Goal: Task Accomplishment & Management: Use online tool/utility

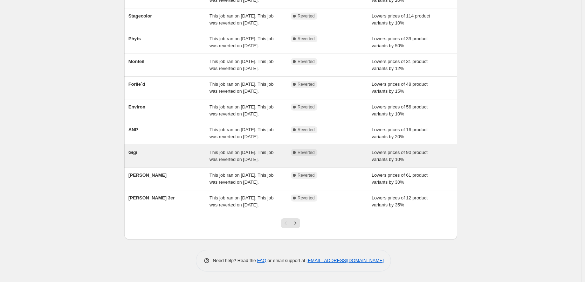
scroll to position [148, 0]
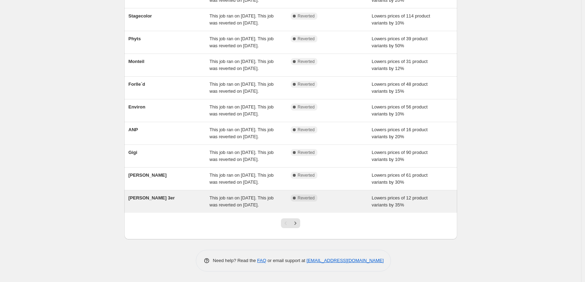
click at [207, 195] on div "[PERSON_NAME] 3er" at bounding box center [168, 202] width 81 height 14
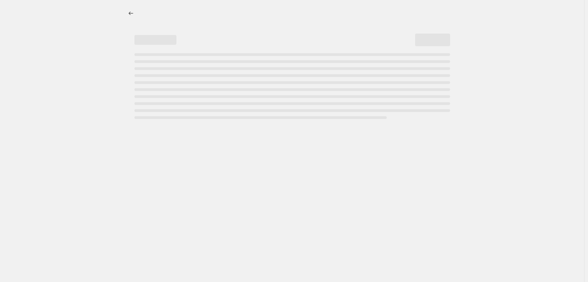
select select "percentage"
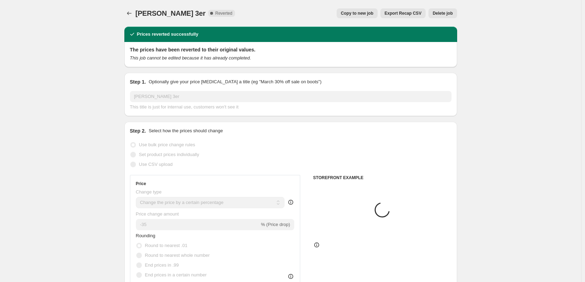
select select "tag"
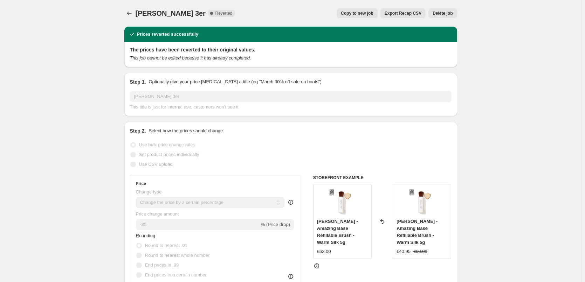
click at [366, 15] on span "Copy to new job" at bounding box center [357, 14] width 33 height 6
select select "percentage"
select select "tag"
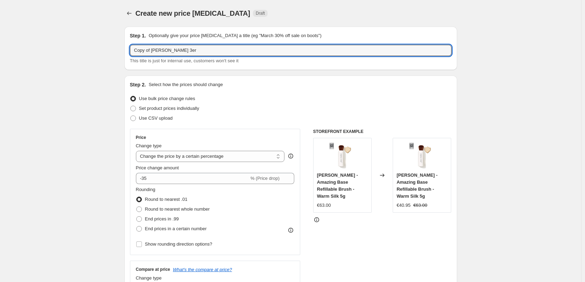
drag, startPoint x: 153, startPoint y: 53, endPoint x: 50, endPoint y: 34, distance: 104.2
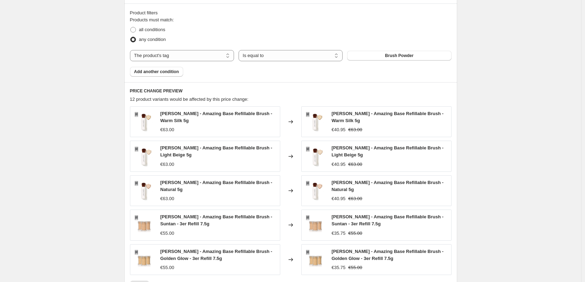
scroll to position [508, 0]
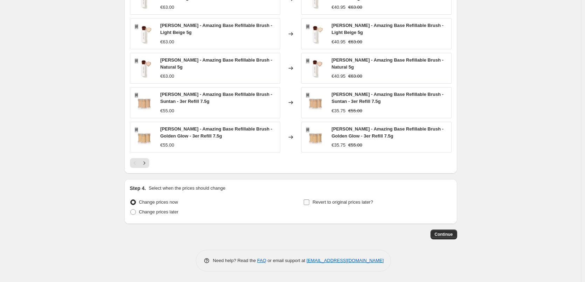
type input "[PERSON_NAME] 3er"
click at [325, 204] on span "Revert to original prices later?" at bounding box center [342, 202] width 61 height 5
click at [309, 204] on input "Revert to original prices later?" at bounding box center [306, 203] width 6 height 6
checkbox input "true"
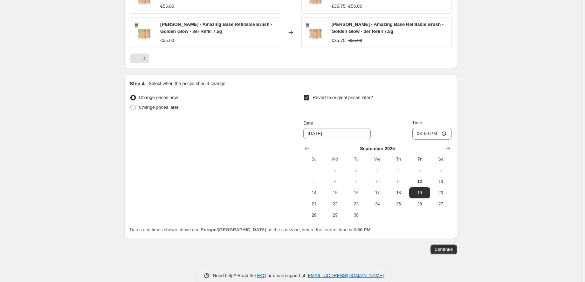
scroll to position [613, 0]
click at [438, 180] on span "13" at bounding box center [440, 181] width 15 height 6
type input "9/13/2025"
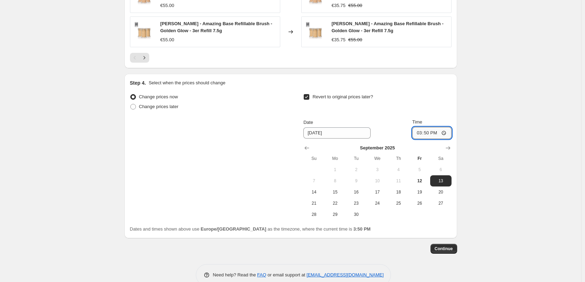
click at [418, 133] on input "15:50" at bounding box center [431, 133] width 39 height 12
click at [443, 134] on input "15:00" at bounding box center [431, 133] width 39 height 12
type input "03:00"
click at [447, 250] on span "Continue" at bounding box center [443, 249] width 18 height 6
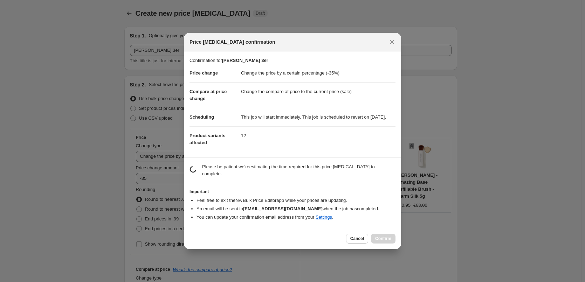
scroll to position [0, 0]
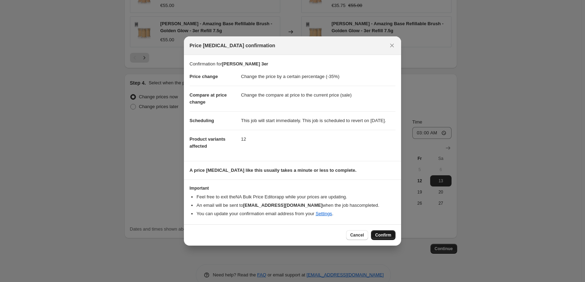
click at [386, 237] on span "Confirm" at bounding box center [383, 235] width 16 height 6
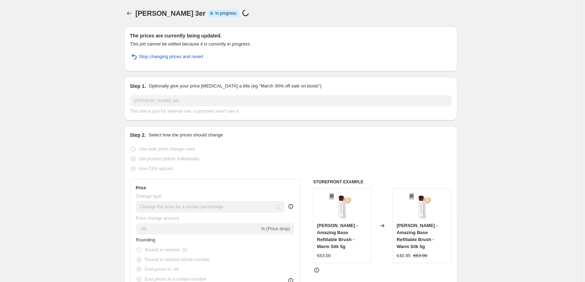
click at [127, 14] on icon "Price change jobs" at bounding box center [129, 13] width 7 height 7
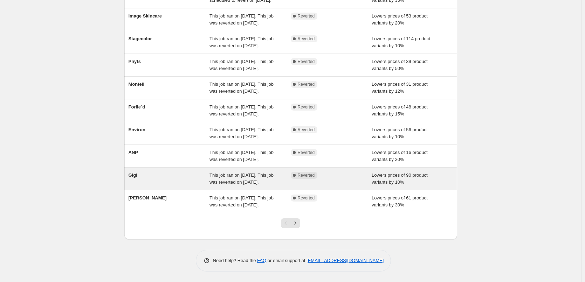
scroll to position [148, 0]
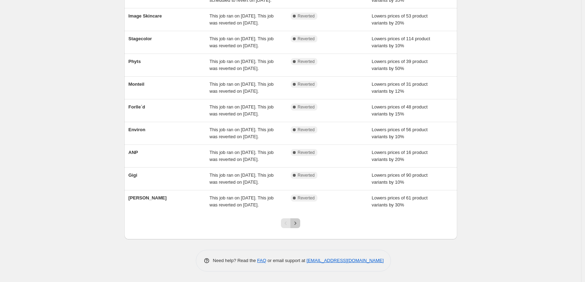
click at [296, 225] on icon "Next" at bounding box center [295, 223] width 7 height 7
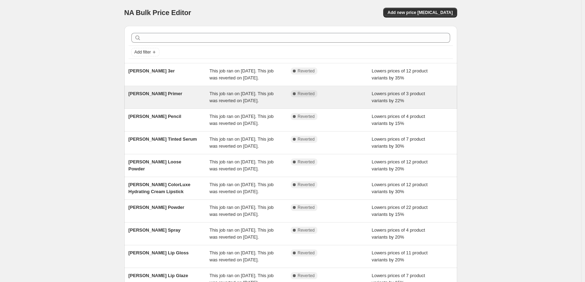
scroll to position [0, 0]
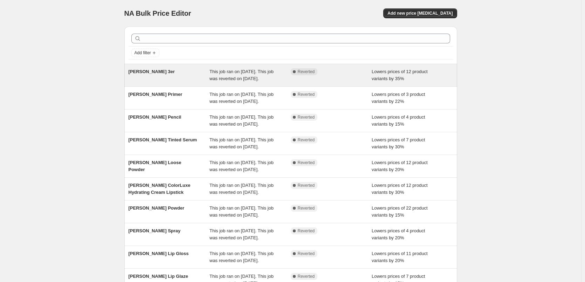
click at [251, 73] on span "This job ran on [DATE]. This job was reverted on [DATE]." at bounding box center [241, 75] width 64 height 12
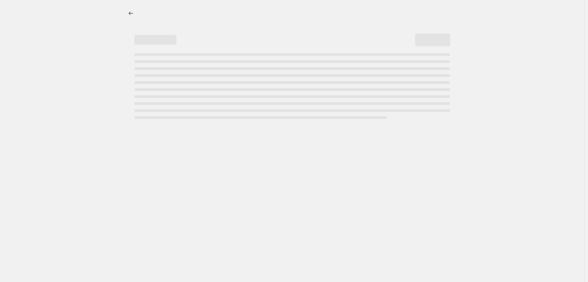
select select "percentage"
select select "tag"
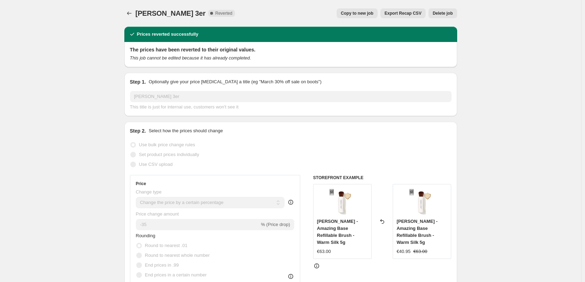
click at [436, 15] on span "Delete job" at bounding box center [442, 14] width 20 height 6
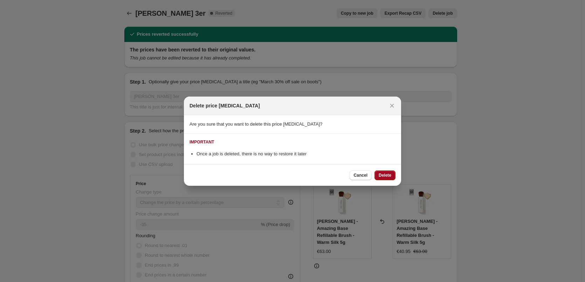
click at [383, 171] on button "Delete" at bounding box center [384, 175] width 21 height 10
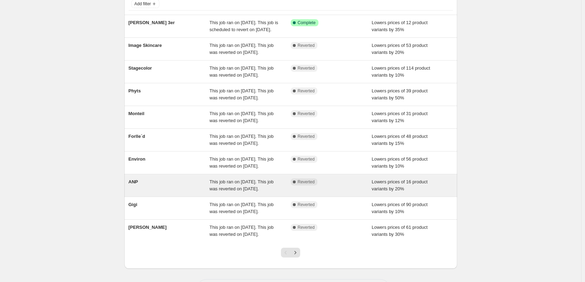
scroll to position [148, 0]
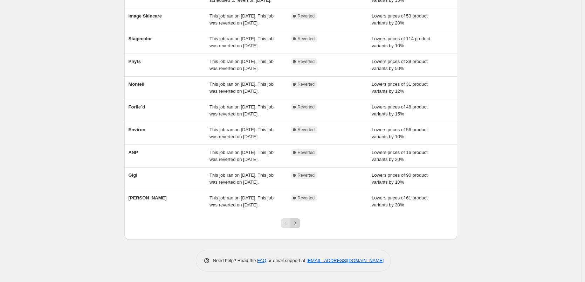
click at [296, 224] on icon "Next" at bounding box center [295, 223] width 2 height 3
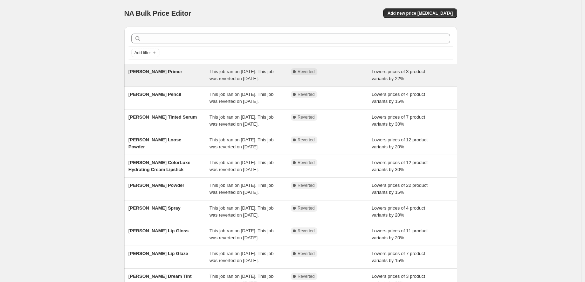
click at [216, 86] on div "Jane Iredale Primer This job ran on September 11, 2025. This job was reverted o…" at bounding box center [290, 75] width 333 height 22
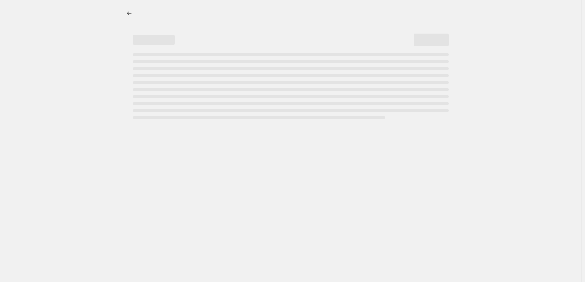
select select "percentage"
select select "tag"
select select "vendor"
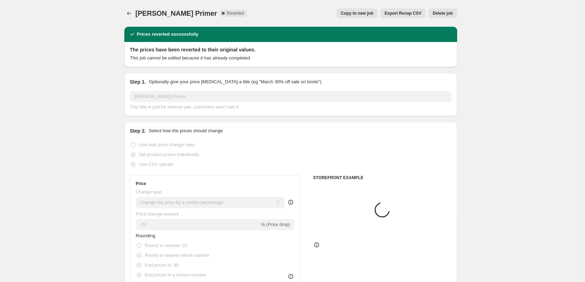
click at [365, 15] on span "Copy to new job" at bounding box center [357, 14] width 33 height 6
select select "percentage"
select select "tag"
select select "vendor"
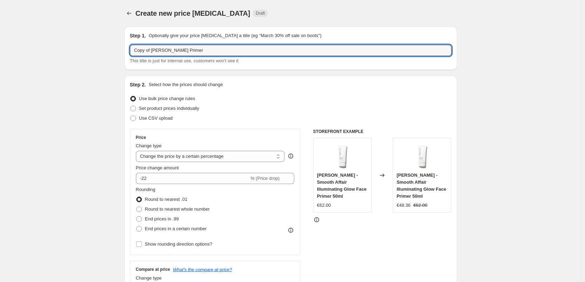
drag, startPoint x: 152, startPoint y: 52, endPoint x: 65, endPoint y: 54, distance: 86.8
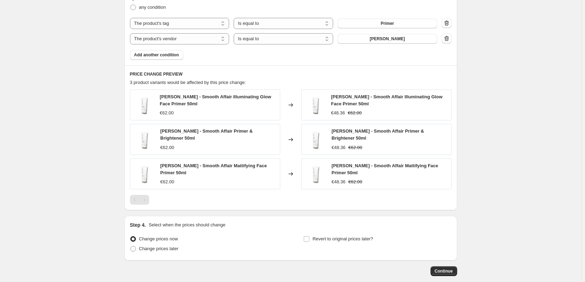
scroll to position [454, 0]
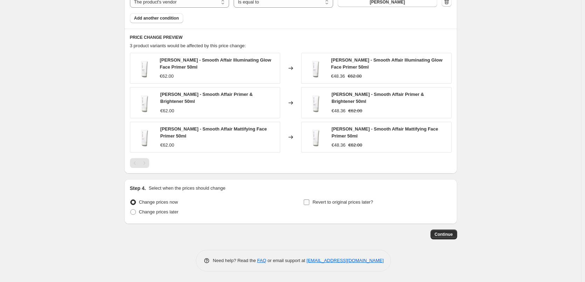
type input "Jane Iredale Primer"
click at [313, 203] on label "Revert to original prices later?" at bounding box center [338, 202] width 70 height 10
click at [309, 203] on input "Revert to original prices later?" at bounding box center [306, 203] width 6 height 6
checkbox input "true"
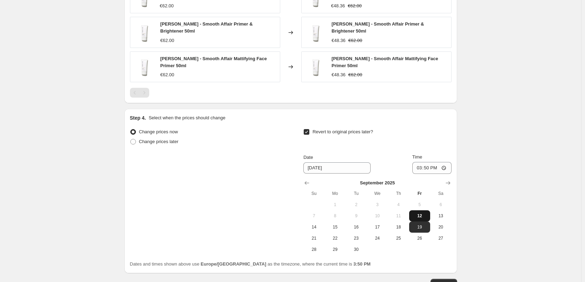
scroll to position [574, 0]
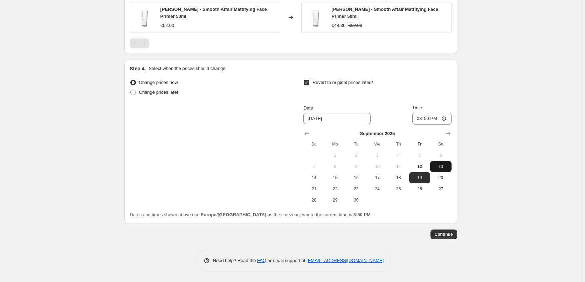
click at [441, 168] on span "13" at bounding box center [440, 167] width 15 height 6
type input "9/13/2025"
click at [420, 119] on input "15:50" at bounding box center [431, 119] width 39 height 12
click at [447, 119] on input "15:00" at bounding box center [431, 119] width 39 height 12
type input "03:00"
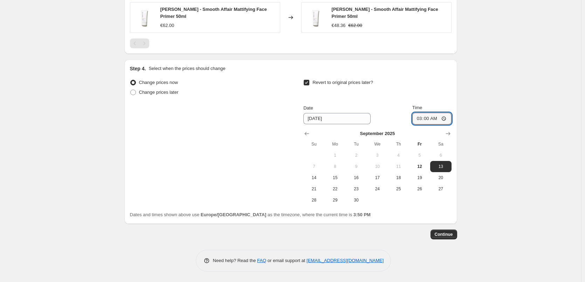
click at [437, 237] on span "Continue" at bounding box center [443, 235] width 18 height 6
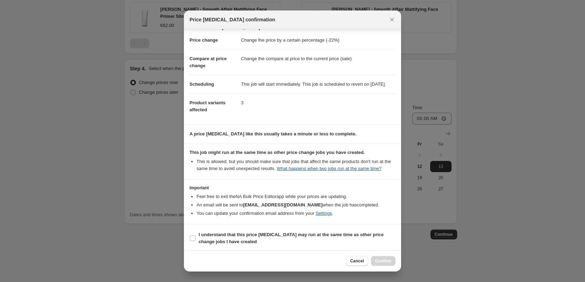
scroll to position [20, 0]
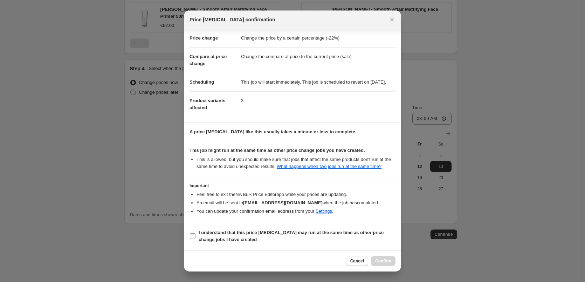
click at [221, 235] on b "I understand that this price change job may run at the same time as other price…" at bounding box center [290, 236] width 185 height 12
click at [195, 235] on input "I understand that this price change job may run at the same time as other price…" at bounding box center [193, 236] width 6 height 6
checkbox input "true"
click at [385, 260] on span "Confirm" at bounding box center [383, 261] width 16 height 6
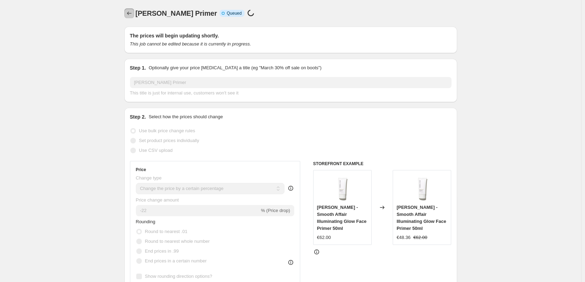
click at [130, 12] on icon "Price change jobs" at bounding box center [129, 14] width 5 height 4
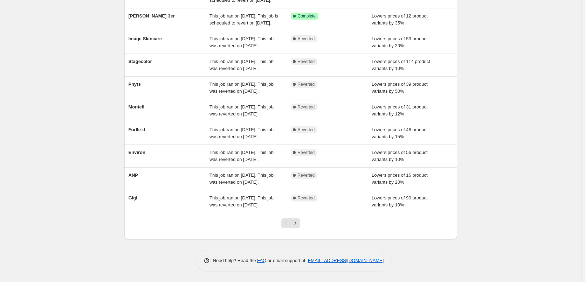
scroll to position [148, 0]
click at [296, 224] on icon "Next" at bounding box center [295, 223] width 7 height 7
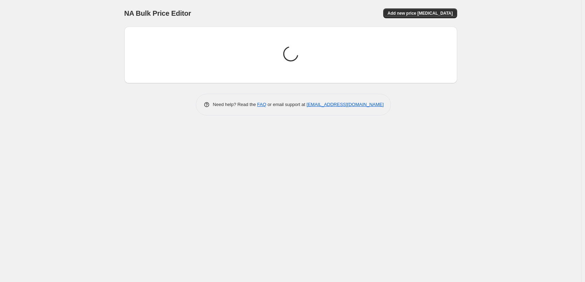
scroll to position [0, 0]
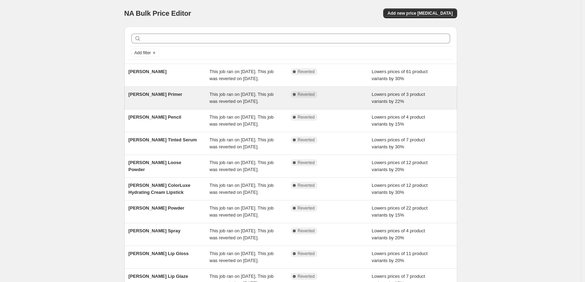
click at [251, 104] on span "This job ran on [DATE]. This job was reverted on [DATE]." at bounding box center [241, 98] width 64 height 12
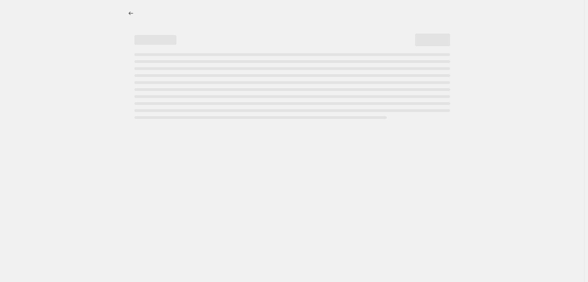
select select "percentage"
select select "tag"
select select "vendor"
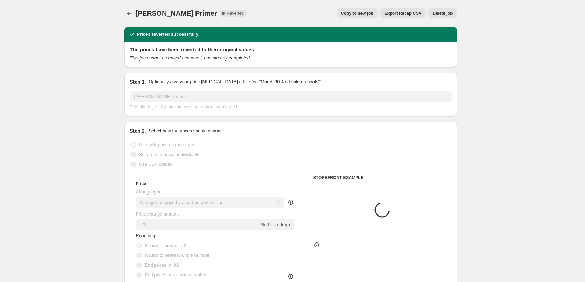
click at [437, 11] on span "Delete job" at bounding box center [442, 14] width 20 height 6
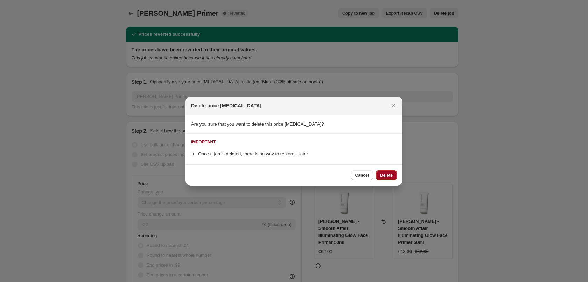
select select "percentage"
select select "tag"
select select "vendor"
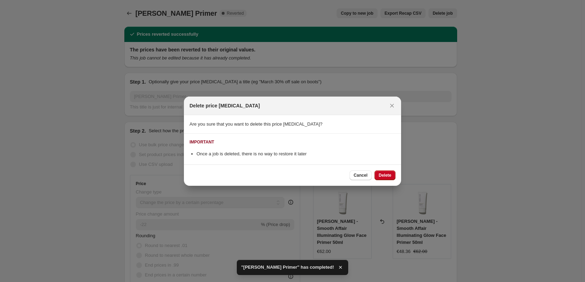
click at [389, 176] on span "Delete" at bounding box center [384, 176] width 13 height 6
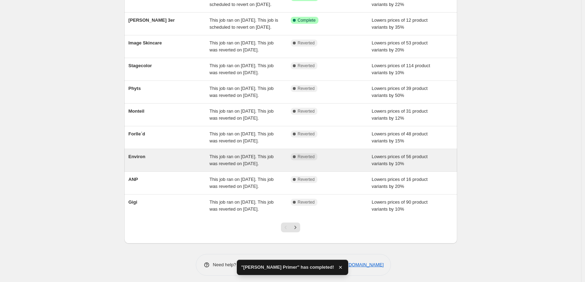
scroll to position [148, 0]
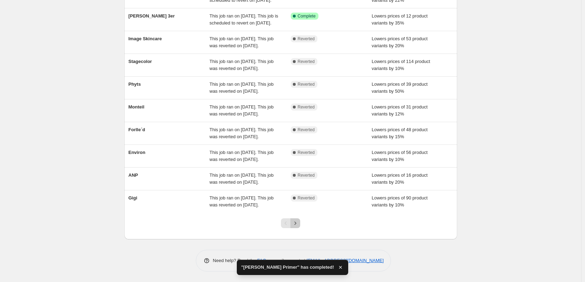
click at [297, 222] on icon "Next" at bounding box center [295, 223] width 7 height 7
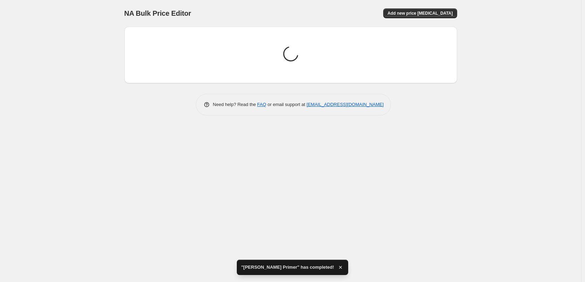
scroll to position [0, 0]
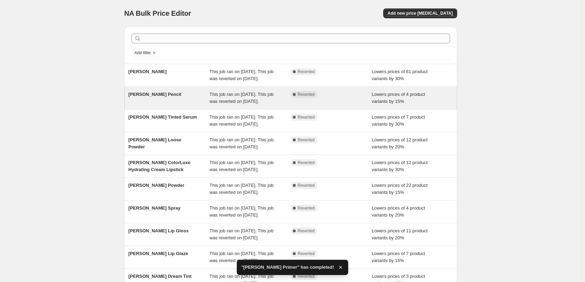
click at [284, 105] on div "This job ran on [DATE]. This job was reverted on [DATE]." at bounding box center [249, 98] width 81 height 14
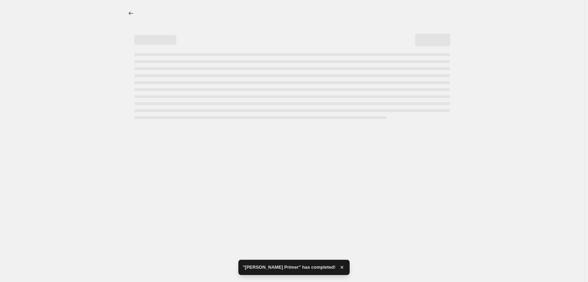
select select "percentage"
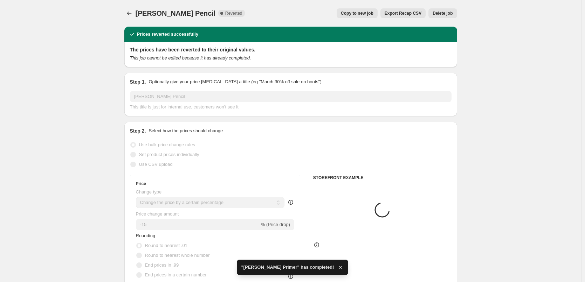
click at [361, 16] on span "Copy to new job" at bounding box center [357, 14] width 33 height 6
select select "percentage"
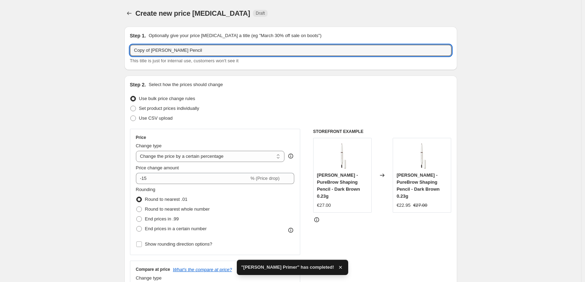
drag, startPoint x: 152, startPoint y: 49, endPoint x: 75, endPoint y: 47, distance: 77.7
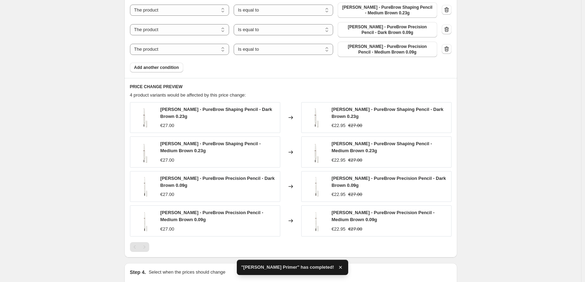
scroll to position [537, 0]
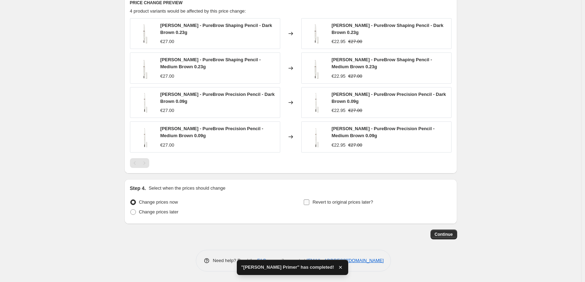
type input "Jane Iredale Pencil"
click at [309, 204] on input "Revert to original prices later?" at bounding box center [306, 203] width 6 height 6
checkbox input "true"
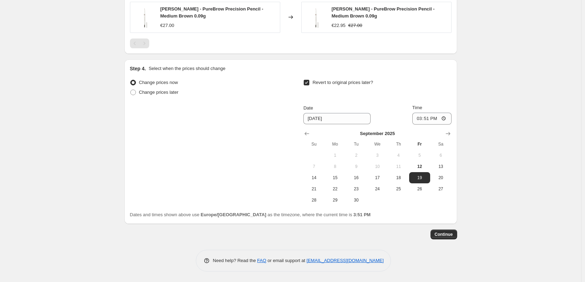
scroll to position [656, 0]
click at [445, 165] on span "13" at bounding box center [440, 167] width 15 height 6
type input "9/13/2025"
click at [419, 120] on input "15:51" at bounding box center [431, 119] width 39 height 12
click at [446, 118] on input "15:00" at bounding box center [431, 119] width 39 height 12
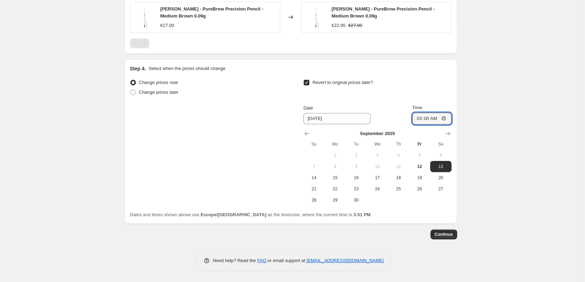
type input "03:00"
click at [441, 232] on span "Continue" at bounding box center [443, 235] width 18 height 6
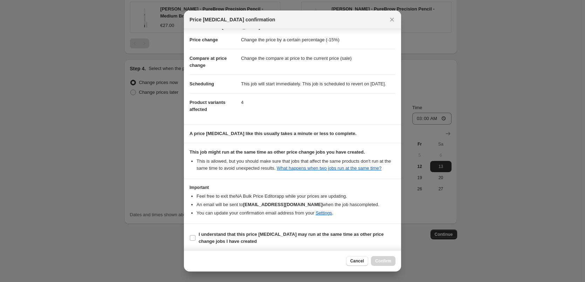
scroll to position [20, 0]
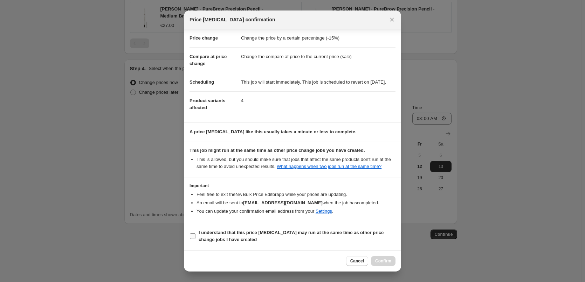
click at [225, 233] on b "I understand that this price change job may run at the same time as other price…" at bounding box center [290, 236] width 185 height 12
click at [195, 233] on input "I understand that this price change job may run at the same time as other price…" at bounding box center [193, 236] width 6 height 6
checkbox input "true"
click at [385, 259] on span "Confirm" at bounding box center [383, 261] width 16 height 6
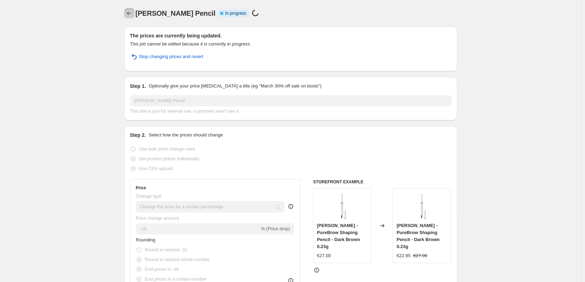
click at [133, 15] on icon "Price change jobs" at bounding box center [129, 13] width 7 height 7
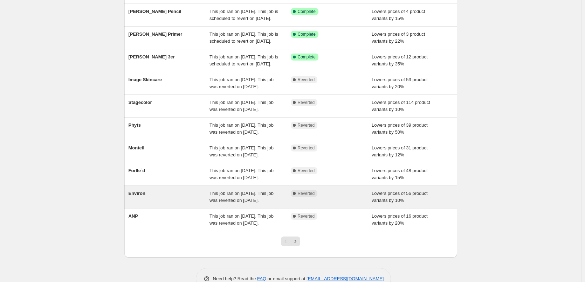
scroll to position [148, 0]
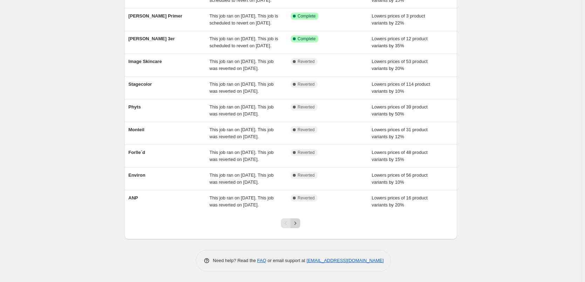
click at [297, 220] on button "Next" at bounding box center [295, 223] width 10 height 10
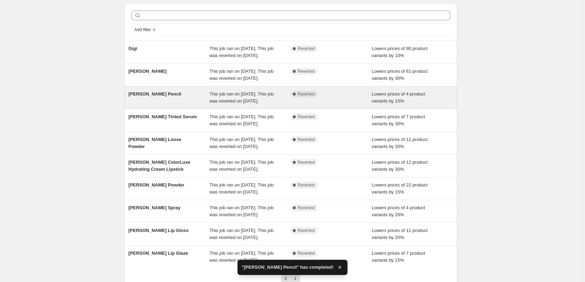
scroll to position [35, 0]
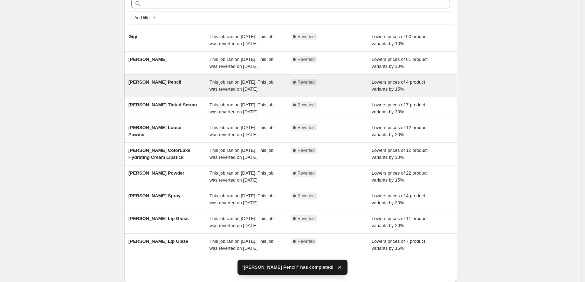
click at [275, 93] on div "This job ran on [DATE]. This job was reverted on [DATE]." at bounding box center [249, 86] width 81 height 14
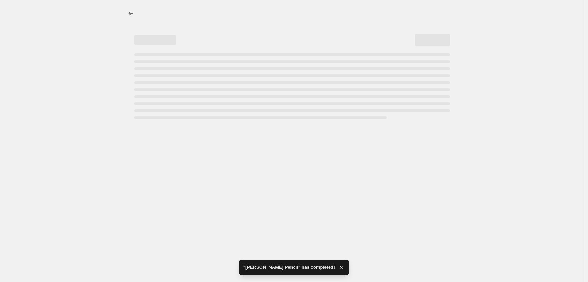
select select "percentage"
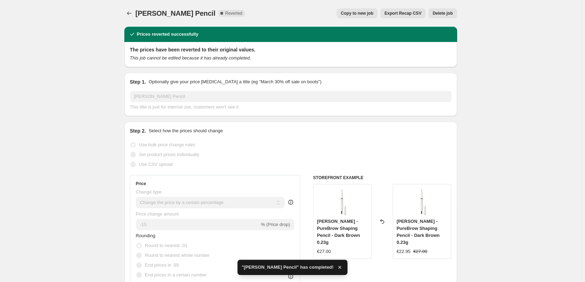
click at [448, 10] on button "Delete job" at bounding box center [442, 13] width 28 height 10
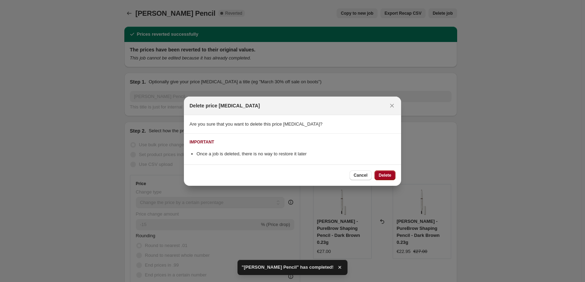
click at [389, 175] on span "Delete" at bounding box center [384, 176] width 13 height 6
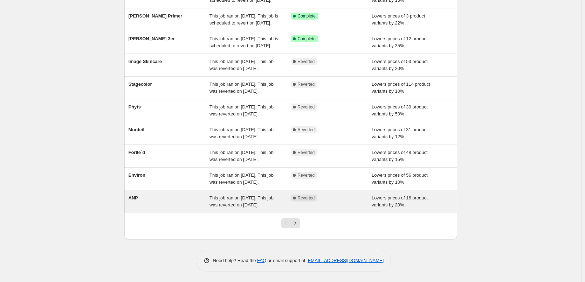
scroll to position [148, 0]
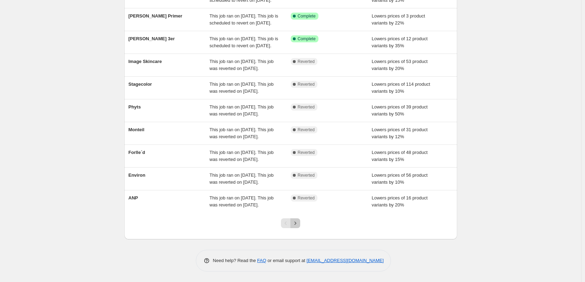
click at [299, 228] on button "Next" at bounding box center [295, 223] width 10 height 10
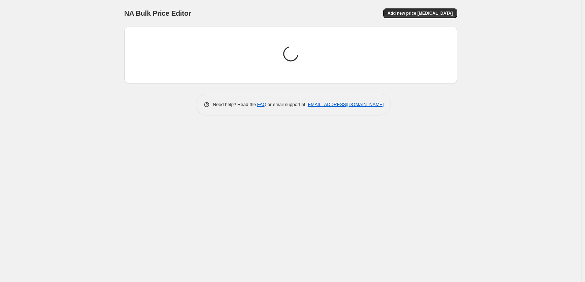
scroll to position [0, 0]
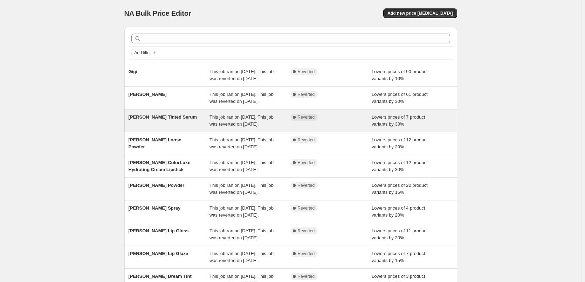
click at [280, 128] on div "This job ran on [DATE]. This job was reverted on [DATE]." at bounding box center [249, 121] width 81 height 14
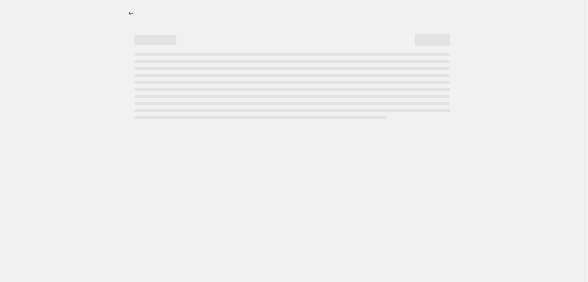
select select "percentage"
select select "tag"
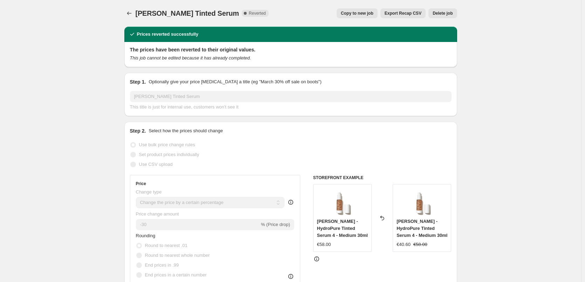
click at [358, 15] on span "Copy to new job" at bounding box center [357, 14] width 33 height 6
select select "percentage"
select select "tag"
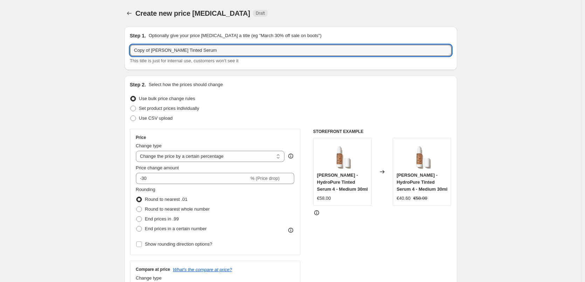
drag, startPoint x: 152, startPoint y: 50, endPoint x: 69, endPoint y: 45, distance: 83.8
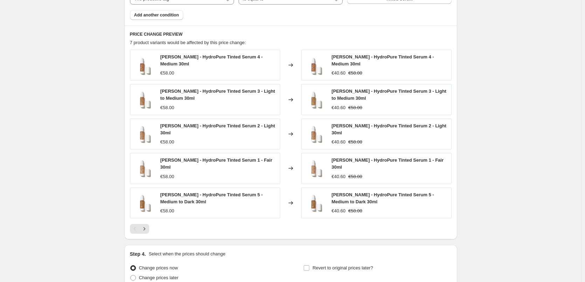
scroll to position [503, 0]
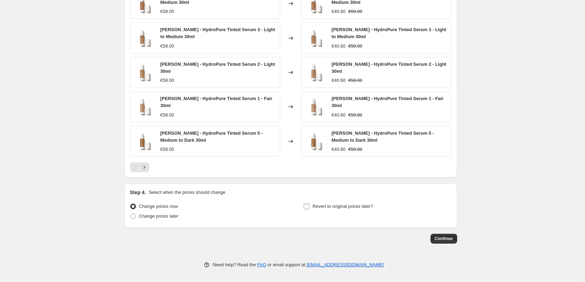
type input "Jane Iredale Tinted Serum"
click at [317, 204] on span "Revert to original prices later?" at bounding box center [342, 206] width 61 height 5
click at [309, 204] on input "Revert to original prices later?" at bounding box center [306, 207] width 6 height 6
checkbox input "true"
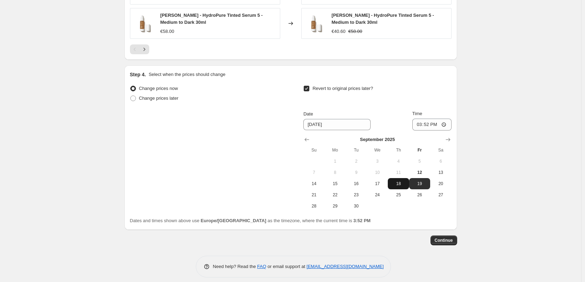
scroll to position [623, 0]
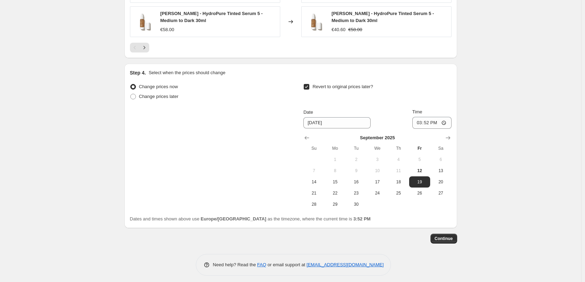
drag, startPoint x: 441, startPoint y: 166, endPoint x: 440, endPoint y: 156, distance: 10.2
click at [441, 168] on span "13" at bounding box center [440, 171] width 15 height 6
type input "9/13/2025"
click at [420, 118] on input "15:52" at bounding box center [431, 123] width 39 height 12
click at [443, 118] on input "15:00" at bounding box center [431, 123] width 39 height 12
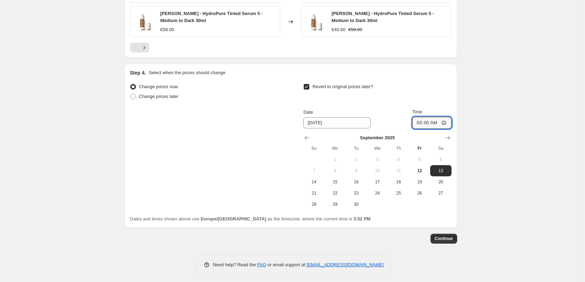
type input "03:00"
click at [446, 236] on span "Continue" at bounding box center [443, 239] width 18 height 6
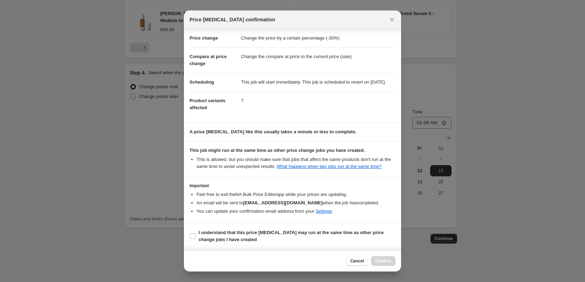
scroll to position [20, 0]
click at [216, 238] on b "I understand that this price change job may run at the same time as other price…" at bounding box center [290, 236] width 185 height 12
click at [195, 238] on input "I understand that this price change job may run at the same time as other price…" at bounding box center [193, 236] width 6 height 6
checkbox input "true"
click at [384, 262] on span "Confirm" at bounding box center [383, 261] width 16 height 6
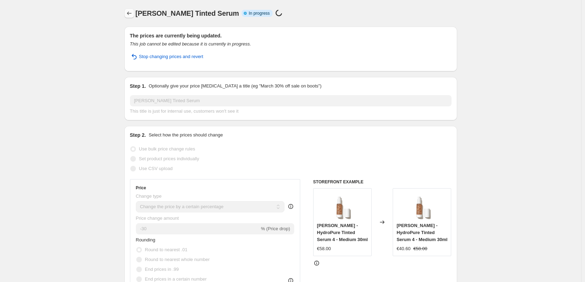
click at [130, 12] on icon "Price change jobs" at bounding box center [129, 13] width 7 height 7
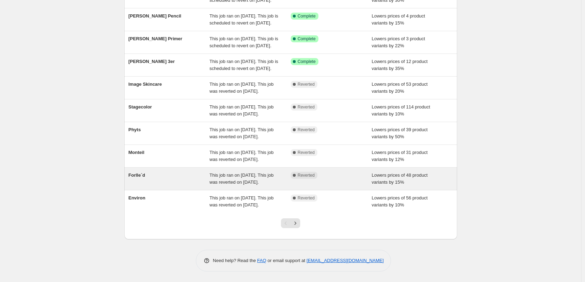
scroll to position [148, 0]
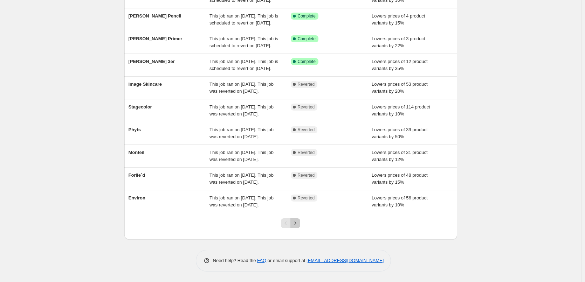
click at [297, 224] on icon "Next" at bounding box center [295, 223] width 7 height 7
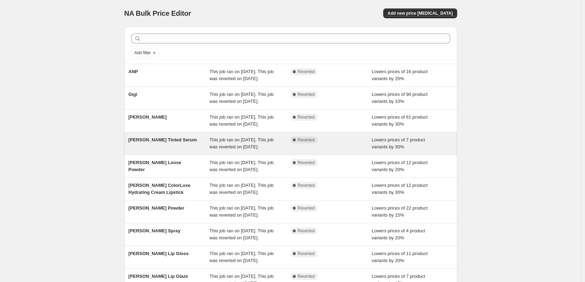
click at [237, 149] on span "This job ran on [DATE]. This job was reverted on [DATE]." at bounding box center [241, 143] width 64 height 12
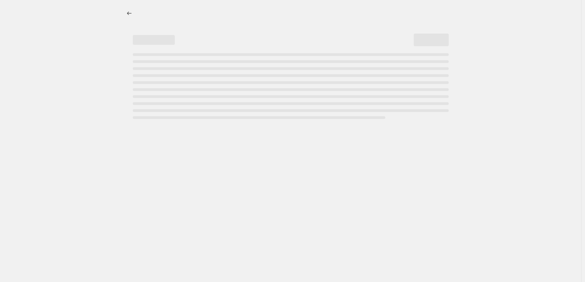
select select "percentage"
select select "tag"
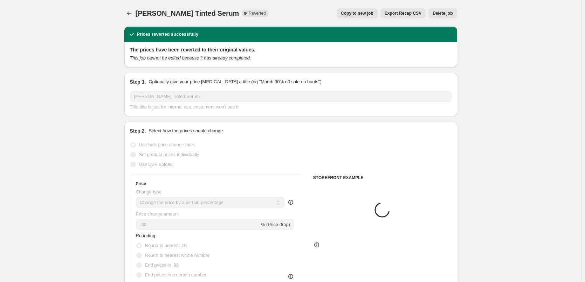
click at [446, 11] on span "Delete job" at bounding box center [442, 14] width 20 height 6
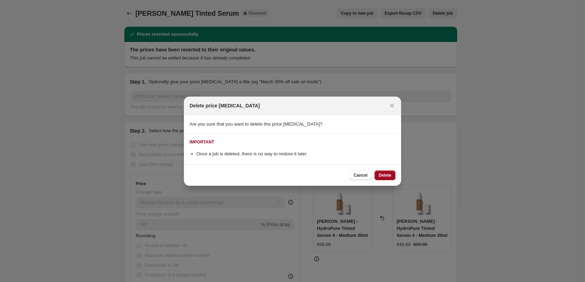
click at [389, 178] on span "Delete" at bounding box center [384, 176] width 13 height 6
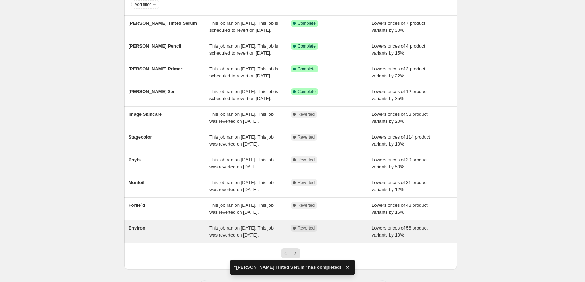
scroll to position [148, 0]
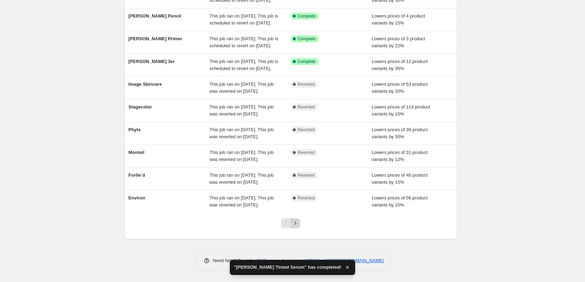
click at [296, 226] on icon "Next" at bounding box center [295, 223] width 7 height 7
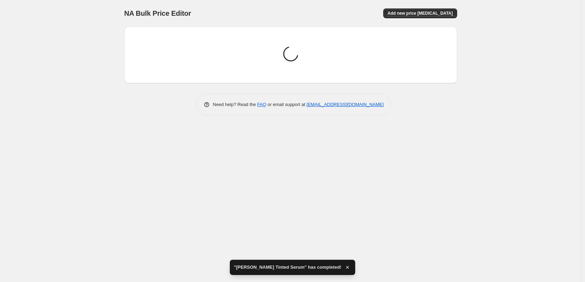
scroll to position [0, 0]
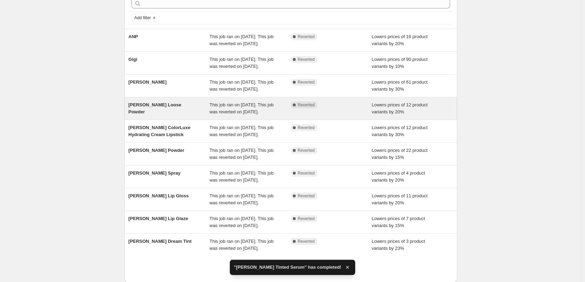
click at [273, 116] on div "This job ran on [DATE]. This job was reverted on [DATE]." at bounding box center [249, 109] width 81 height 14
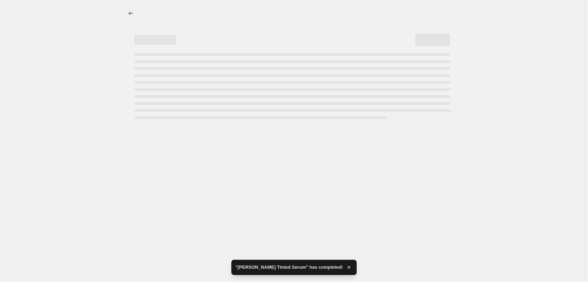
select select "percentage"
select select "tag"
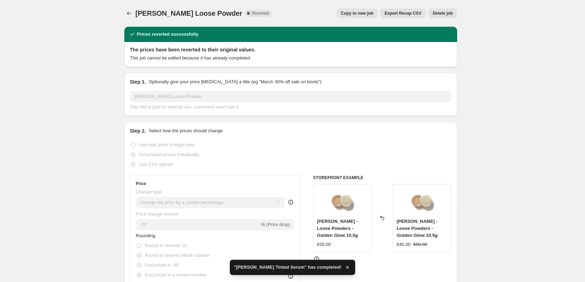
click at [359, 13] on span "Copy to new job" at bounding box center [357, 14] width 33 height 6
select select "percentage"
select select "tag"
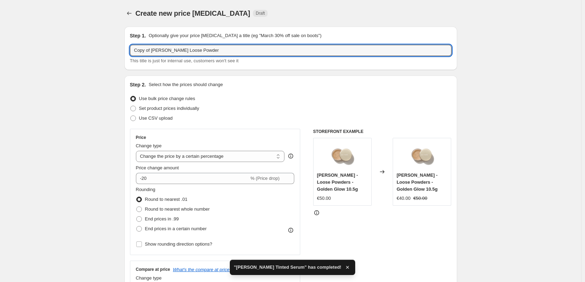
drag, startPoint x: 152, startPoint y: 50, endPoint x: 63, endPoint y: 49, distance: 88.6
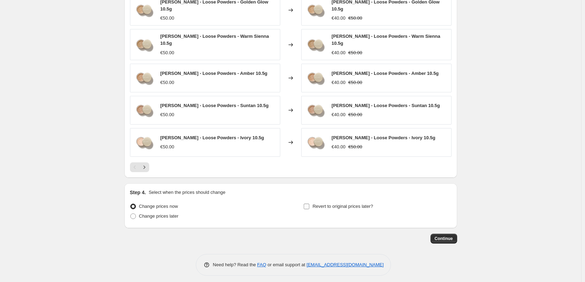
type input "Jane Iredale Loose Powder"
click at [321, 204] on span "Revert to original prices later?" at bounding box center [342, 206] width 61 height 5
click at [309, 204] on input "Revert to original prices later?" at bounding box center [306, 207] width 6 height 6
checkbox input "true"
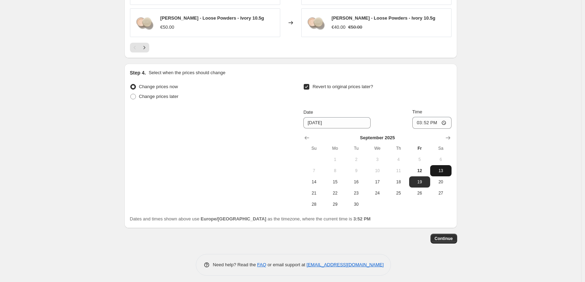
click at [436, 168] on span "13" at bounding box center [440, 171] width 15 height 6
type input "9/13/2025"
click at [418, 118] on input "15:52" at bounding box center [431, 123] width 39 height 12
click at [449, 119] on input "15:00" at bounding box center [431, 123] width 39 height 12
click at [444, 118] on input "15:00" at bounding box center [431, 123] width 39 height 12
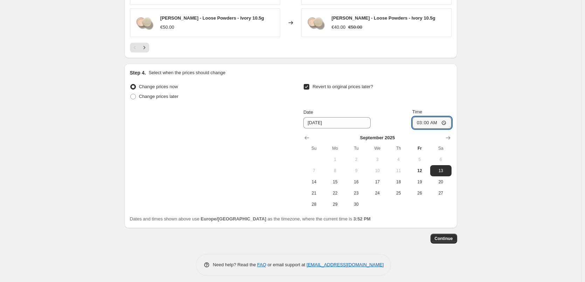
type input "03:00"
click at [444, 234] on button "Continue" at bounding box center [443, 239] width 27 height 10
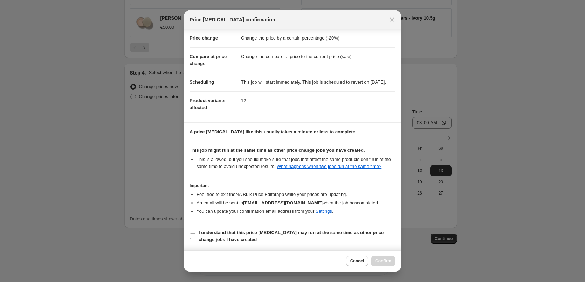
scroll to position [20, 0]
click at [225, 230] on b "I understand that this price change job may run at the same time as other price…" at bounding box center [290, 236] width 185 height 12
click at [195, 233] on input "I understand that this price change job may run at the same time as other price…" at bounding box center [193, 236] width 6 height 6
checkbox input "true"
click at [385, 261] on span "Confirm" at bounding box center [383, 261] width 16 height 6
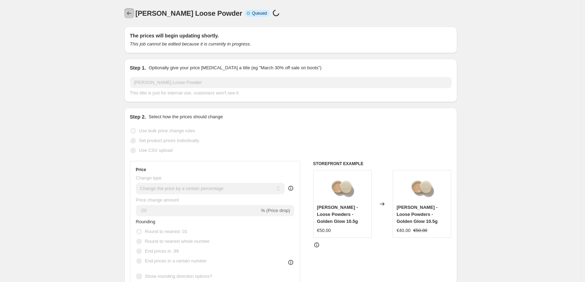
click at [127, 16] on icon "Price change jobs" at bounding box center [129, 13] width 7 height 7
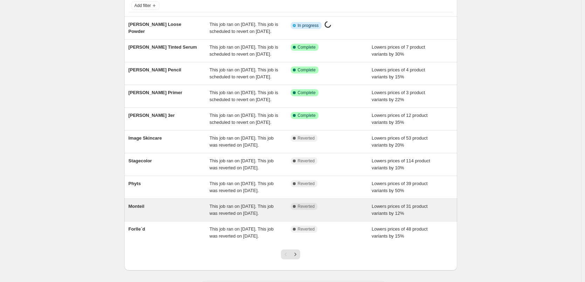
scroll to position [148, 0]
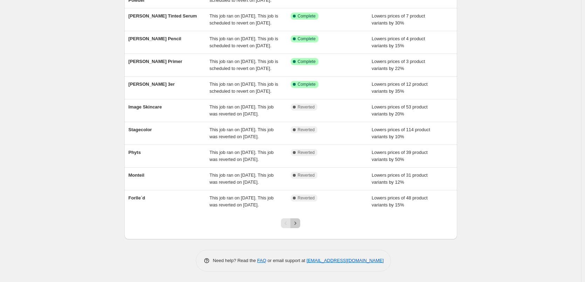
click at [294, 225] on icon "Next" at bounding box center [295, 223] width 7 height 7
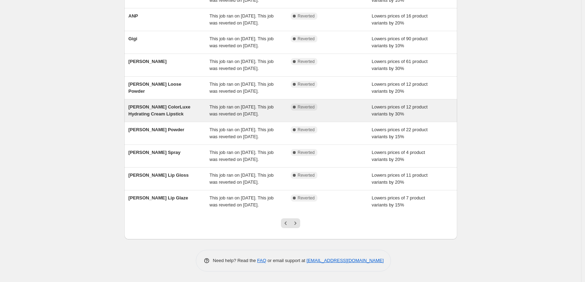
scroll to position [140, 0]
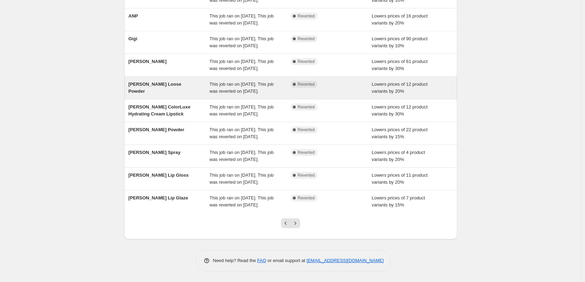
click at [237, 82] on span "This job ran on [DATE]. This job was reverted on [DATE]." at bounding box center [241, 88] width 64 height 12
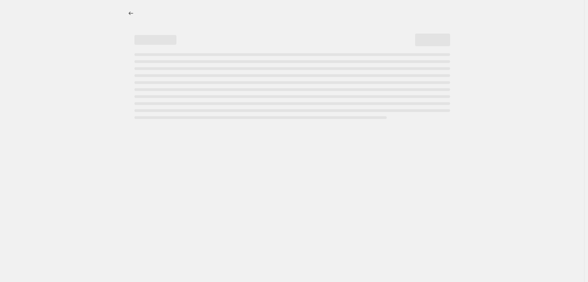
select select "percentage"
select select "tag"
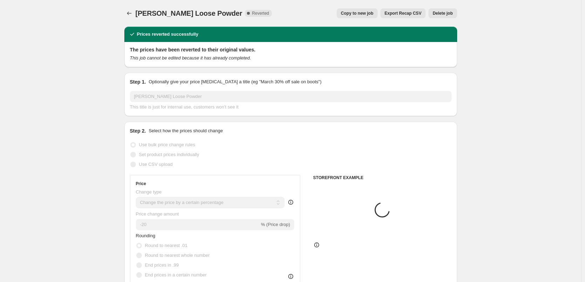
click at [441, 13] on span "Delete job" at bounding box center [442, 14] width 20 height 6
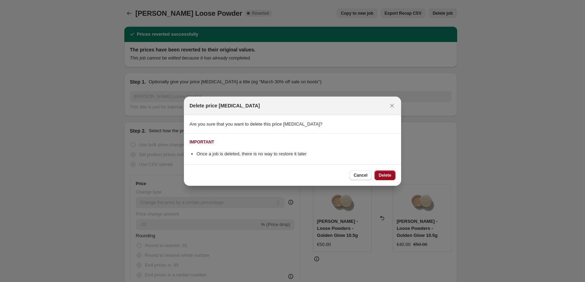
click at [385, 175] on span "Delete" at bounding box center [384, 176] width 13 height 6
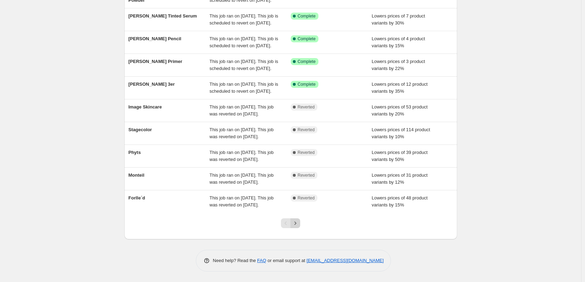
click at [299, 225] on icon "Next" at bounding box center [295, 223] width 7 height 7
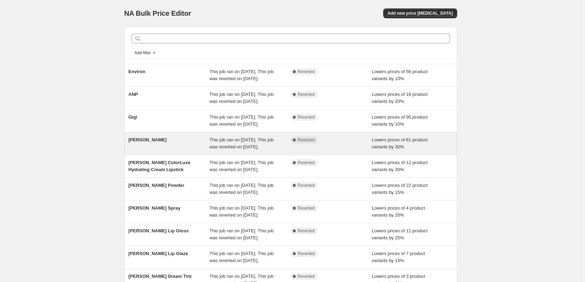
scroll to position [35, 0]
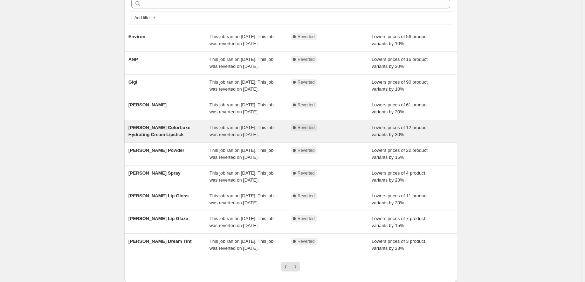
click at [239, 137] on span "This job ran on [DATE]. This job was reverted on [DATE]." at bounding box center [241, 131] width 64 height 12
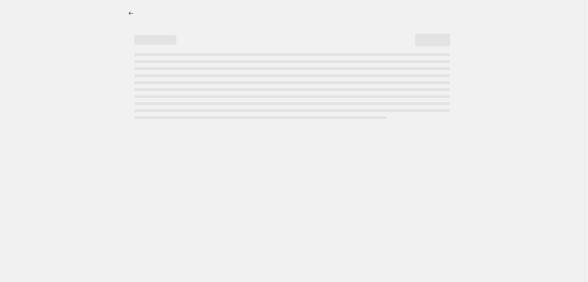
select select "percentage"
select select "tag"
select select "vendor"
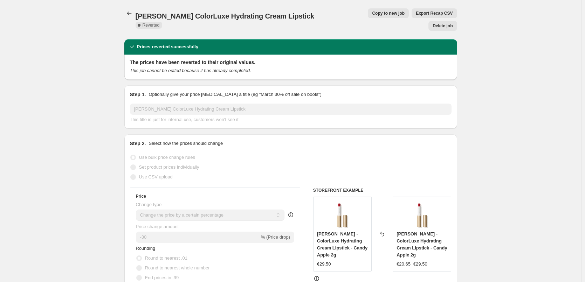
click at [368, 15] on button "Copy to new job" at bounding box center [388, 13] width 41 height 10
select select "percentage"
select select "tag"
select select "vendor"
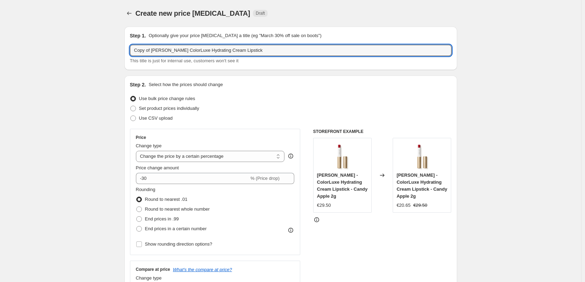
drag, startPoint x: 152, startPoint y: 50, endPoint x: 84, endPoint y: 48, distance: 68.3
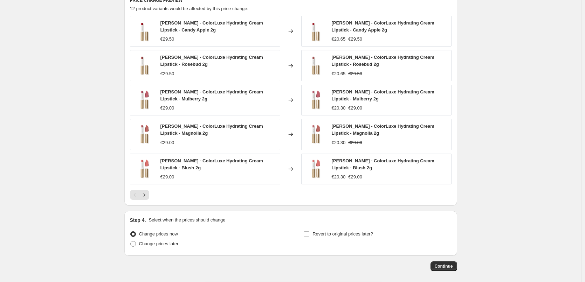
scroll to position [523, 0]
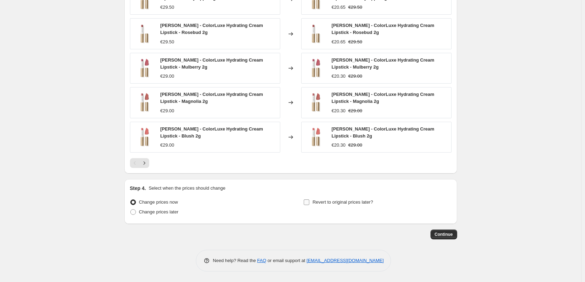
type input "Jane Iredale ColorLuxe Hydrating Cream Lipstick"
click at [312, 201] on label "Revert to original prices later?" at bounding box center [338, 202] width 70 height 10
click at [309, 201] on input "Revert to original prices later?" at bounding box center [306, 203] width 6 height 6
checkbox input "true"
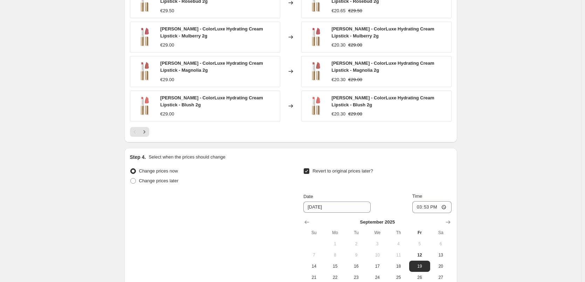
scroll to position [628, 0]
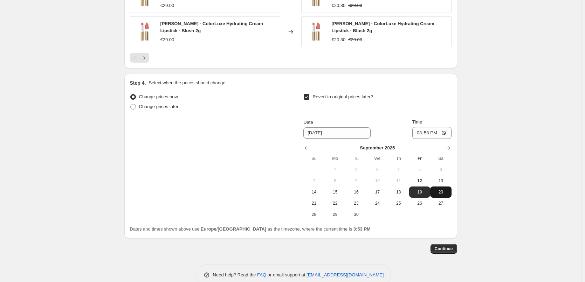
click at [444, 187] on button "20" at bounding box center [440, 192] width 21 height 11
click at [446, 182] on span "13" at bounding box center [440, 181] width 15 height 6
type input "9/13/2025"
click at [420, 133] on input "15:53" at bounding box center [431, 133] width 39 height 12
click at [445, 133] on input "15:00" at bounding box center [431, 133] width 39 height 12
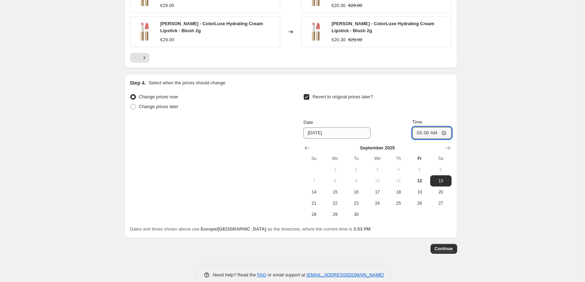
type input "03:00"
click at [440, 252] on button "Continue" at bounding box center [443, 249] width 27 height 10
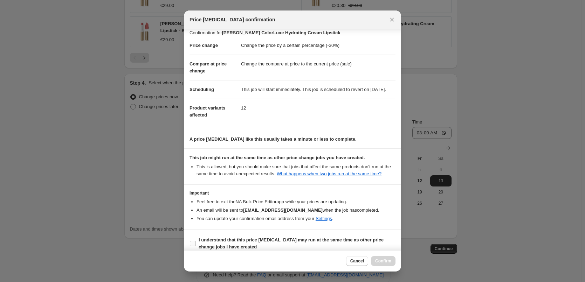
scroll to position [20, 0]
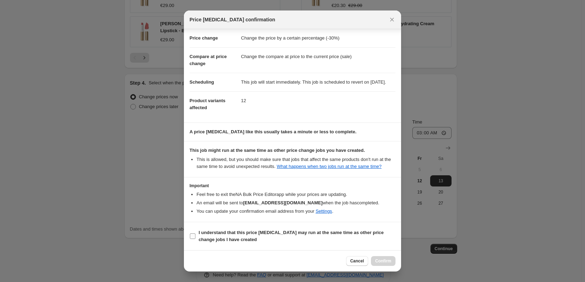
click at [213, 232] on b "I understand that this price change job may run at the same time as other price…" at bounding box center [290, 236] width 185 height 12
click at [195, 233] on input "I understand that this price change job may run at the same time as other price…" at bounding box center [193, 236] width 6 height 6
checkbox input "true"
click at [375, 261] on button "Confirm" at bounding box center [383, 261] width 25 height 10
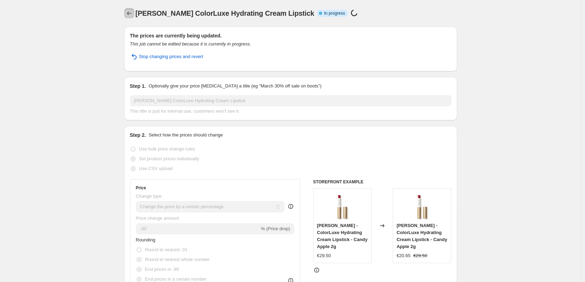
click at [128, 14] on icon "Price change jobs" at bounding box center [129, 13] width 7 height 7
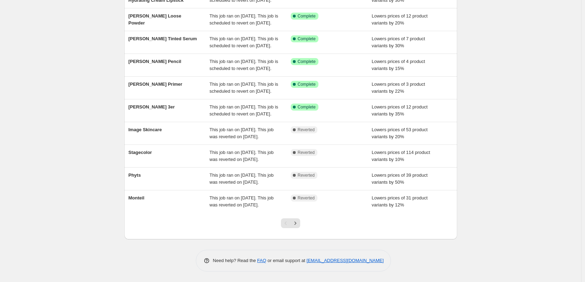
scroll to position [148, 0]
click at [299, 221] on icon "Next" at bounding box center [295, 223] width 7 height 7
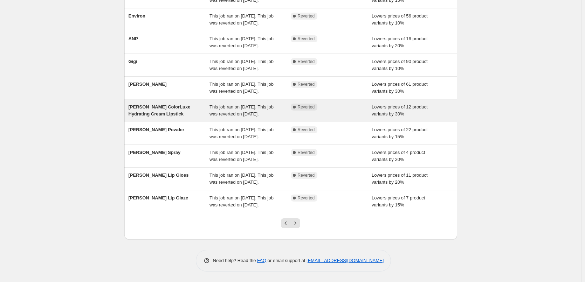
click at [268, 104] on div "This job ran on [DATE]. This job was reverted on [DATE]." at bounding box center [249, 111] width 81 height 14
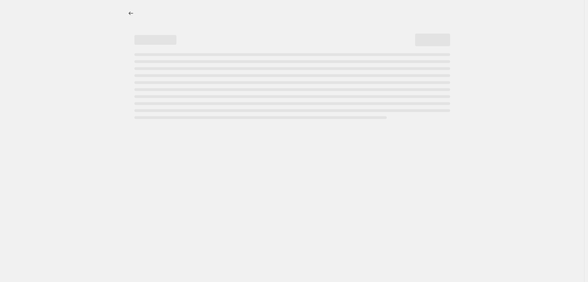
select select "percentage"
select select "tag"
select select "vendor"
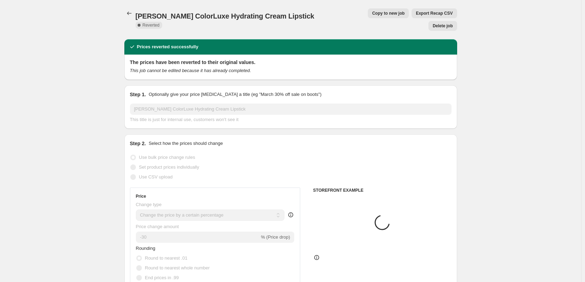
click at [440, 21] on button "Delete job" at bounding box center [442, 26] width 28 height 10
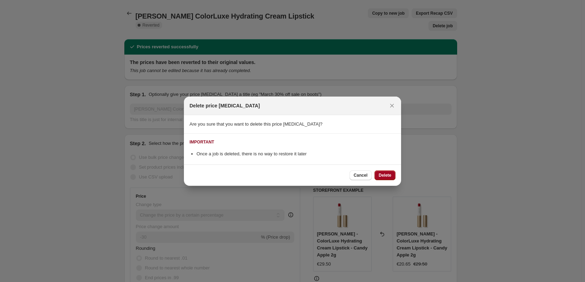
click at [388, 175] on span "Delete" at bounding box center [384, 176] width 13 height 6
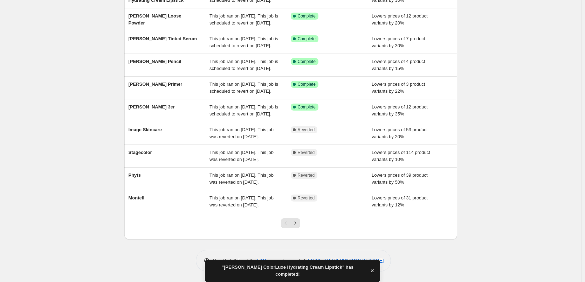
scroll to position [148, 0]
click at [296, 223] on icon "Next" at bounding box center [295, 223] width 7 height 7
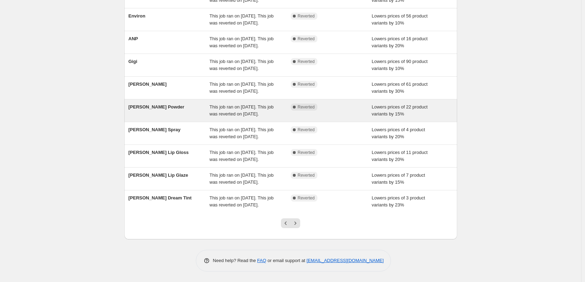
click at [264, 104] on span "This job ran on [DATE]. This job was reverted on [DATE]." at bounding box center [241, 110] width 64 height 12
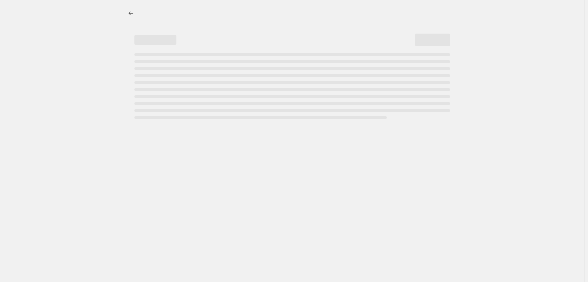
select select "percentage"
select select "tag"
select select "vendor"
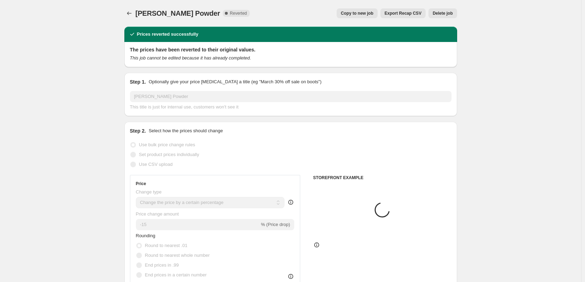
click at [357, 11] on span "Copy to new job" at bounding box center [357, 14] width 33 height 6
select select "percentage"
select select "tag"
select select "vendor"
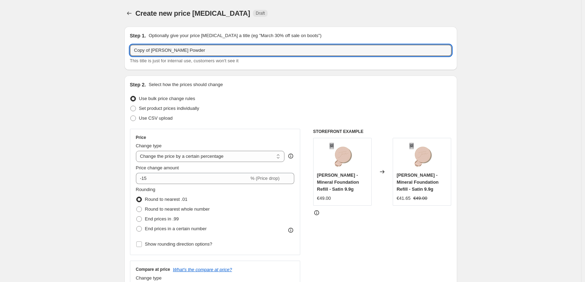
drag, startPoint x: 153, startPoint y: 50, endPoint x: 95, endPoint y: 49, distance: 57.8
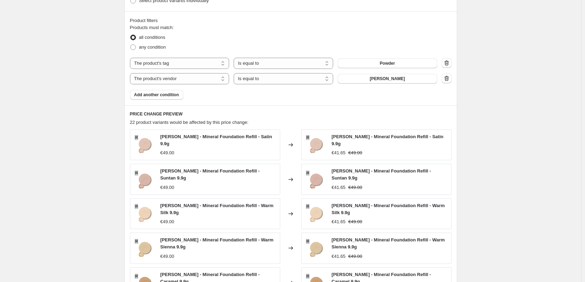
scroll to position [519, 0]
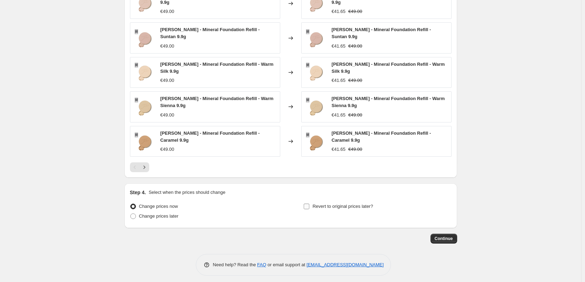
type input "Jane Iredale Powder"
click at [326, 204] on span "Revert to original prices later?" at bounding box center [342, 206] width 61 height 5
click at [309, 204] on input "Revert to original prices later?" at bounding box center [306, 207] width 6 height 6
checkbox input "true"
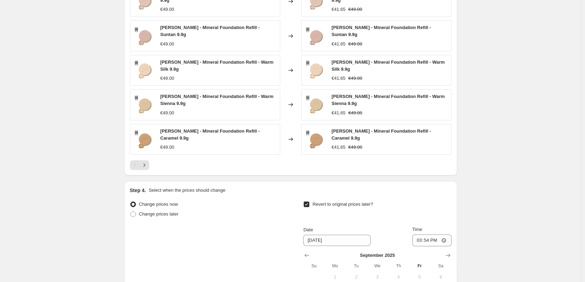
scroll to position [638, 0]
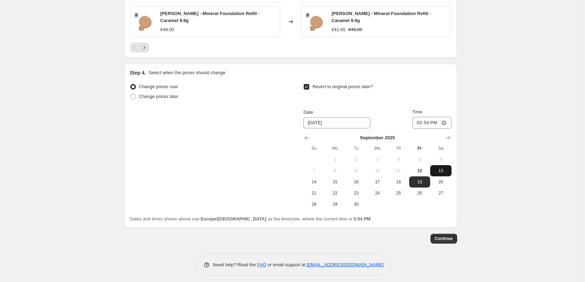
click at [436, 168] on span "13" at bounding box center [440, 171] width 15 height 6
type input "9/13/2025"
click at [418, 120] on input "15:54" at bounding box center [431, 123] width 39 height 12
click at [445, 117] on input "15:00" at bounding box center [431, 123] width 39 height 12
type input "03:00"
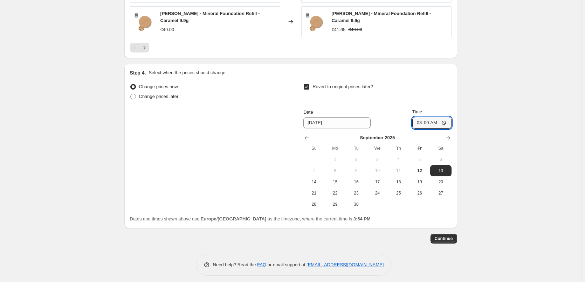
click at [449, 236] on span "Continue" at bounding box center [443, 239] width 18 height 6
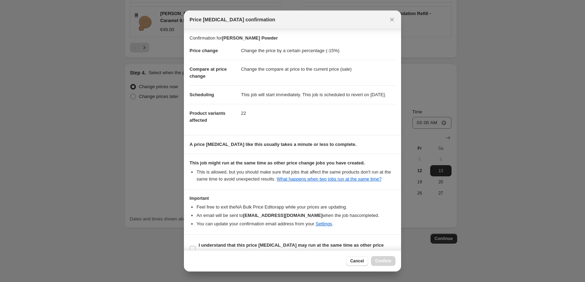
scroll to position [20, 0]
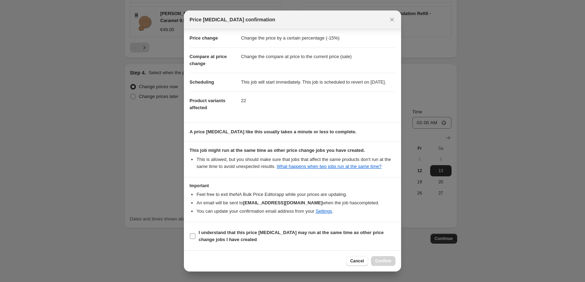
click at [209, 234] on b "I understand that this price change job may run at the same time as other price…" at bounding box center [290, 236] width 185 height 12
click at [195, 234] on input "I understand that this price change job may run at the same time as other price…" at bounding box center [193, 236] width 6 height 6
checkbox input "true"
click at [390, 261] on span "Confirm" at bounding box center [383, 261] width 16 height 6
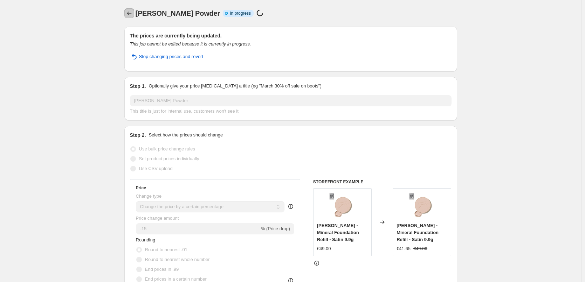
click at [131, 12] on icon "Price change jobs" at bounding box center [129, 13] width 7 height 7
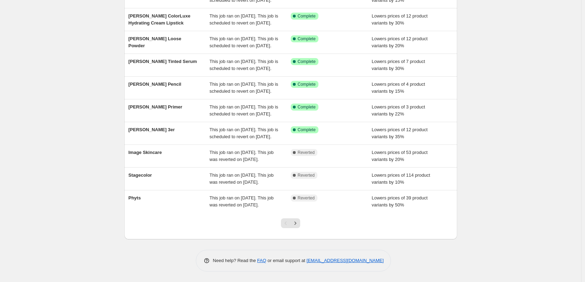
scroll to position [148, 0]
click at [297, 223] on icon "Next" at bounding box center [295, 223] width 7 height 7
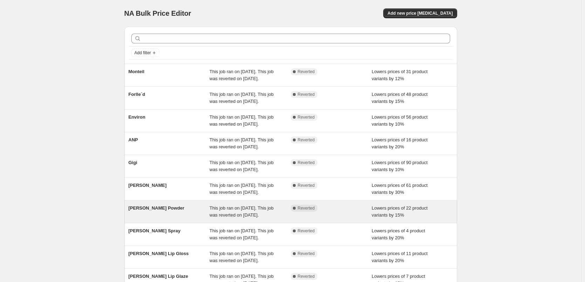
click at [246, 223] on div "Jane Iredale Powder This job ran on September 11, 2025. This job was reverted o…" at bounding box center [290, 212] width 333 height 22
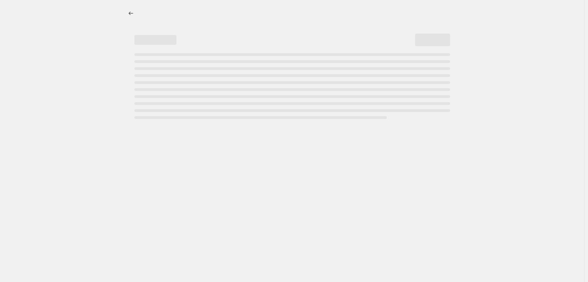
select select "percentage"
select select "tag"
select select "vendor"
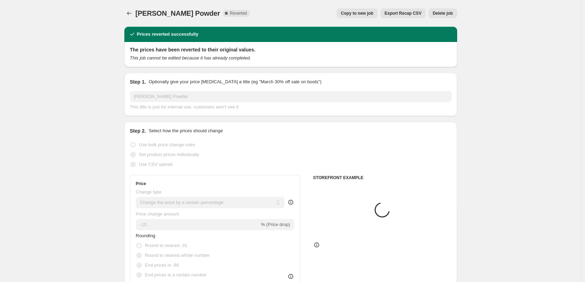
click at [436, 14] on span "Delete job" at bounding box center [442, 14] width 20 height 6
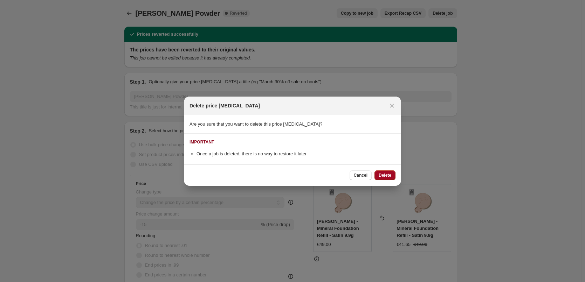
click at [385, 174] on span "Delete" at bounding box center [384, 176] width 13 height 6
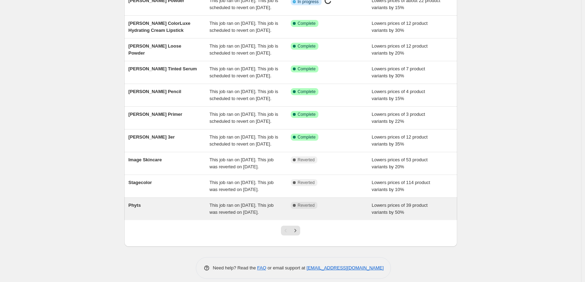
scroll to position [148, 0]
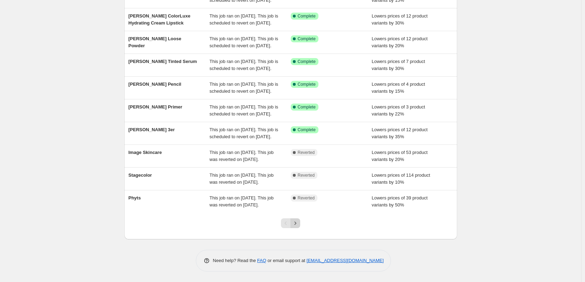
click at [299, 222] on icon "Next" at bounding box center [295, 223] width 7 height 7
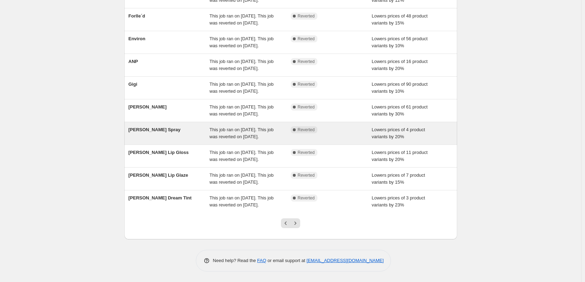
click at [263, 140] on div "Jane Iredale Spray This job ran on September 11, 2025. This job was reverted on…" at bounding box center [290, 133] width 333 height 22
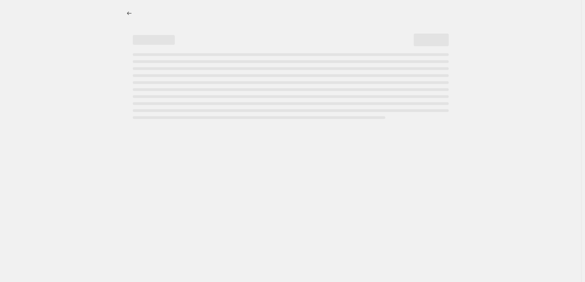
select select "percentage"
select select "tag"
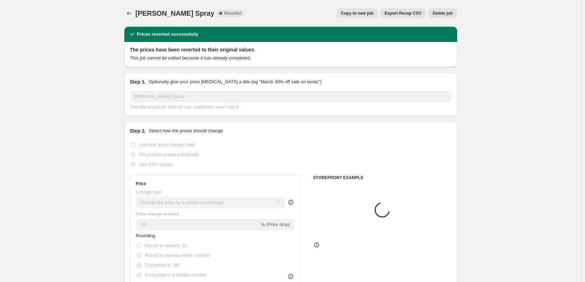
click at [359, 14] on span "Copy to new job" at bounding box center [357, 14] width 33 height 6
select select "percentage"
select select "tag"
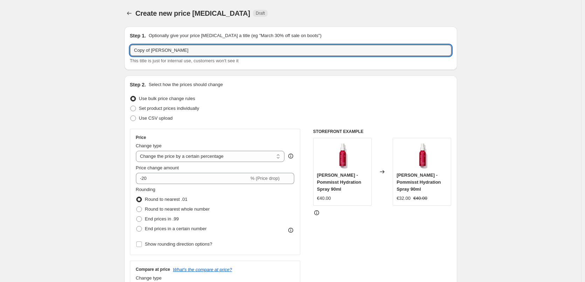
drag, startPoint x: 152, startPoint y: 50, endPoint x: 102, endPoint y: 49, distance: 50.8
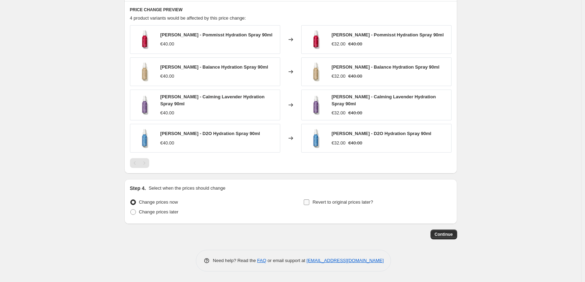
type input "Jane Iredale Spray"
click at [327, 199] on span "Revert to original prices later?" at bounding box center [342, 202] width 61 height 7
click at [309, 200] on input "Revert to original prices later?" at bounding box center [306, 203] width 6 height 6
checkbox input "true"
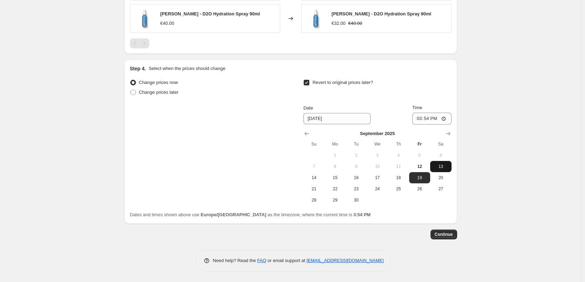
click at [441, 167] on span "13" at bounding box center [440, 167] width 15 height 6
type input "9/13/2025"
click at [420, 119] on input "15:54" at bounding box center [431, 119] width 39 height 12
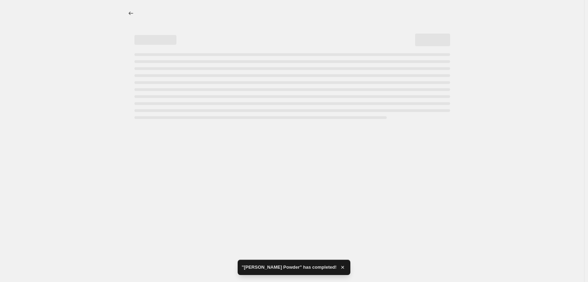
select select "percentage"
select select "tag"
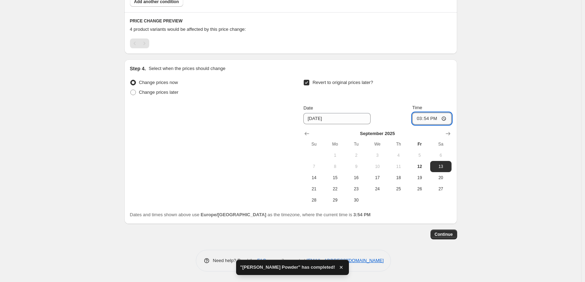
click at [420, 118] on input "15:54" at bounding box center [431, 119] width 39 height 12
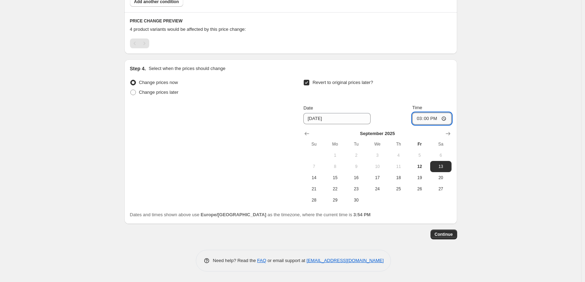
click at [444, 118] on input "15:00" at bounding box center [431, 119] width 39 height 12
type input "03:00"
click at [442, 232] on span "Continue" at bounding box center [443, 235] width 18 height 6
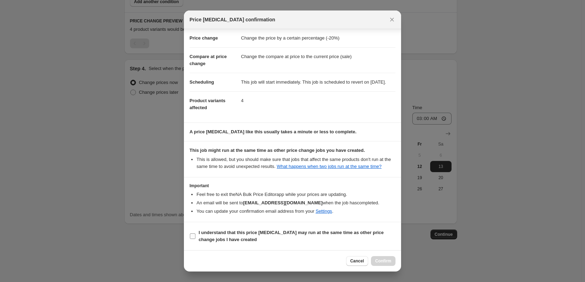
click at [209, 236] on span "I understand that this price change job may run at the same time as other price…" at bounding box center [296, 236] width 197 height 14
click at [195, 236] on input "I understand that this price change job may run at the same time as other price…" at bounding box center [193, 236] width 6 height 6
checkbox input "true"
click at [384, 261] on span "Confirm" at bounding box center [383, 261] width 16 height 6
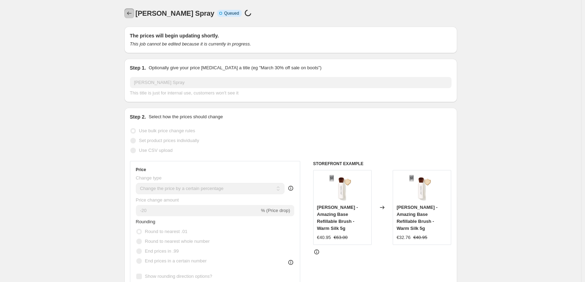
click at [129, 10] on button "Price change jobs" at bounding box center [129, 13] width 10 height 10
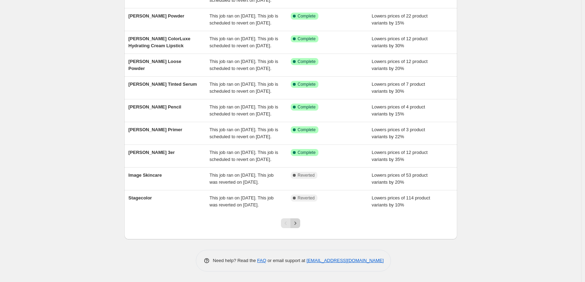
click at [300, 225] on button "Next" at bounding box center [295, 223] width 10 height 10
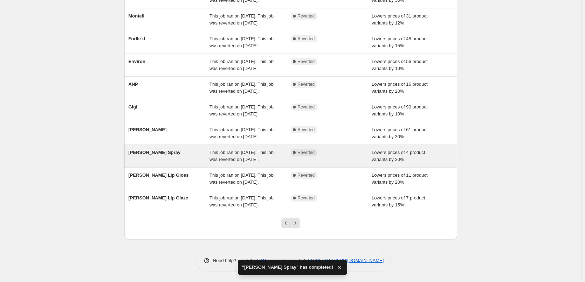
click at [247, 162] on span "This job ran on [DATE]. This job was reverted on [DATE]." at bounding box center [241, 156] width 64 height 12
select select "percentage"
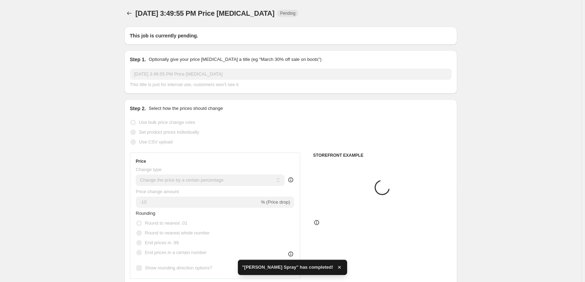
type input "Jane Iredale Spray"
radio input "false"
radio input "true"
checkbox input "true"
select select "tag"
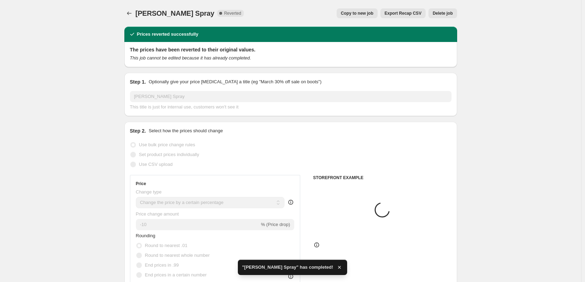
click at [444, 14] on span "Delete job" at bounding box center [442, 14] width 20 height 6
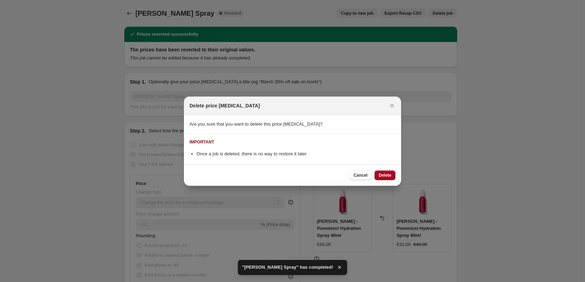
click at [386, 175] on span "Delete" at bounding box center [384, 176] width 13 height 6
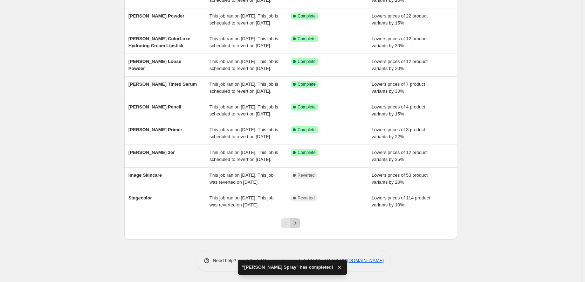
click at [300, 225] on button "Next" at bounding box center [295, 223] width 10 height 10
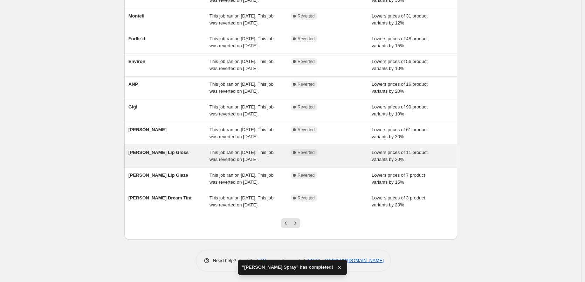
click at [254, 150] on span "This job ran on [DATE]. This job was reverted on [DATE]." at bounding box center [241, 156] width 64 height 12
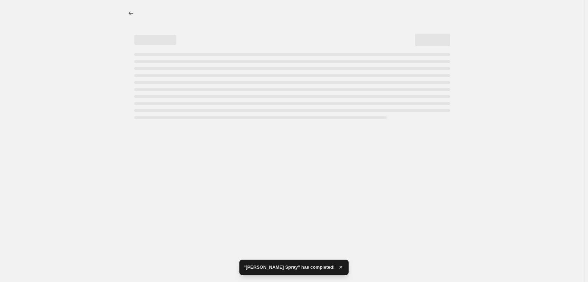
select select "percentage"
select select "tag"
select select "vendor"
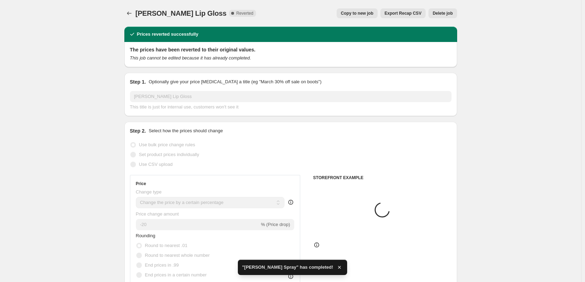
click at [361, 11] on button "Copy to new job" at bounding box center [356, 13] width 41 height 10
select select "percentage"
select select "tag"
select select "vendor"
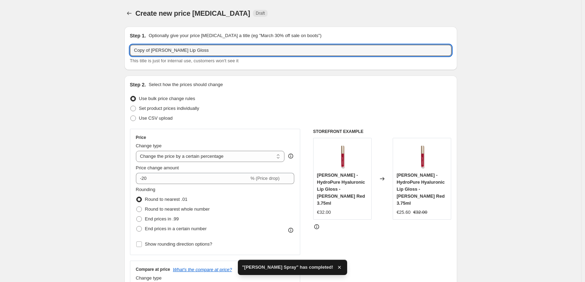
drag, startPoint x: 152, startPoint y: 50, endPoint x: 51, endPoint y: 55, distance: 101.3
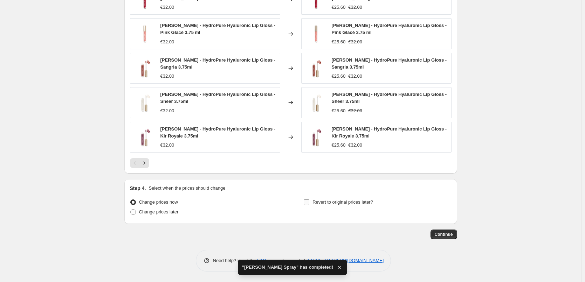
type input "Jane Iredale Lip Gloss"
click at [324, 203] on span "Revert to original prices later?" at bounding box center [342, 202] width 61 height 5
click at [309, 203] on input "Revert to original prices later?" at bounding box center [306, 203] width 6 height 6
checkbox input "true"
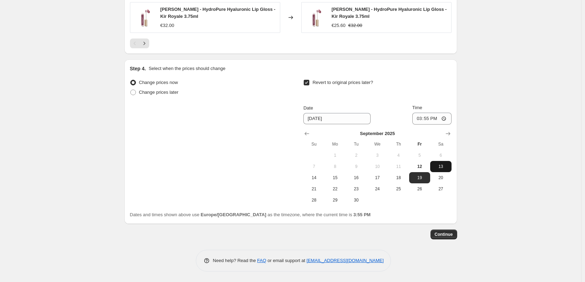
click at [435, 161] on button "13" at bounding box center [440, 166] width 21 height 11
type input "9/13/2025"
click at [422, 118] on input "15:55" at bounding box center [431, 119] width 39 height 12
click at [445, 119] on input "15:00" at bounding box center [431, 119] width 39 height 12
type input "03:00"
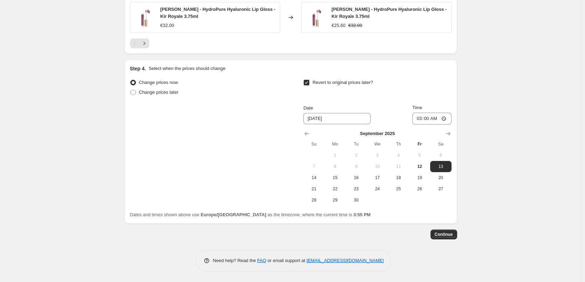
click at [434, 235] on button "Continue" at bounding box center [443, 235] width 27 height 10
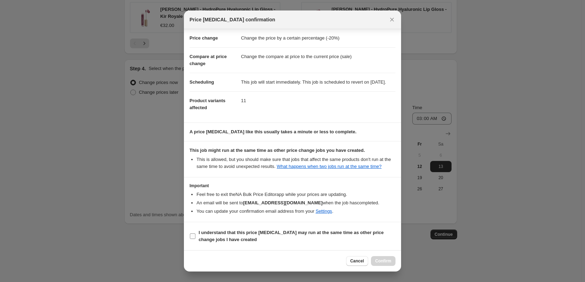
click at [202, 231] on b "I understand that this price change job may run at the same time as other price…" at bounding box center [290, 236] width 185 height 12
click at [195, 233] on input "I understand that this price change job may run at the same time as other price…" at bounding box center [193, 236] width 6 height 6
checkbox input "true"
click at [390, 259] on span "Confirm" at bounding box center [383, 261] width 16 height 6
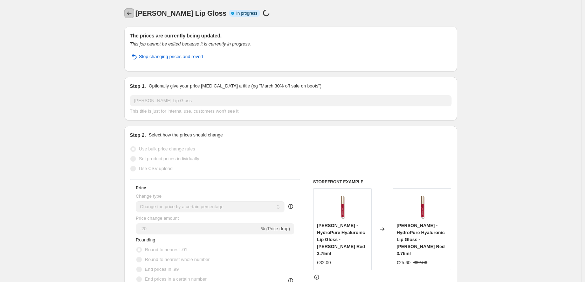
click at [132, 12] on icon "Price change jobs" at bounding box center [129, 13] width 7 height 7
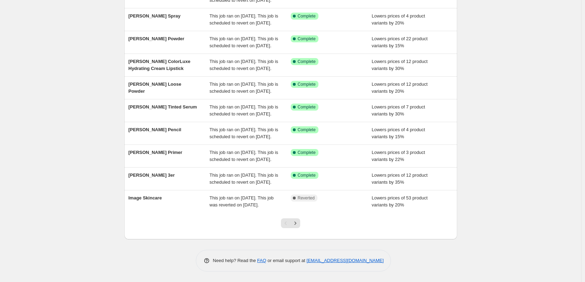
click at [295, 229] on div at bounding box center [290, 226] width 28 height 27
click at [295, 224] on icon "Next" at bounding box center [295, 223] width 7 height 7
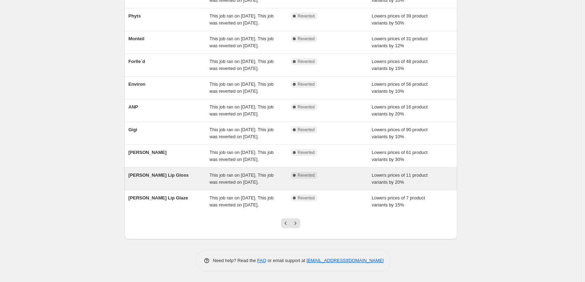
click at [271, 186] on div "This job ran on [DATE]. This job was reverted on [DATE]." at bounding box center [249, 179] width 81 height 14
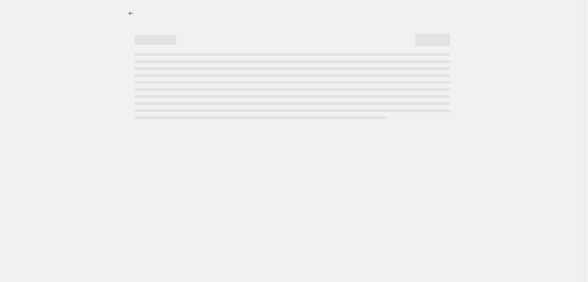
select select "percentage"
select select "tag"
select select "vendor"
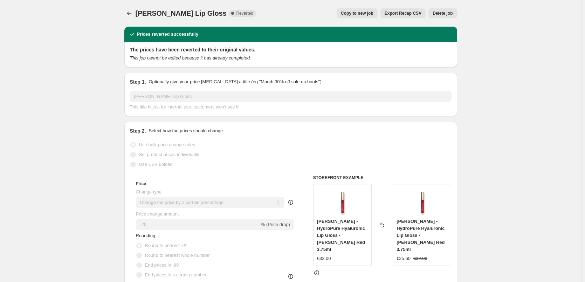
click at [439, 14] on span "Delete job" at bounding box center [442, 14] width 20 height 6
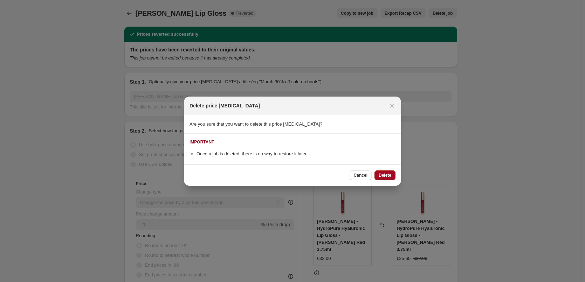
click at [382, 177] on span "Delete" at bounding box center [384, 176] width 13 height 6
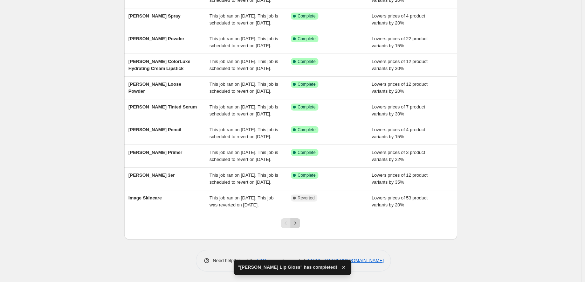
click at [296, 222] on icon "Next" at bounding box center [295, 223] width 7 height 7
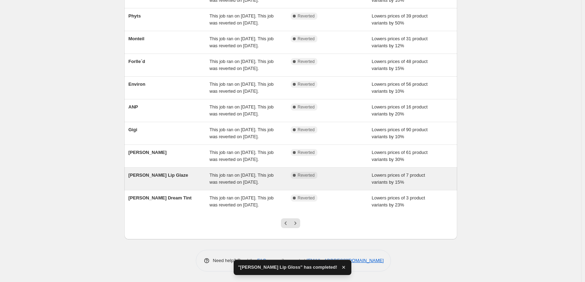
click at [246, 173] on span "This job ran on [DATE]. This job was reverted on [DATE]." at bounding box center [241, 179] width 64 height 12
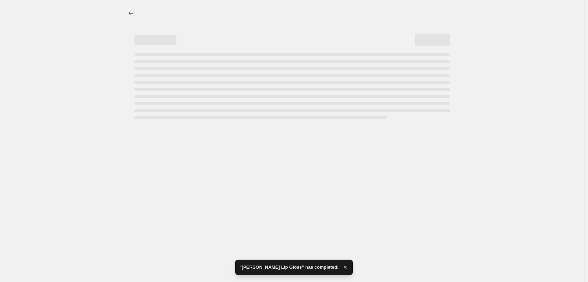
select select "percentage"
select select "tag"
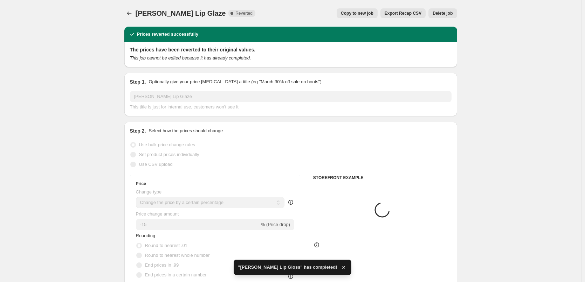
click at [369, 13] on span "Copy to new job" at bounding box center [357, 14] width 33 height 6
select select "percentage"
select select "tag"
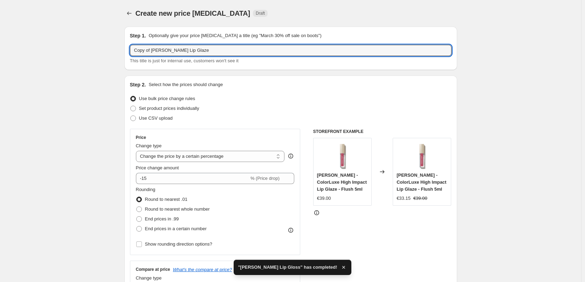
drag, startPoint x: 153, startPoint y: 50, endPoint x: 85, endPoint y: 42, distance: 68.3
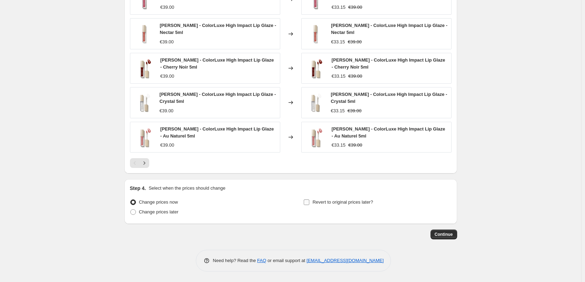
type input "Jane Iredale Lip Glaze"
click at [320, 199] on span "Revert to original prices later?" at bounding box center [342, 202] width 61 height 7
click at [306, 205] on span at bounding box center [306, 202] width 6 height 6
click at [306, 205] on input "Revert to original prices later?" at bounding box center [306, 203] width 6 height 6
checkbox input "true"
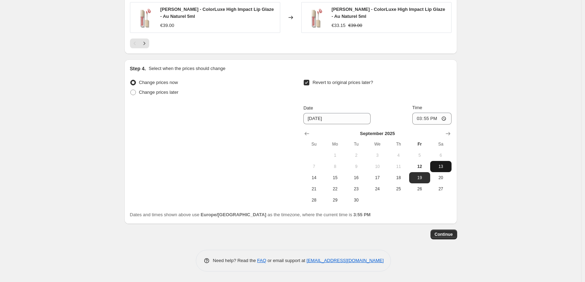
click at [438, 165] on span "13" at bounding box center [440, 167] width 15 height 6
type input "9/13/2025"
click at [421, 119] on input "15:55" at bounding box center [431, 119] width 39 height 12
click at [446, 119] on input "15:00" at bounding box center [431, 119] width 39 height 12
type input "03:00"
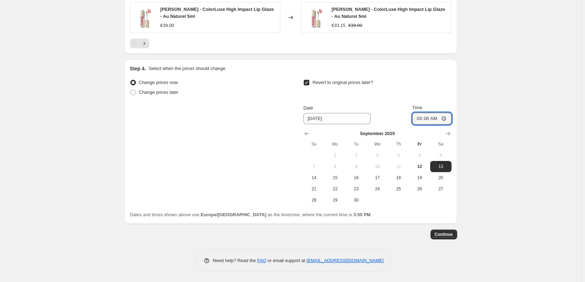
click at [449, 238] on button "Continue" at bounding box center [443, 235] width 27 height 10
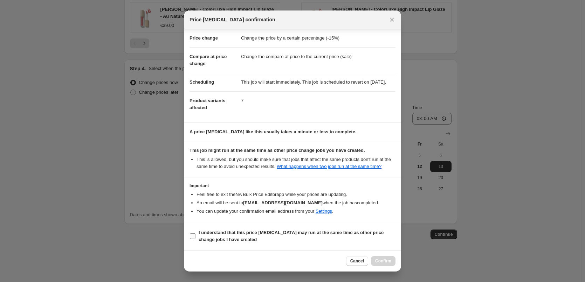
click at [209, 234] on b "I understand that this price change job may run at the same time as other price…" at bounding box center [290, 236] width 185 height 12
click at [195, 234] on input "I understand that this price change job may run at the same time as other price…" at bounding box center [193, 236] width 6 height 6
checkbox input "true"
click at [385, 261] on span "Confirm" at bounding box center [383, 261] width 16 height 6
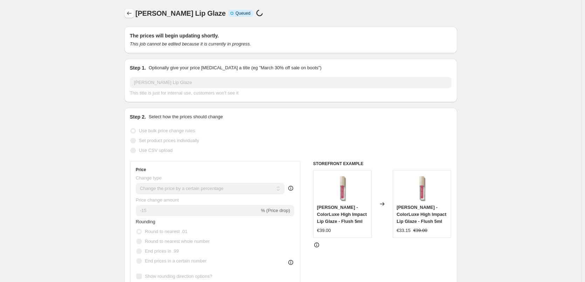
click at [133, 13] on icon "Price change jobs" at bounding box center [129, 13] width 7 height 7
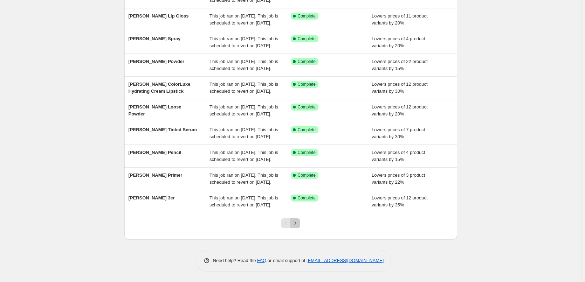
click at [299, 224] on icon "Next" at bounding box center [295, 223] width 7 height 7
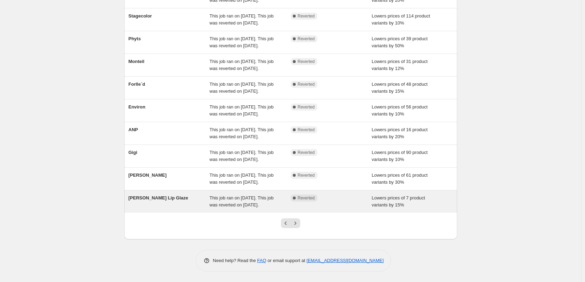
click at [217, 208] on span "This job ran on [DATE]. This job was reverted on [DATE]." at bounding box center [241, 201] width 64 height 12
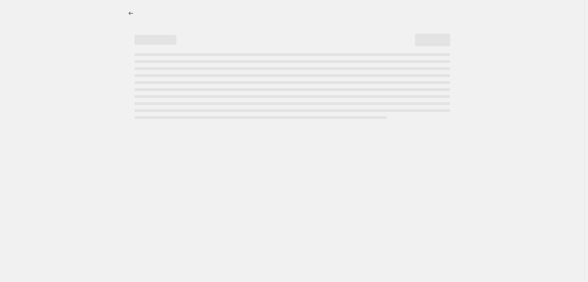
select select "percentage"
select select "tag"
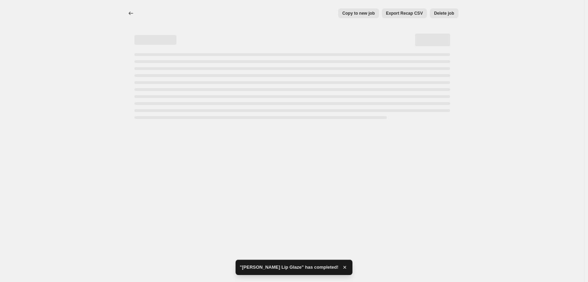
click at [447, 12] on span "Delete job" at bounding box center [444, 14] width 20 height 6
select select "percentage"
select select "tag"
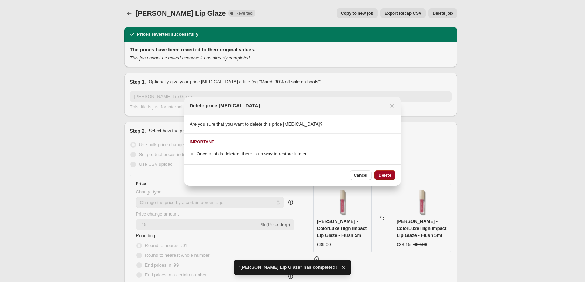
click at [384, 179] on button "Delete" at bounding box center [384, 175] width 21 height 10
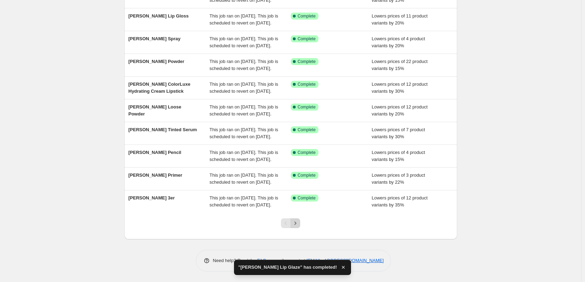
click at [300, 225] on button "Next" at bounding box center [295, 223] width 10 height 10
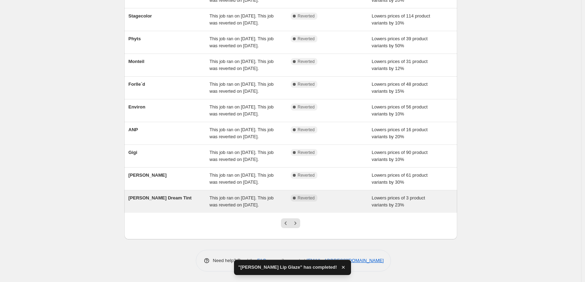
click at [219, 190] on div "Jane Iredale Dream Tint This job ran on September 11, 2025. This job was revert…" at bounding box center [290, 201] width 333 height 22
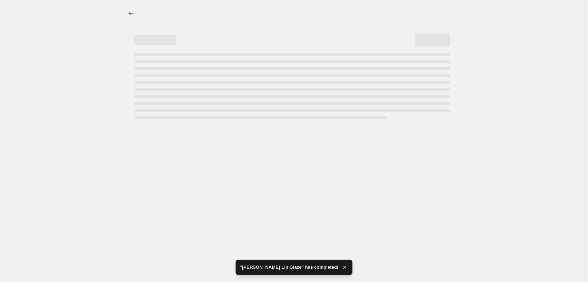
select select "percentage"
select select "vendor"
select select "tag"
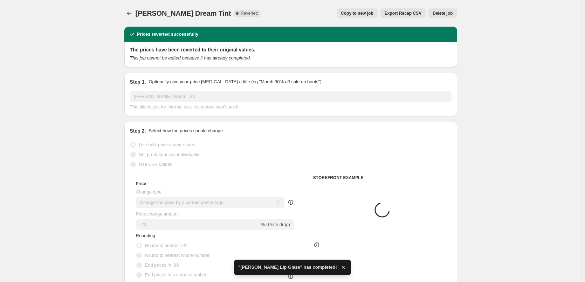
click at [366, 15] on span "Copy to new job" at bounding box center [357, 14] width 33 height 6
select select "percentage"
select select "vendor"
select select "tag"
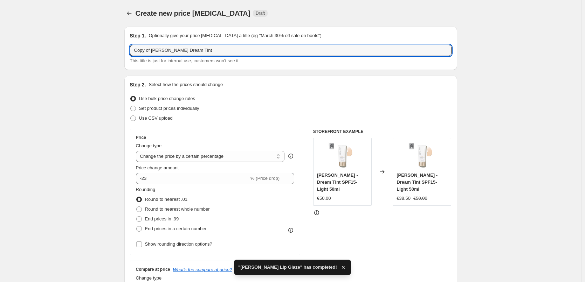
drag, startPoint x: 153, startPoint y: 49, endPoint x: 48, endPoint y: 35, distance: 106.0
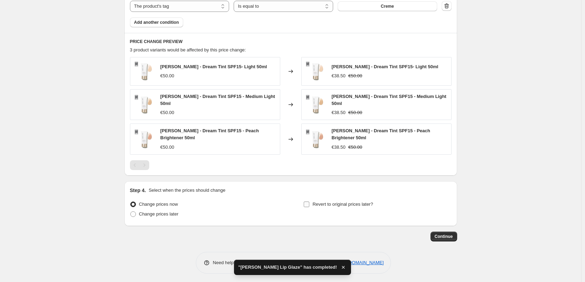
type input "Jane Iredale Dream Tint"
click at [322, 202] on span "Revert to original prices later?" at bounding box center [342, 204] width 61 height 5
click at [309, 202] on input "Revert to original prices later?" at bounding box center [306, 205] width 6 height 6
checkbox input "true"
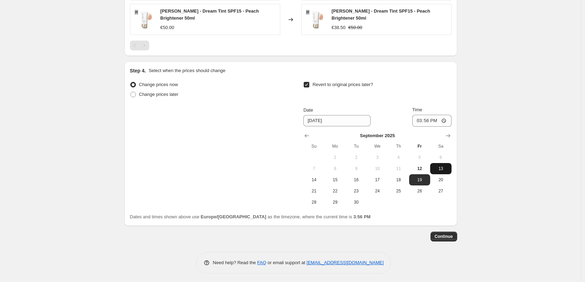
click at [444, 168] on span "13" at bounding box center [440, 169] width 15 height 6
type input "9/13/2025"
click at [420, 119] on input "15:56" at bounding box center [431, 121] width 39 height 12
click at [445, 119] on input "15:00" at bounding box center [431, 121] width 39 height 12
type input "03:00"
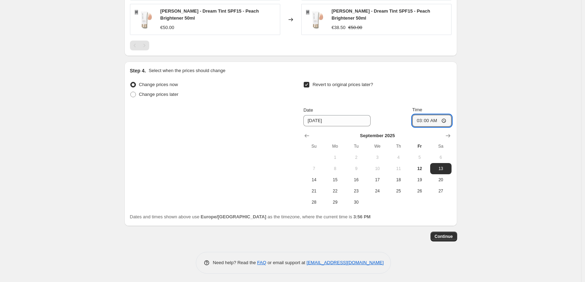
click at [446, 234] on span "Continue" at bounding box center [443, 237] width 18 height 6
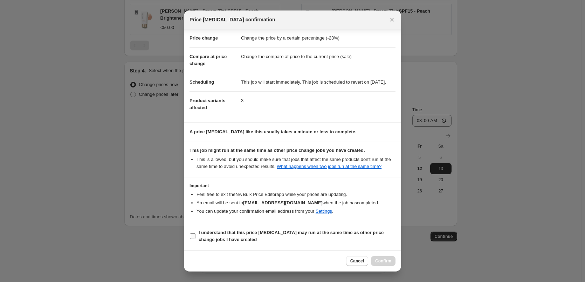
click at [201, 238] on b "I understand that this price change job may run at the same time as other price…" at bounding box center [290, 236] width 185 height 12
click at [195, 238] on input "I understand that this price change job may run at the same time as other price…" at bounding box center [193, 236] width 6 height 6
checkbox input "true"
click at [388, 261] on span "Confirm" at bounding box center [383, 261] width 16 height 6
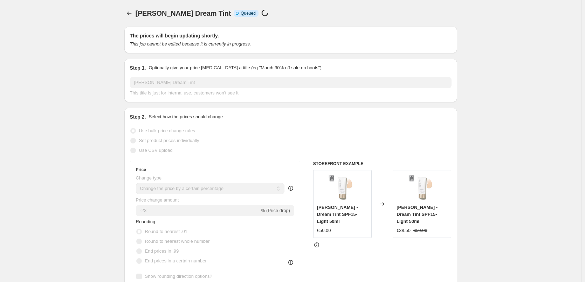
click at [129, 18] on div "Jane Iredale Dream Tint. This page is ready Jane Iredale Dream Tint Info Incomp…" at bounding box center [290, 13] width 333 height 27
click at [130, 15] on icon "Price change jobs" at bounding box center [129, 13] width 7 height 7
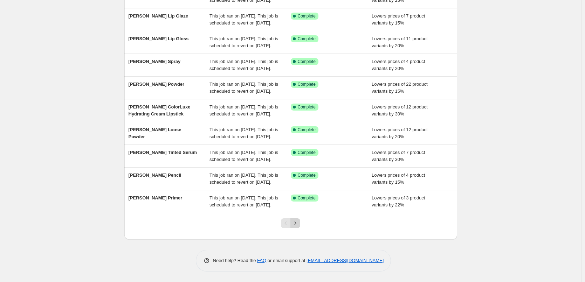
click at [295, 221] on icon "Next" at bounding box center [295, 223] width 7 height 7
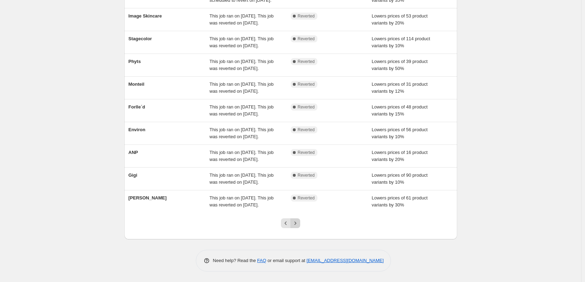
click at [298, 225] on icon "Next" at bounding box center [295, 223] width 7 height 7
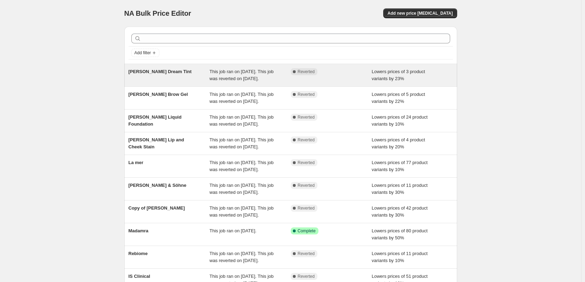
click at [278, 77] on div "This job ran on [DATE]. This job was reverted on [DATE]." at bounding box center [249, 75] width 81 height 14
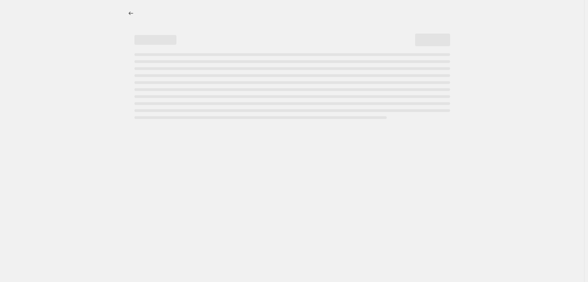
select select "percentage"
select select "vendor"
select select "tag"
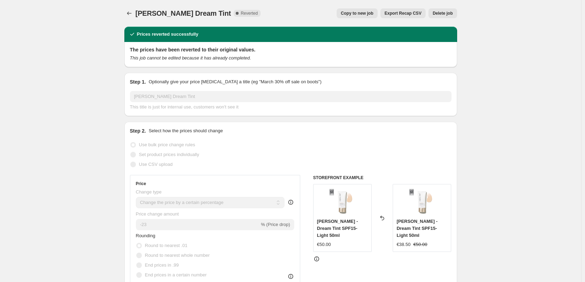
click at [447, 14] on span "Delete job" at bounding box center [442, 14] width 20 height 6
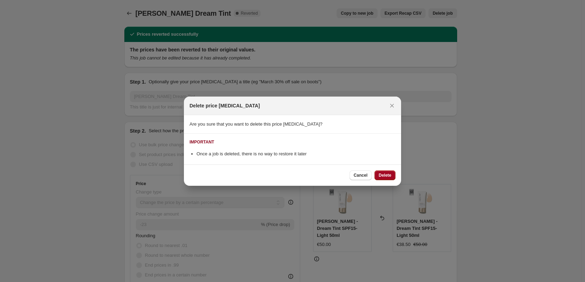
click at [390, 175] on span "Delete" at bounding box center [384, 176] width 13 height 6
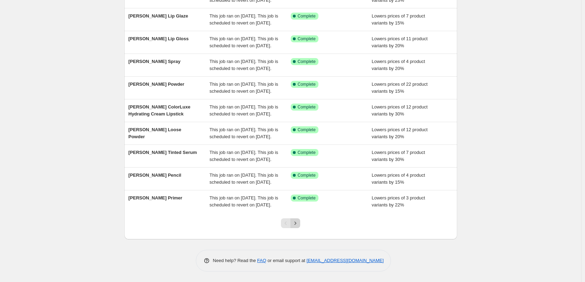
click at [296, 223] on icon "Next" at bounding box center [295, 223] width 7 height 7
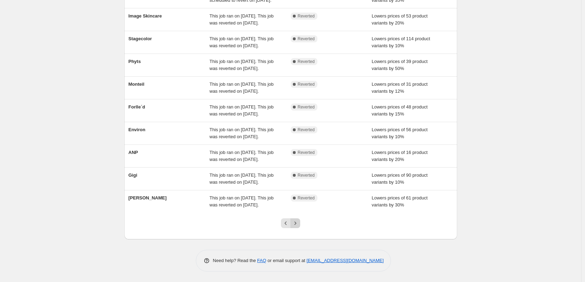
click at [298, 224] on icon "Next" at bounding box center [295, 223] width 7 height 7
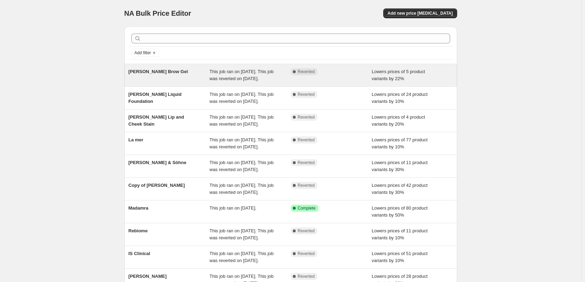
click at [271, 71] on span "This job ran on [DATE]. This job was reverted on [DATE]." at bounding box center [241, 75] width 64 height 12
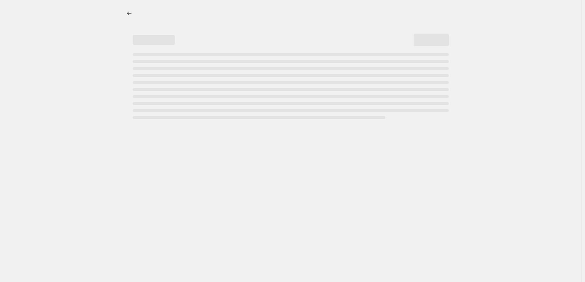
select select "percentage"
select select "tag"
select select "vendor"
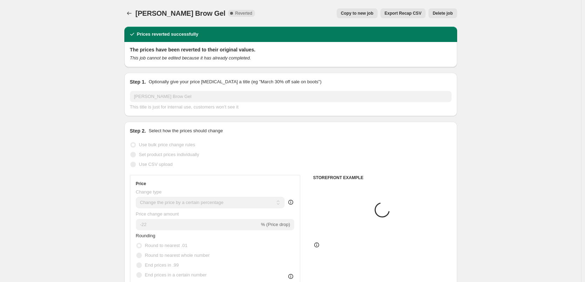
click at [357, 16] on span "Copy to new job" at bounding box center [357, 14] width 33 height 6
select select "percentage"
select select "tag"
select select "vendor"
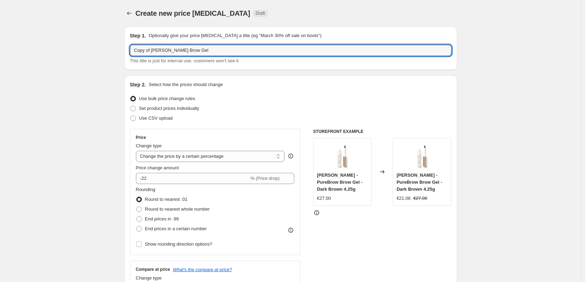
drag, startPoint x: 153, startPoint y: 50, endPoint x: 77, endPoint y: 59, distance: 76.4
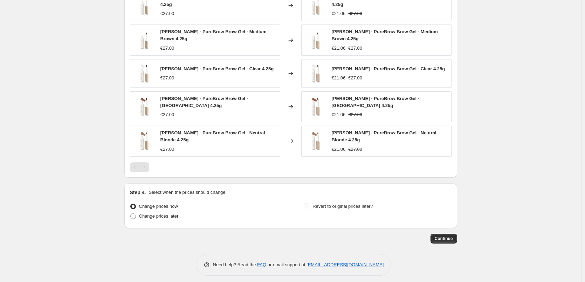
type input "Jane Iredale Brow Gel"
click at [308, 204] on input "Revert to original prices later?" at bounding box center [306, 207] width 6 height 6
checkbox input "true"
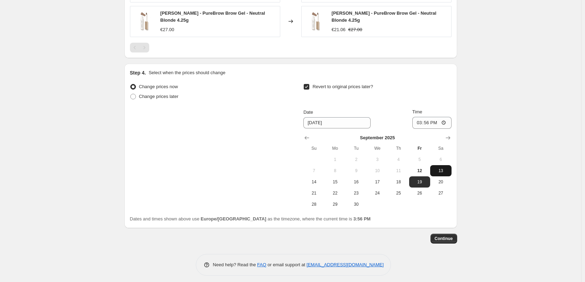
click at [441, 168] on span "13" at bounding box center [440, 171] width 15 height 6
type input "9/13/2025"
click at [422, 119] on input "15:56" at bounding box center [431, 123] width 39 height 12
click at [445, 118] on input "15:00" at bounding box center [431, 123] width 39 height 12
type input "03:00"
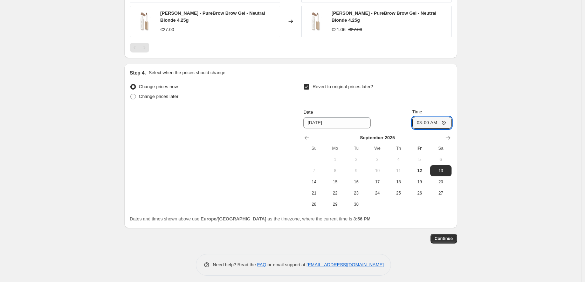
click at [448, 237] on button "Continue" at bounding box center [443, 239] width 27 height 10
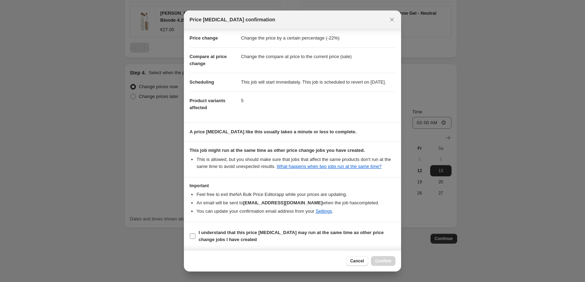
scroll to position [20, 0]
click at [214, 239] on b "I understand that this price change job may run at the same time as other price…" at bounding box center [290, 236] width 185 height 12
click at [195, 239] on input "I understand that this price change job may run at the same time as other price…" at bounding box center [193, 236] width 6 height 6
checkbox input "true"
click at [385, 258] on button "Confirm" at bounding box center [383, 261] width 25 height 10
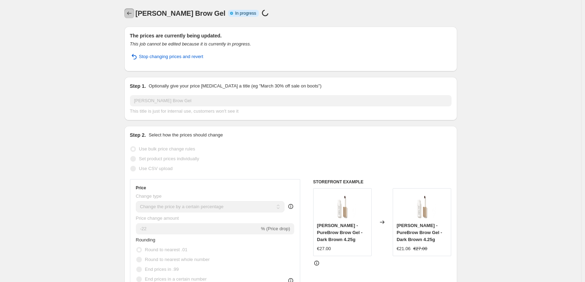
click at [130, 14] on icon "Price change jobs" at bounding box center [129, 13] width 7 height 7
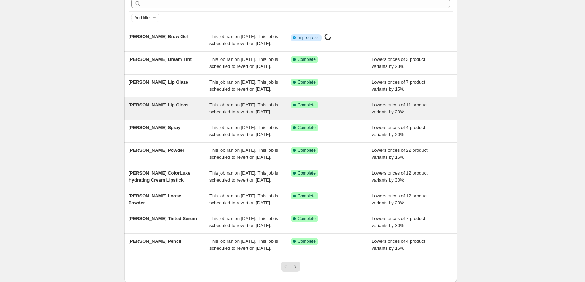
scroll to position [148, 0]
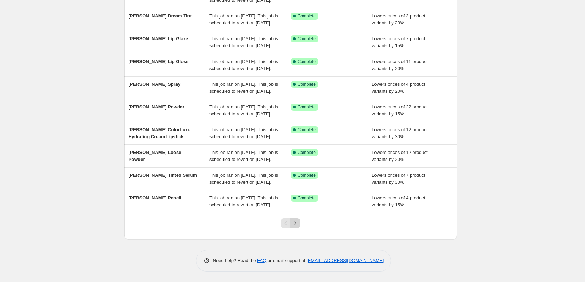
click at [299, 224] on icon "Next" at bounding box center [295, 223] width 7 height 7
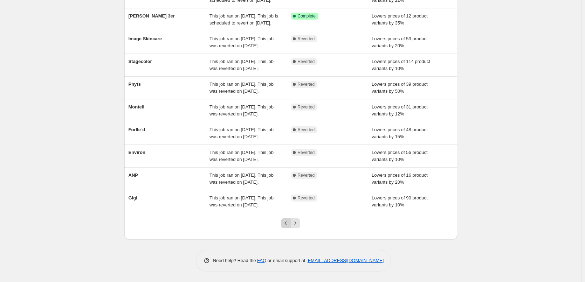
click at [284, 225] on icon "Previous" at bounding box center [285, 223] width 7 height 7
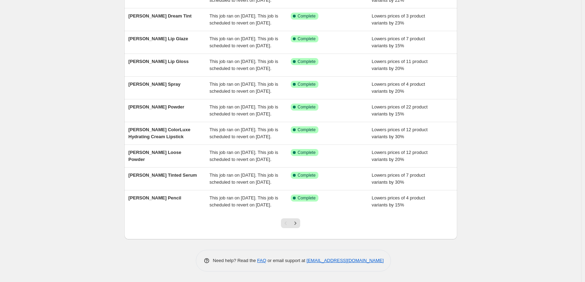
click at [306, 222] on div at bounding box center [290, 226] width 333 height 27
click at [299, 224] on icon "Next" at bounding box center [295, 223] width 7 height 7
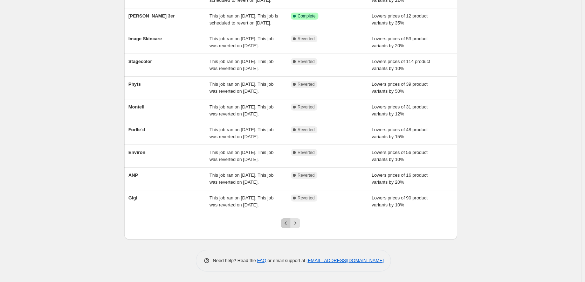
click at [284, 224] on icon "Previous" at bounding box center [285, 223] width 7 height 7
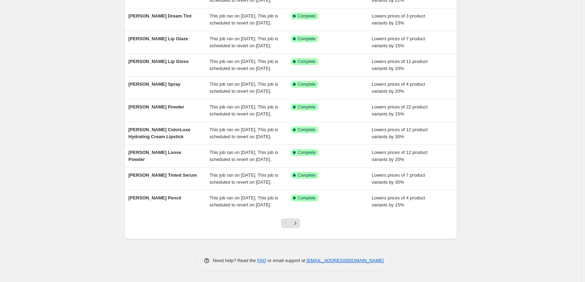
click at [287, 224] on div "Pagination" at bounding box center [286, 223] width 10 height 10
click at [295, 226] on icon "Next" at bounding box center [295, 223] width 7 height 7
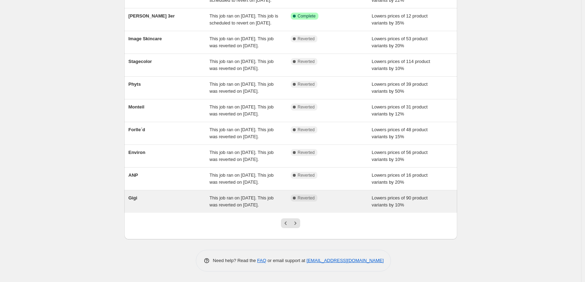
click at [274, 196] on div "This job ran on [DATE]. This job was reverted on [DATE]." at bounding box center [249, 202] width 81 height 14
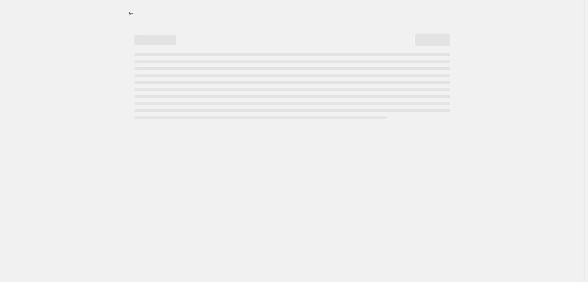
select select "percentage"
select select "vendor"
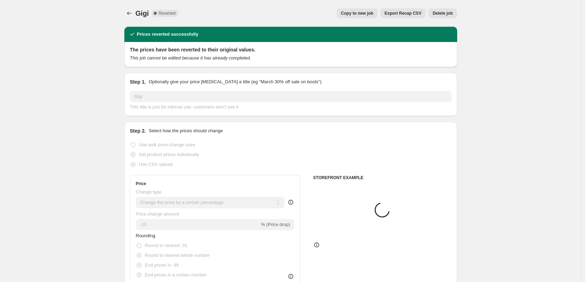
click at [361, 13] on span "Copy to new job" at bounding box center [357, 14] width 33 height 6
select select "percentage"
select select "vendor"
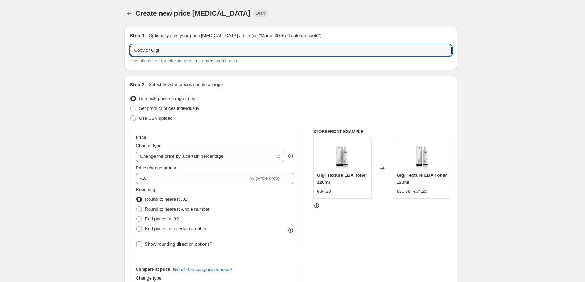
drag, startPoint x: 153, startPoint y: 51, endPoint x: 60, endPoint y: 58, distance: 93.0
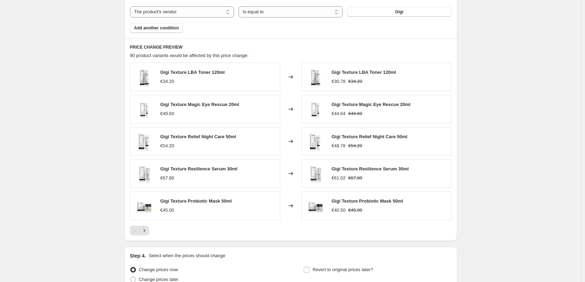
scroll to position [497, 0]
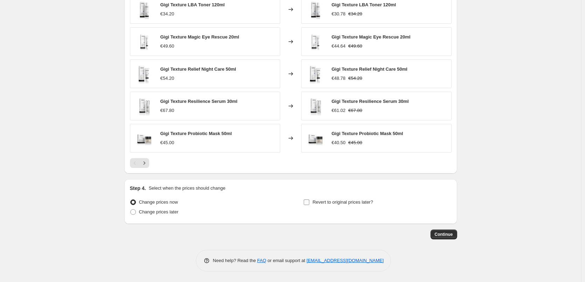
type input "Gigi"
click at [324, 202] on span "Revert to original prices later?" at bounding box center [342, 202] width 61 height 5
click at [309, 202] on input "Revert to original prices later?" at bounding box center [306, 203] width 6 height 6
checkbox input "true"
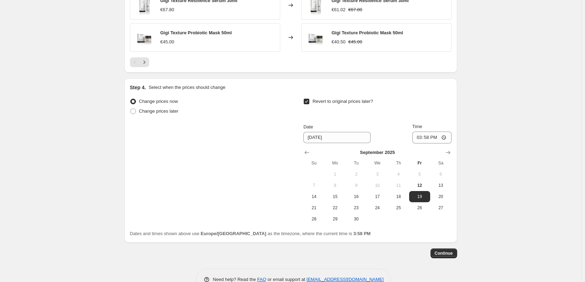
scroll to position [616, 0]
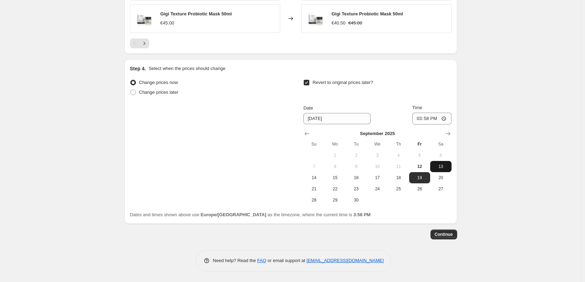
click at [441, 165] on span "13" at bounding box center [440, 167] width 15 height 6
type input "9/13/2025"
click at [419, 120] on input "15:58" at bounding box center [431, 119] width 39 height 12
click at [447, 120] on input "15:00" at bounding box center [431, 119] width 39 height 12
type input "03:00"
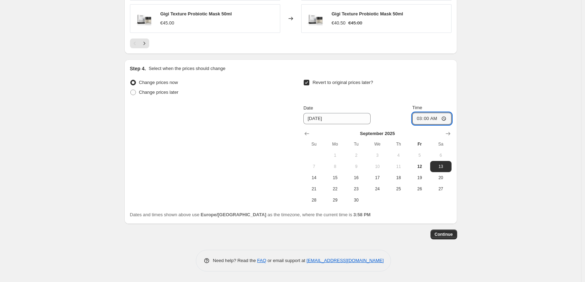
drag, startPoint x: 530, startPoint y: 145, endPoint x: 528, endPoint y: 148, distance: 4.4
click at [445, 236] on span "Continue" at bounding box center [443, 235] width 18 height 6
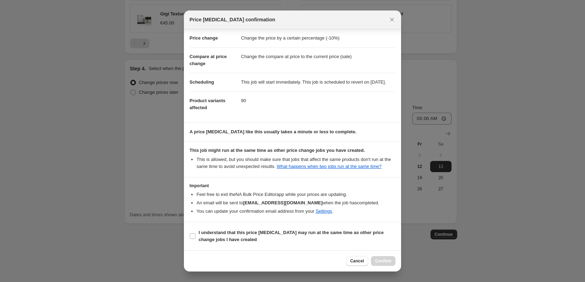
scroll to position [20, 0]
click at [211, 232] on b "I understand that this price change job may run at the same time as other price…" at bounding box center [290, 236] width 185 height 12
click at [195, 233] on input "I understand that this price change job may run at the same time as other price…" at bounding box center [193, 236] width 6 height 6
checkbox input "true"
click at [380, 263] on span "Confirm" at bounding box center [383, 261] width 16 height 6
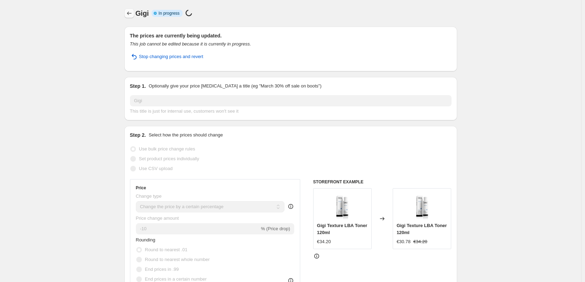
click at [131, 16] on icon "Price change jobs" at bounding box center [129, 13] width 7 height 7
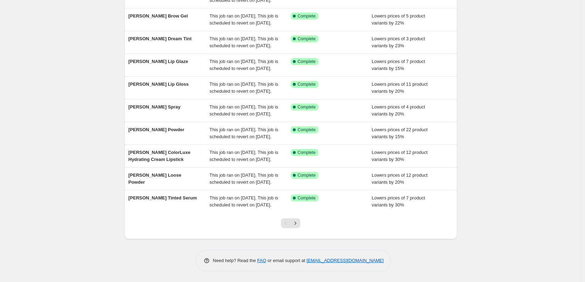
scroll to position [148, 0]
click at [295, 222] on icon "Next" at bounding box center [295, 223] width 7 height 7
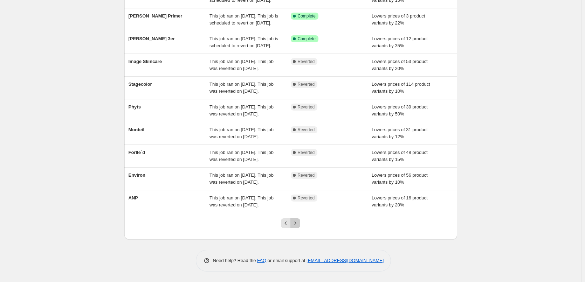
click at [299, 225] on icon "Next" at bounding box center [295, 223] width 7 height 7
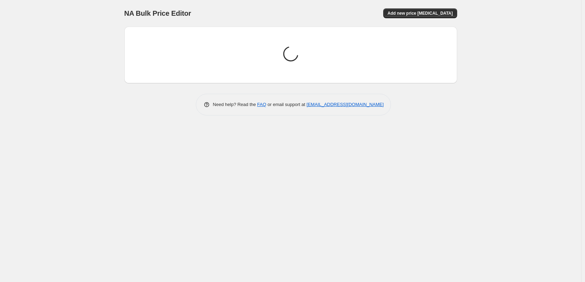
scroll to position [0, 0]
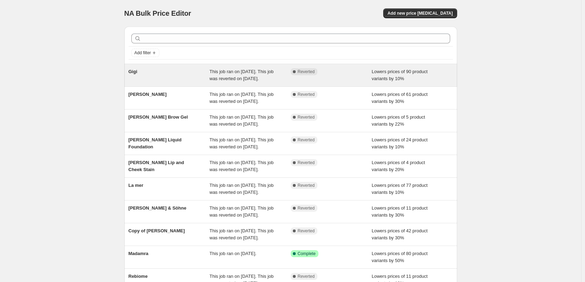
click at [269, 73] on span "This job ran on [DATE]. This job was reverted on [DATE]." at bounding box center [241, 75] width 64 height 12
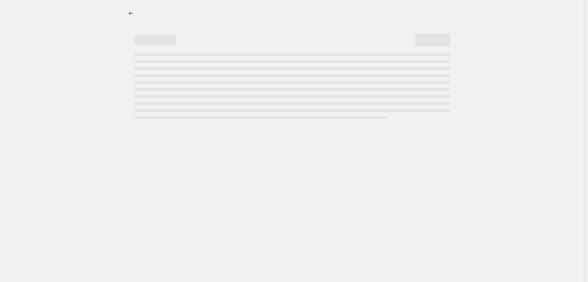
select select "percentage"
select select "vendor"
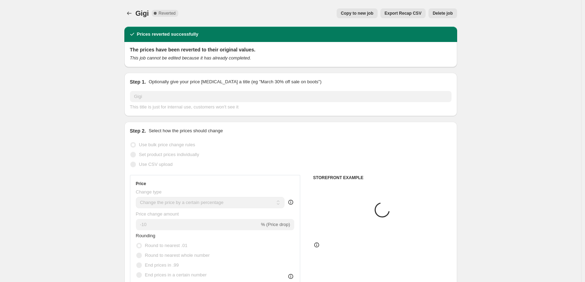
click at [452, 11] on span "Delete job" at bounding box center [442, 14] width 20 height 6
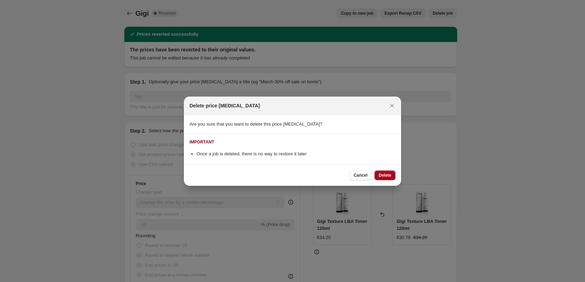
click at [386, 173] on span "Delete" at bounding box center [384, 176] width 13 height 6
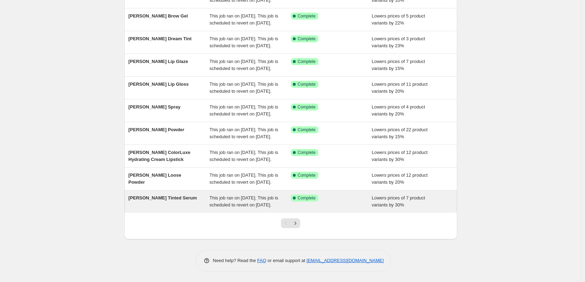
scroll to position [148, 0]
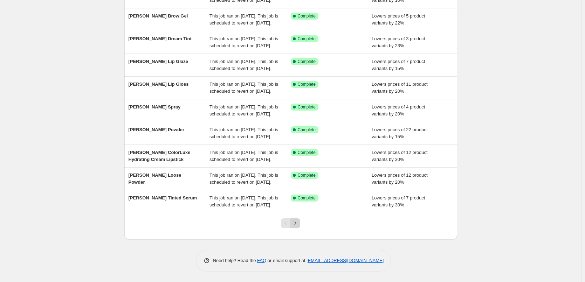
click at [297, 224] on icon "Next" at bounding box center [295, 223] width 7 height 7
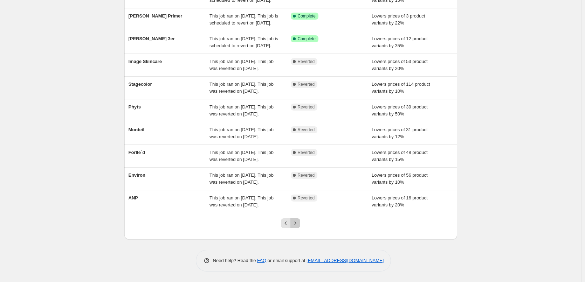
click at [297, 224] on icon "Next" at bounding box center [295, 223] width 7 height 7
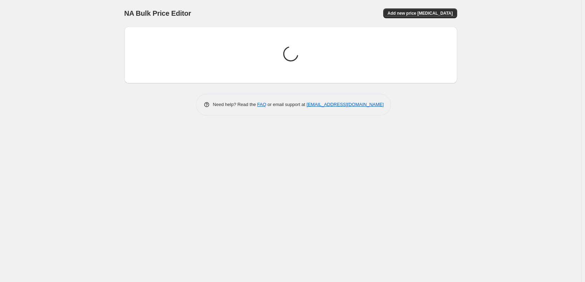
scroll to position [0, 0]
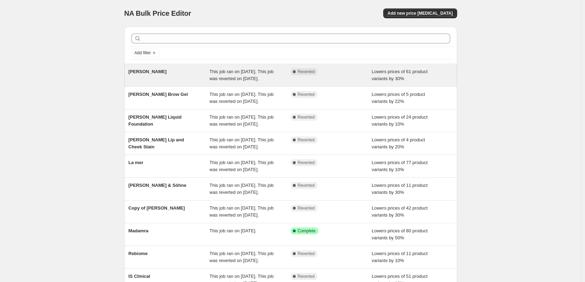
click at [224, 81] on span "This job ran on [DATE]. This job was reverted on [DATE]." at bounding box center [241, 75] width 64 height 12
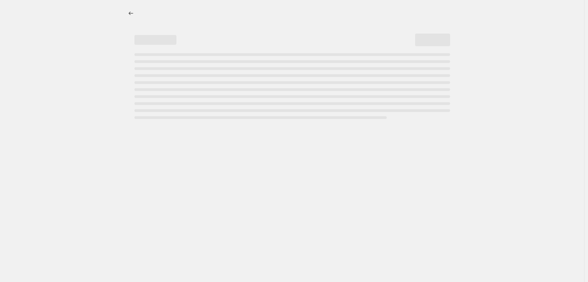
select select "percentage"
select select "vendor"
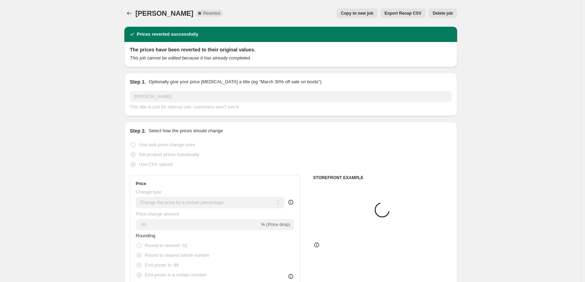
click at [362, 14] on span "Copy to new job" at bounding box center [357, 14] width 33 height 6
select select "percentage"
select select "vendor"
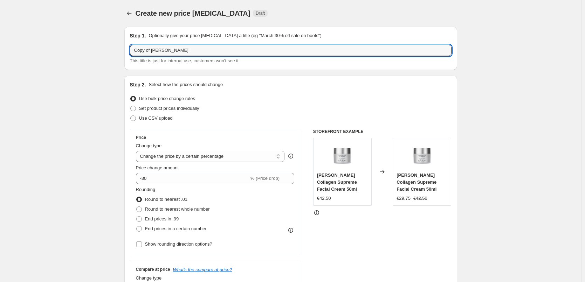
drag, startPoint x: 151, startPoint y: 51, endPoint x: 34, endPoint y: 44, distance: 117.4
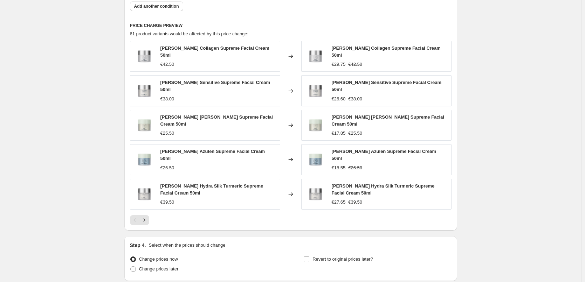
scroll to position [499, 0]
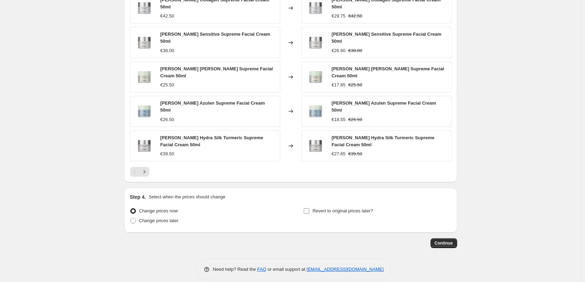
type input "[PERSON_NAME]"
click at [318, 208] on span "Revert to original prices later?" at bounding box center [342, 210] width 61 height 5
click at [309, 208] on input "Revert to original prices later?" at bounding box center [306, 211] width 6 height 6
checkbox input "true"
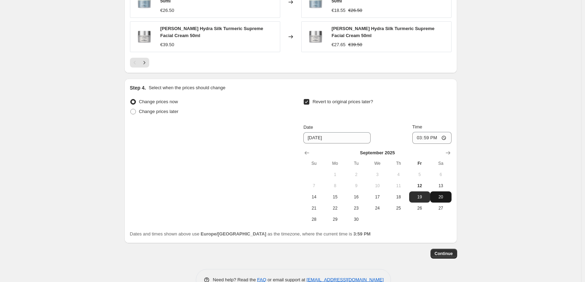
scroll to position [618, 0]
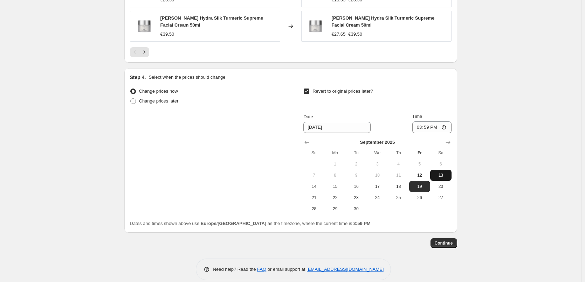
click at [438, 173] on span "13" at bounding box center [440, 176] width 15 height 6
type input "9/13/2025"
click at [419, 121] on input "15:59" at bounding box center [431, 127] width 39 height 12
click at [447, 121] on input "15:00" at bounding box center [431, 127] width 39 height 12
type input "03:00"
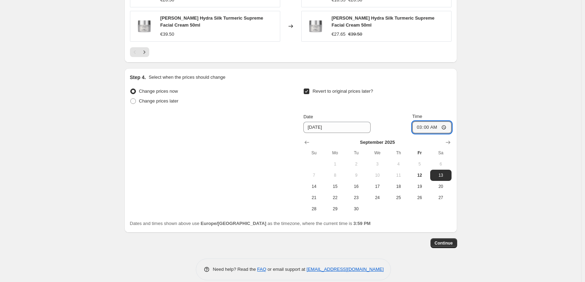
click at [441, 240] on span "Continue" at bounding box center [443, 243] width 18 height 6
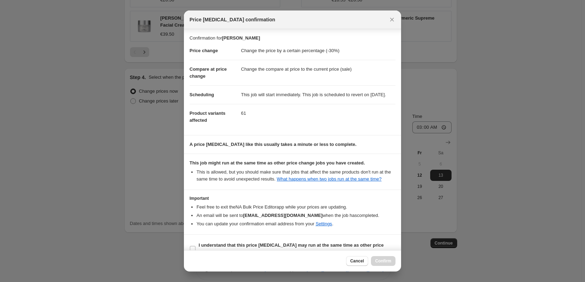
scroll to position [20, 0]
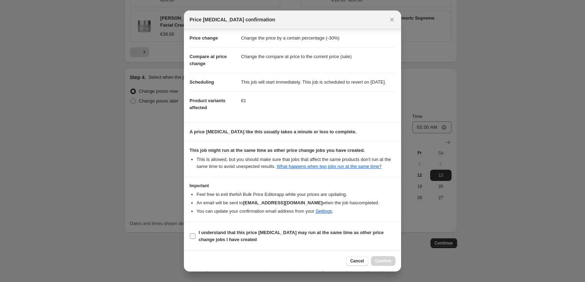
click at [219, 235] on b "I understand that this price change job may run at the same time as other price…" at bounding box center [290, 236] width 185 height 12
click at [195, 235] on input "I understand that this price change job may run at the same time as other price…" at bounding box center [193, 236] width 6 height 6
checkbox input "true"
click at [382, 261] on span "Confirm" at bounding box center [383, 261] width 16 height 6
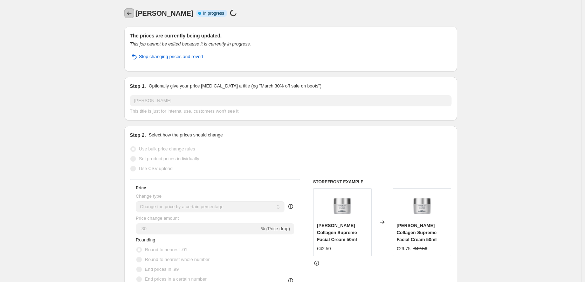
click at [131, 16] on icon "Price change jobs" at bounding box center [129, 13] width 7 height 7
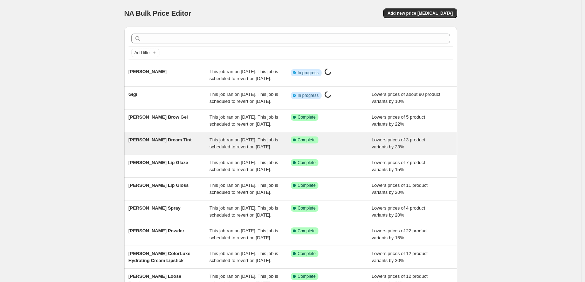
scroll to position [148, 0]
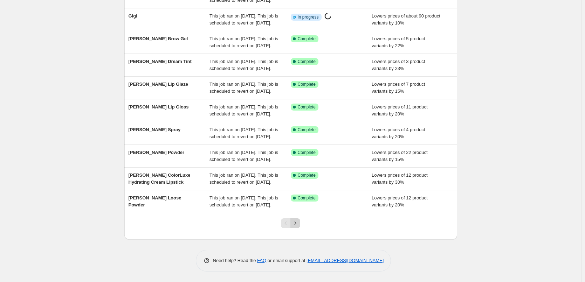
click at [298, 225] on icon "Next" at bounding box center [295, 223] width 7 height 7
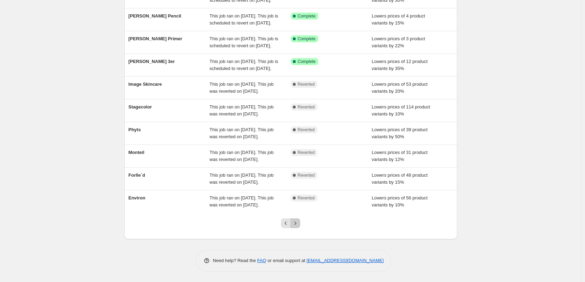
click at [296, 224] on icon "Next" at bounding box center [295, 223] width 7 height 7
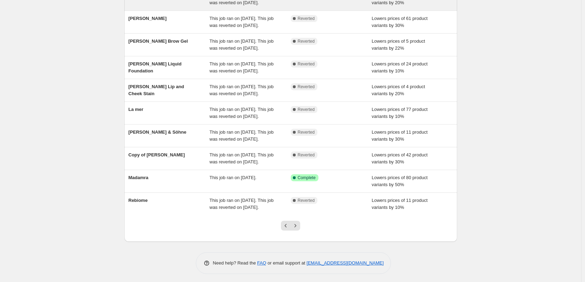
scroll to position [64, 0]
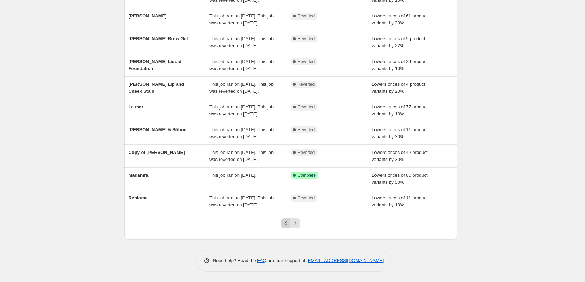
click at [287, 225] on icon "Previous" at bounding box center [285, 223] width 7 height 7
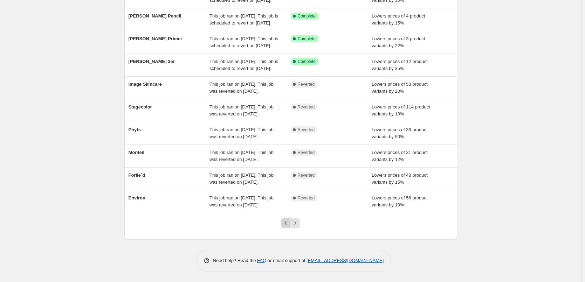
click at [286, 224] on icon "Previous" at bounding box center [285, 223] width 7 height 7
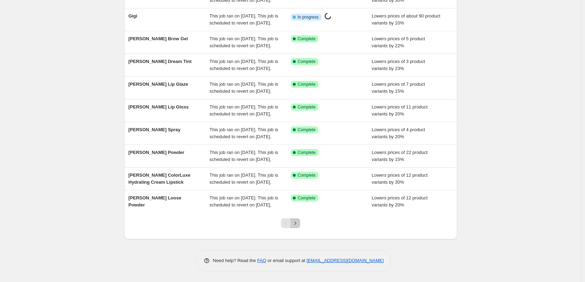
click at [296, 223] on icon "Next" at bounding box center [295, 223] width 7 height 7
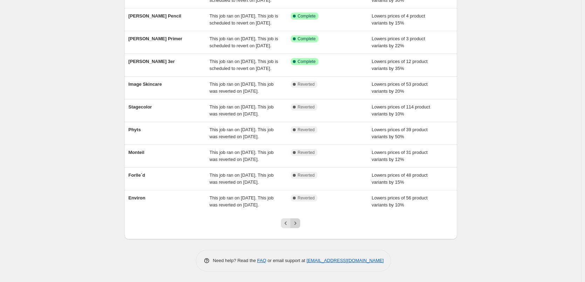
click at [299, 225] on icon "Next" at bounding box center [295, 223] width 7 height 7
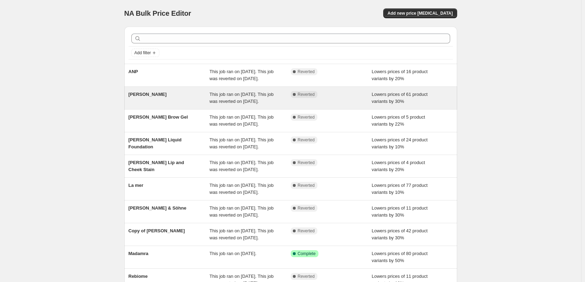
click at [285, 105] on div "This job ran on [DATE]. This job was reverted on [DATE]." at bounding box center [249, 98] width 81 height 14
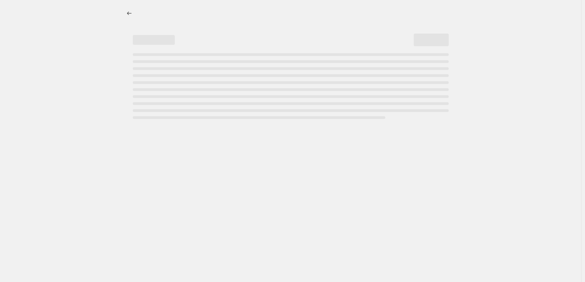
select select "percentage"
select select "vendor"
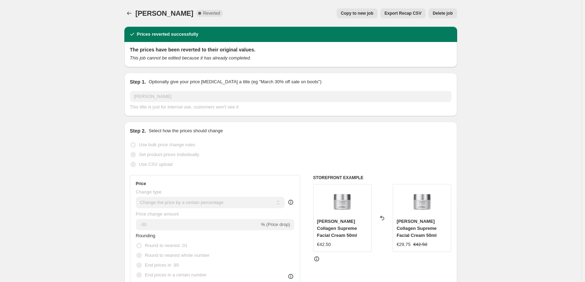
click at [441, 13] on span "Delete job" at bounding box center [442, 14] width 20 height 6
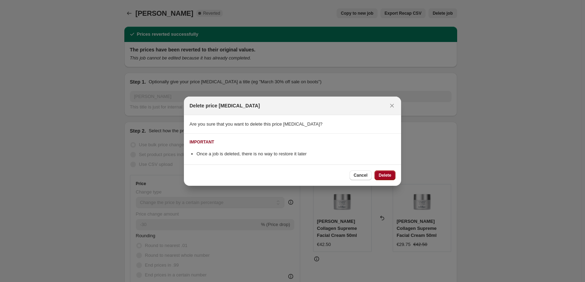
click at [387, 173] on span "Delete" at bounding box center [384, 176] width 13 height 6
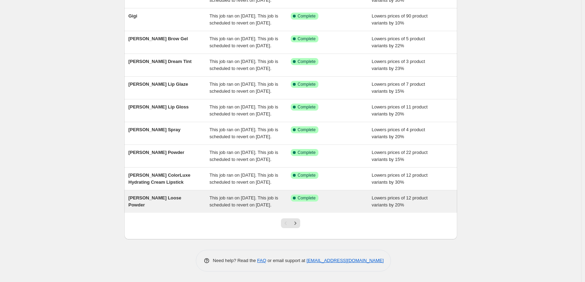
scroll to position [148, 0]
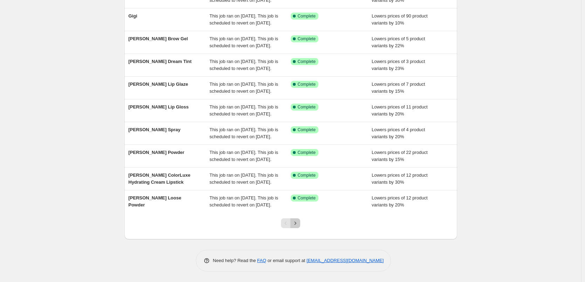
click at [296, 223] on icon "Next" at bounding box center [295, 223] width 7 height 7
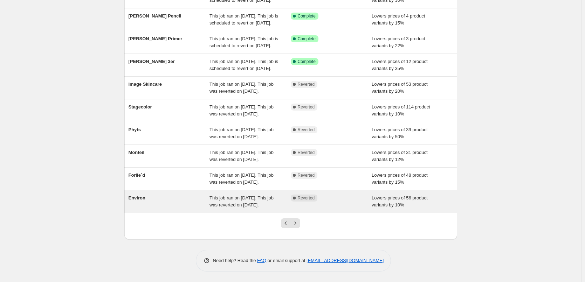
click at [213, 195] on span "This job ran on [DATE]. This job was reverted on [DATE]." at bounding box center [241, 201] width 64 height 12
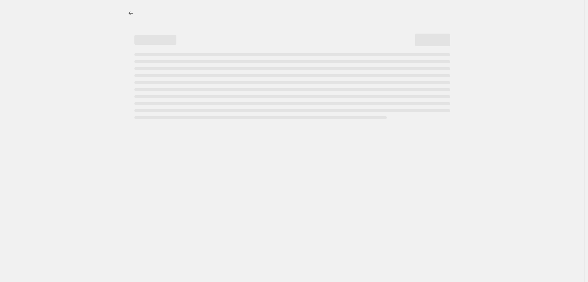
select select "percentage"
select select "vendor"
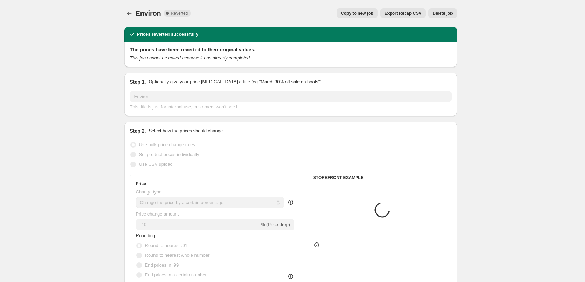
click at [360, 15] on span "Copy to new job" at bounding box center [357, 14] width 33 height 6
select select "percentage"
select select "vendor"
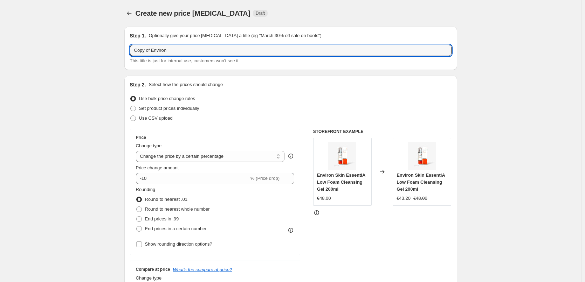
drag, startPoint x: 153, startPoint y: 51, endPoint x: 85, endPoint y: 58, distance: 68.6
type input "Environ"
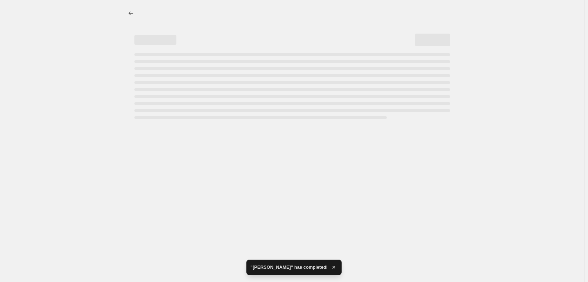
select select "percentage"
select select "vendor"
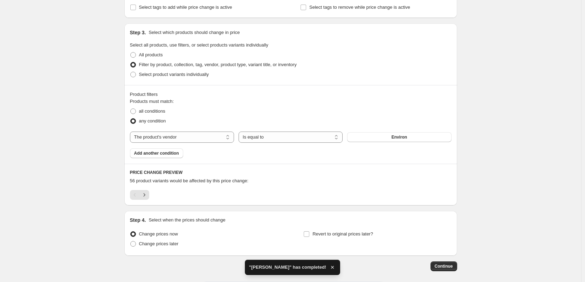
scroll to position [336, 0]
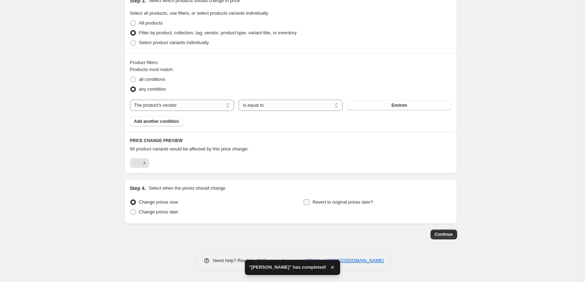
click at [326, 206] on label "Revert to original prices later?" at bounding box center [338, 202] width 70 height 10
click at [309, 205] on input "Revert to original prices later?" at bounding box center [306, 203] width 6 height 6
checkbox input "true"
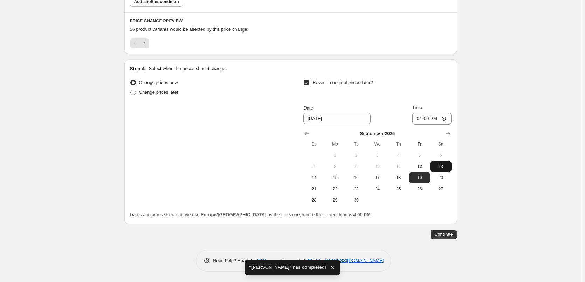
click at [442, 169] on span "13" at bounding box center [440, 167] width 15 height 6
type input "9/13/2025"
click at [420, 119] on input "16:00" at bounding box center [431, 119] width 39 height 12
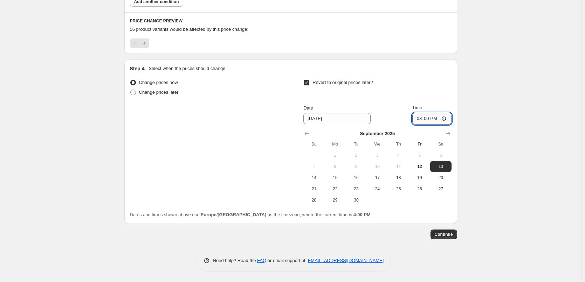
click at [446, 117] on input "15:00" at bounding box center [431, 119] width 39 height 12
type input "03:00"
drag, startPoint x: 504, startPoint y: 132, endPoint x: 502, endPoint y: 145, distance: 13.0
click at [450, 234] on span "Continue" at bounding box center [443, 235] width 18 height 6
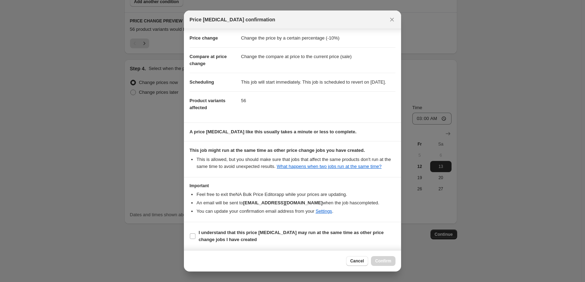
scroll to position [20, 0]
click at [201, 235] on b "I understand that this price change job may run at the same time as other price…" at bounding box center [290, 236] width 185 height 12
click at [195, 235] on input "I understand that this price change job may run at the same time as other price…" at bounding box center [193, 236] width 6 height 6
checkbox input "true"
click at [380, 262] on span "Confirm" at bounding box center [383, 261] width 16 height 6
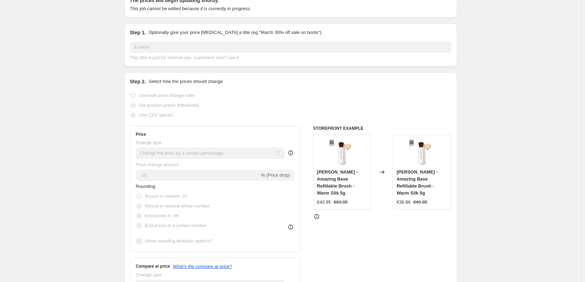
scroll to position [16, 0]
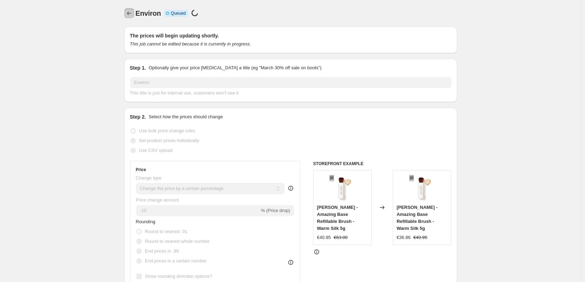
click at [131, 15] on icon "Price change jobs" at bounding box center [129, 13] width 7 height 7
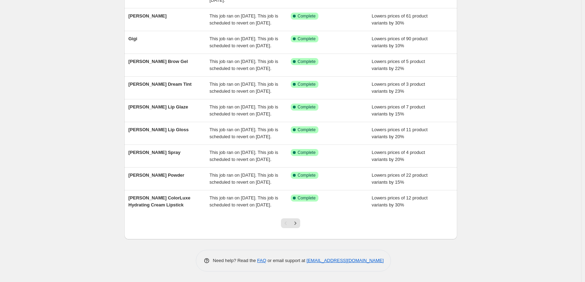
scroll to position [148, 0]
click at [299, 227] on button "Next" at bounding box center [295, 223] width 10 height 10
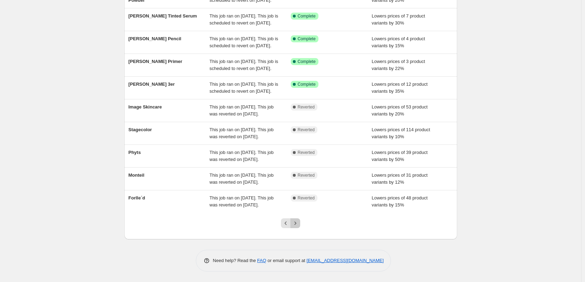
click at [298, 221] on icon "Next" at bounding box center [295, 223] width 7 height 7
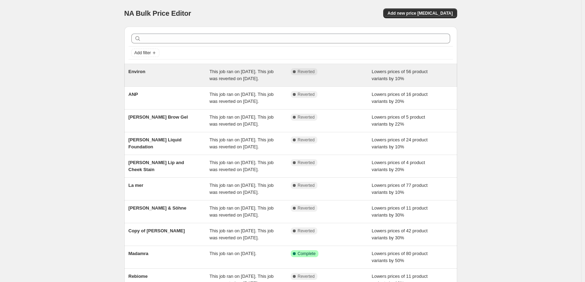
click at [260, 74] on span "This job ran on [DATE]. This job was reverted on [DATE]." at bounding box center [241, 75] width 64 height 12
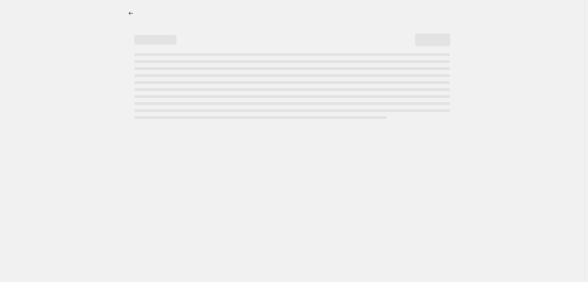
select select "percentage"
select select "vendor"
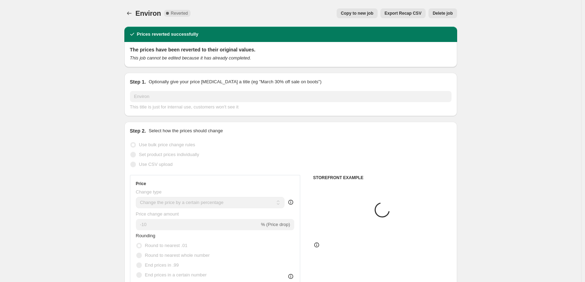
click at [442, 13] on span "Delete job" at bounding box center [442, 14] width 20 height 6
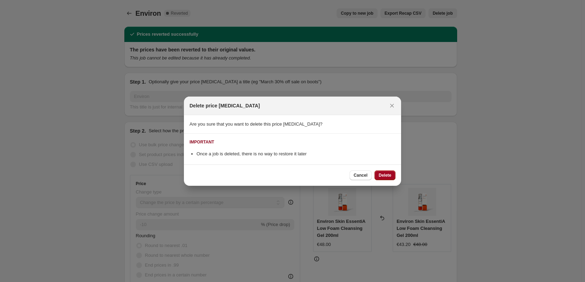
click at [385, 177] on span "Delete" at bounding box center [384, 176] width 13 height 6
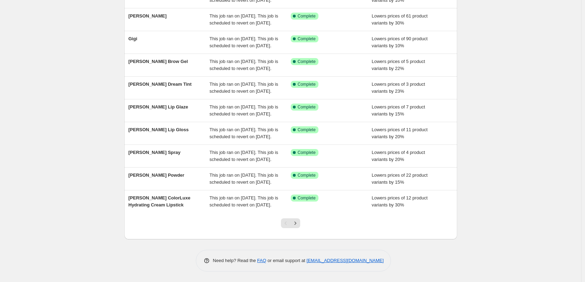
scroll to position [148, 0]
click at [300, 223] on button "Next" at bounding box center [295, 223] width 10 height 10
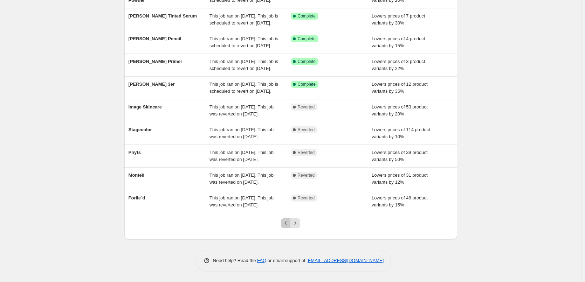
click at [283, 228] on button "Previous" at bounding box center [286, 223] width 10 height 10
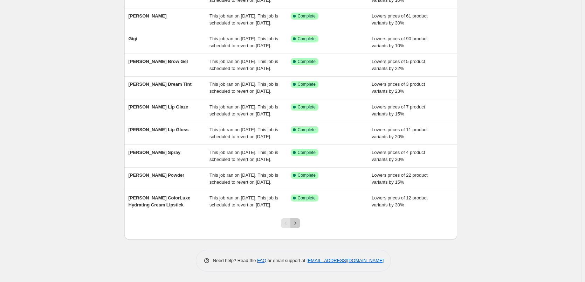
click at [297, 223] on icon "Next" at bounding box center [295, 223] width 7 height 7
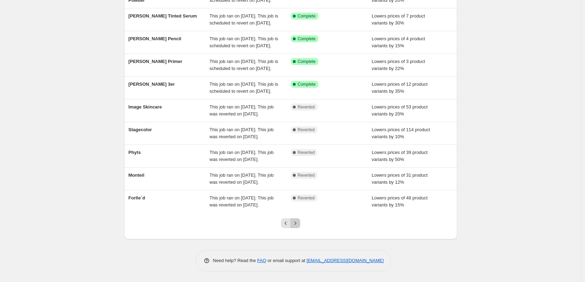
click at [295, 219] on button "Next" at bounding box center [295, 223] width 10 height 10
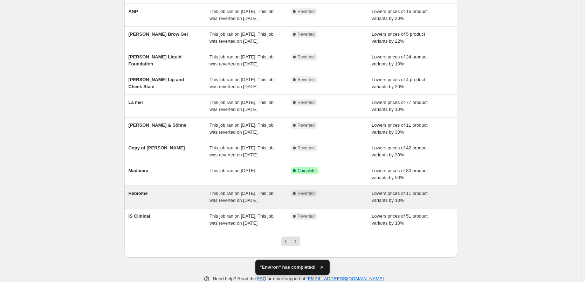
scroll to position [127, 0]
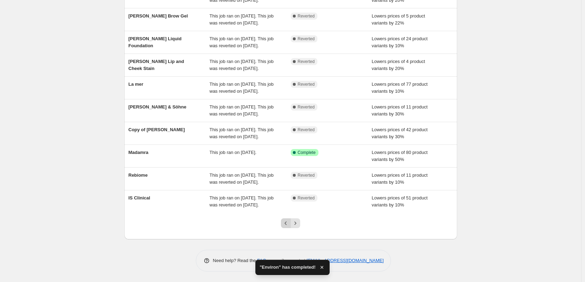
click at [284, 224] on icon "Previous" at bounding box center [285, 223] width 7 height 7
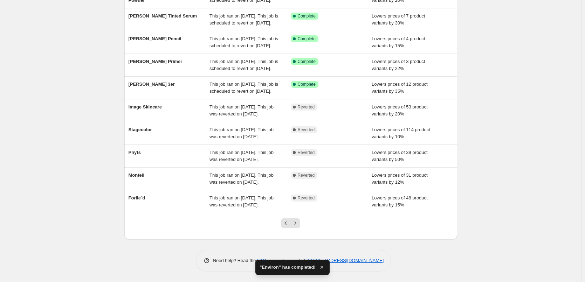
scroll to position [148, 0]
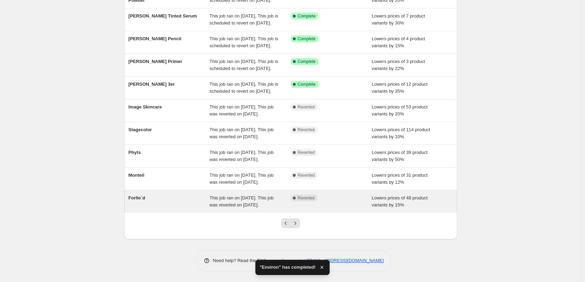
click at [275, 200] on div "This job ran on [DATE]. This job was reverted on [DATE]." at bounding box center [249, 202] width 81 height 14
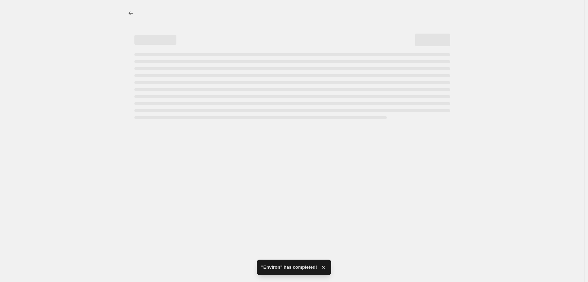
select select "percentage"
select select "remove"
select select "vendor"
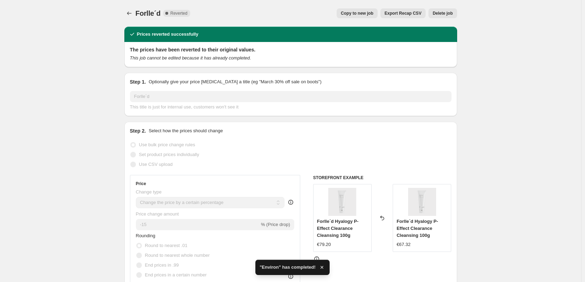
click at [365, 12] on span "Copy to new job" at bounding box center [357, 14] width 33 height 6
select select "percentage"
select select "remove"
select select "vendor"
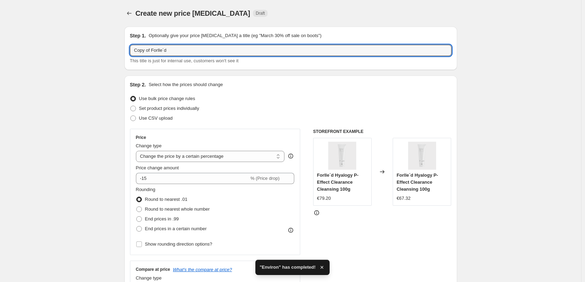
drag, startPoint x: 152, startPoint y: 51, endPoint x: 93, endPoint y: 30, distance: 61.9
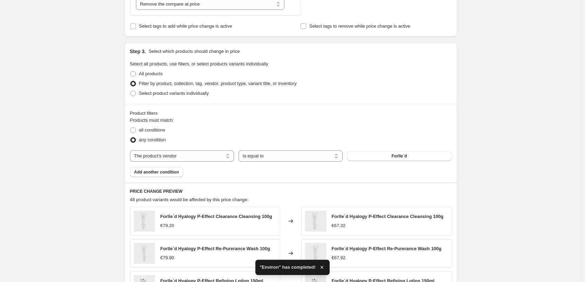
scroll to position [497, 0]
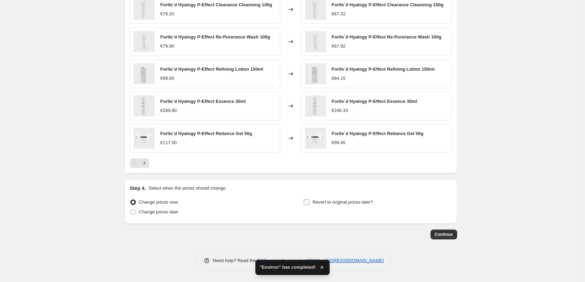
type input "Forlle´d"
click at [343, 202] on span "Revert to original prices later?" at bounding box center [342, 202] width 61 height 5
click at [309, 202] on input "Revert to original prices later?" at bounding box center [306, 203] width 6 height 6
checkbox input "true"
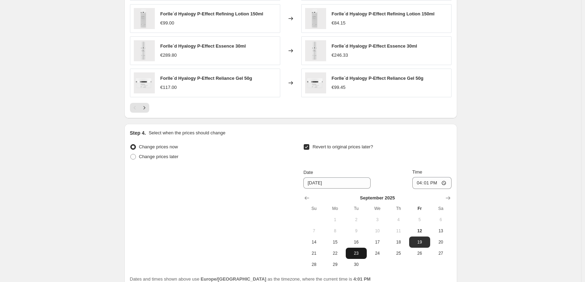
scroll to position [616, 0]
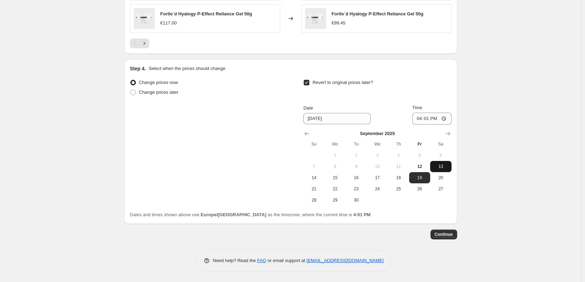
click at [442, 170] on button "13" at bounding box center [440, 166] width 21 height 11
type input "9/13/2025"
click at [417, 118] on input "16:01" at bounding box center [431, 119] width 39 height 12
click at [446, 117] on input "15:00" at bounding box center [431, 119] width 39 height 12
type input "03:00"
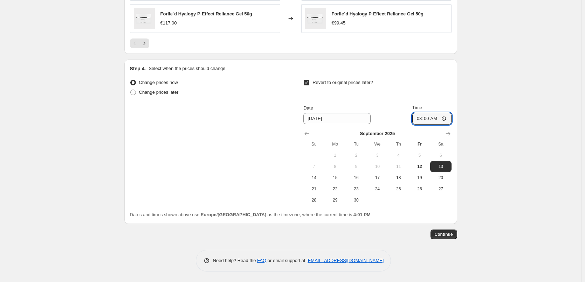
click at [448, 236] on span "Continue" at bounding box center [443, 235] width 18 height 6
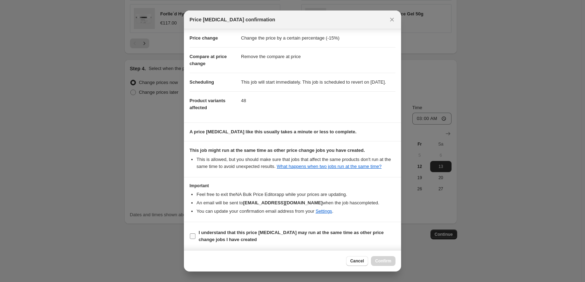
scroll to position [20, 0]
click at [213, 236] on b "I understand that this price change job may run at the same time as other price…" at bounding box center [290, 236] width 185 height 12
click at [195, 236] on input "I understand that this price change job may run at the same time as other price…" at bounding box center [193, 236] width 6 height 6
click at [380, 258] on button "Confirm" at bounding box center [383, 261] width 25 height 10
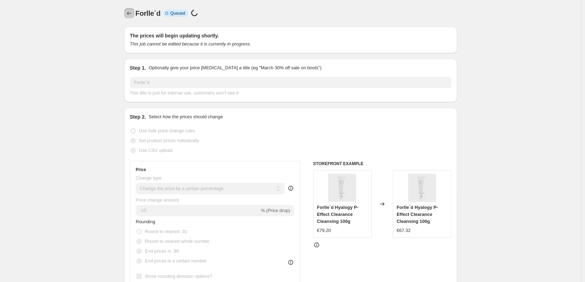
click at [131, 15] on icon "Price change jobs" at bounding box center [129, 13] width 7 height 7
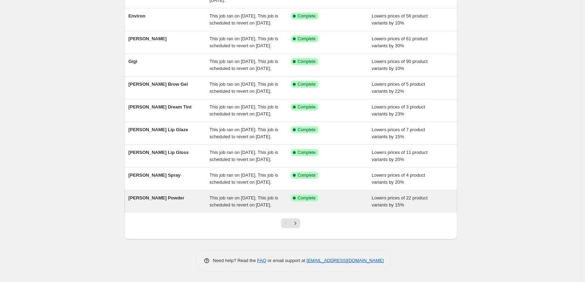
scroll to position [148, 0]
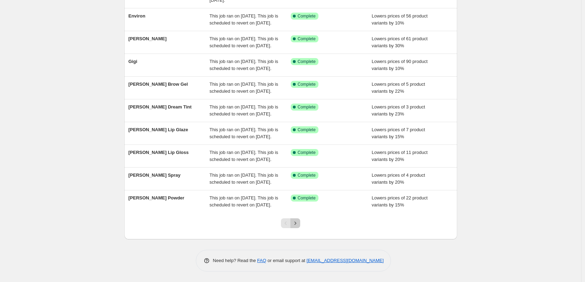
click at [296, 226] on icon "Next" at bounding box center [295, 223] width 7 height 7
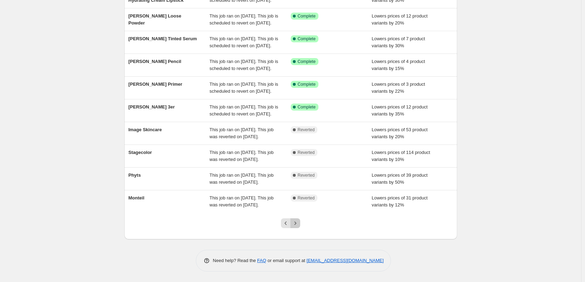
click at [296, 222] on icon "Next" at bounding box center [295, 223] width 7 height 7
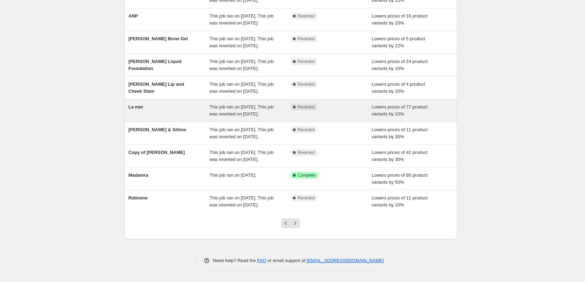
scroll to position [0, 0]
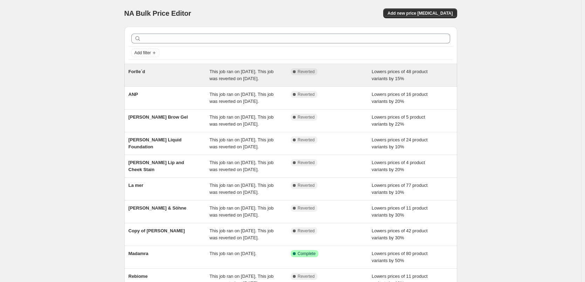
click at [280, 74] on div "This job ran on [DATE]. This job was reverted on [DATE]." at bounding box center [249, 75] width 81 height 14
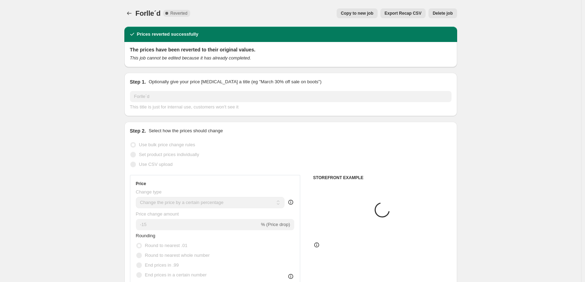
click at [439, 13] on span "Delete job" at bounding box center [442, 14] width 20 height 6
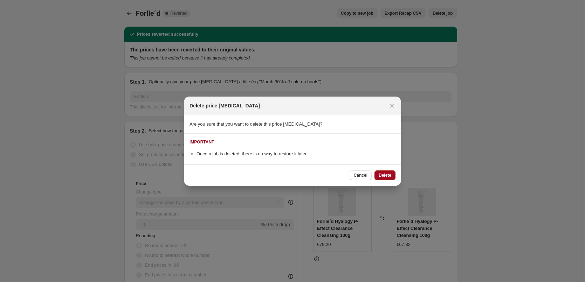
click at [390, 175] on span "Delete" at bounding box center [384, 176] width 13 height 6
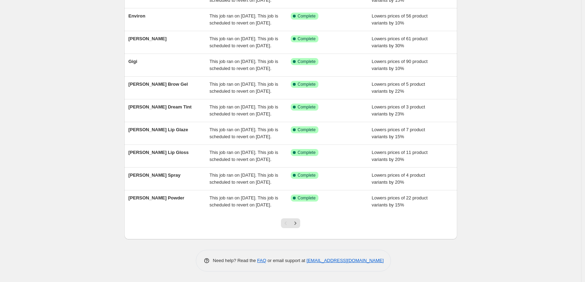
scroll to position [148, 0]
click at [294, 222] on icon "Next" at bounding box center [295, 223] width 7 height 7
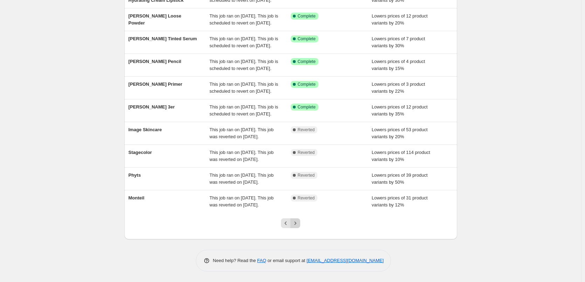
click at [297, 225] on icon "Next" at bounding box center [295, 223] width 7 height 7
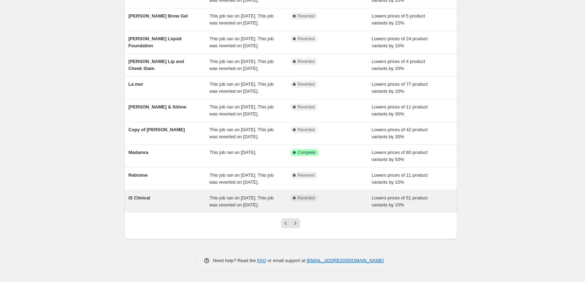
scroll to position [127, 0]
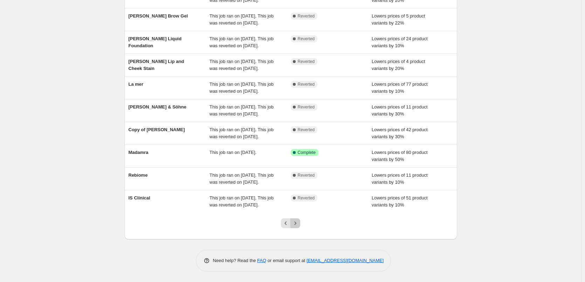
click at [296, 223] on icon "Next" at bounding box center [295, 223] width 7 height 7
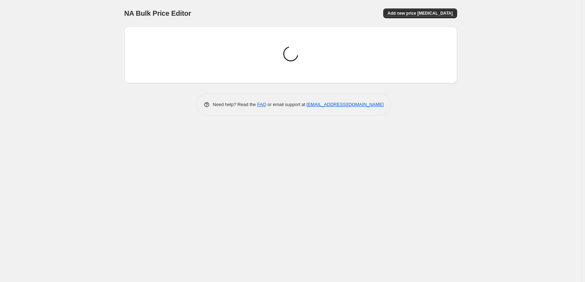
scroll to position [0, 0]
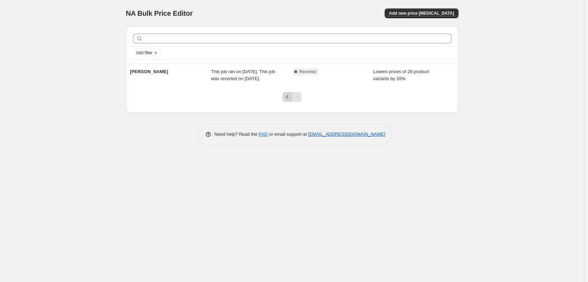
click at [291, 99] on icon "Previous" at bounding box center [287, 96] width 7 height 7
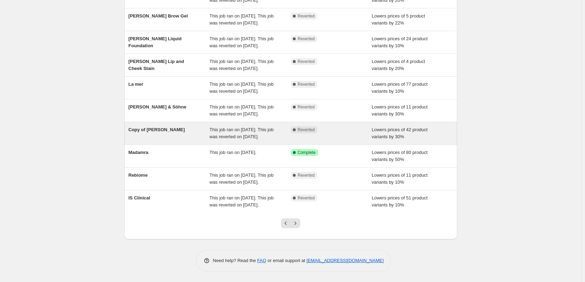
scroll to position [127, 0]
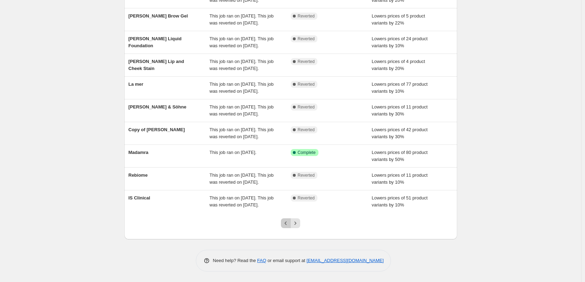
click at [286, 221] on icon "Previous" at bounding box center [285, 223] width 7 height 7
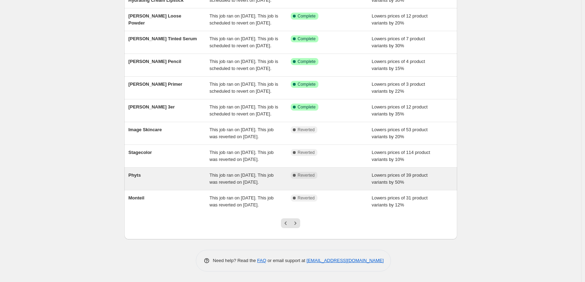
scroll to position [140, 0]
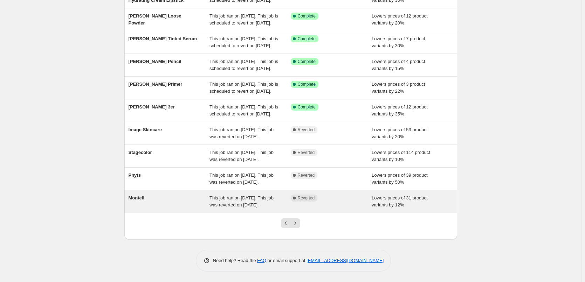
click at [249, 207] on span "This job ran on [DATE]. This job was reverted on [DATE]." at bounding box center [241, 201] width 64 height 12
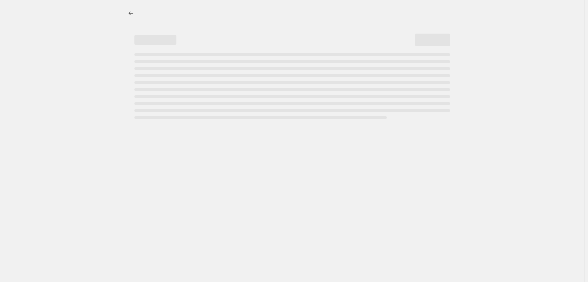
select select "percentage"
select select "remove"
select select "vendor"
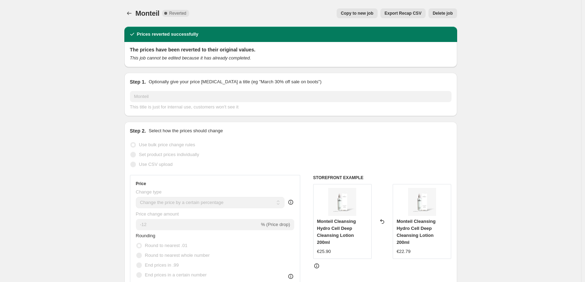
click at [357, 14] on span "Copy to new job" at bounding box center [357, 14] width 33 height 6
select select "percentage"
select select "remove"
select select "vendor"
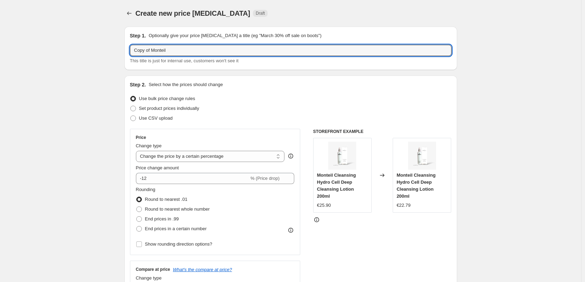
drag, startPoint x: 152, startPoint y: 49, endPoint x: 55, endPoint y: 57, distance: 97.3
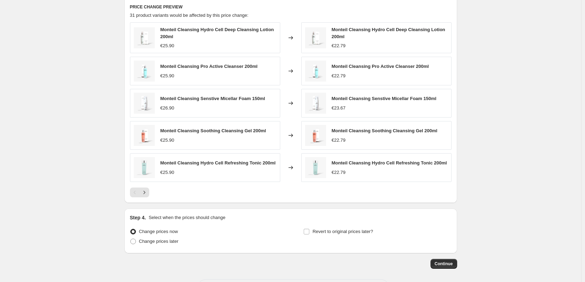
scroll to position [499, 0]
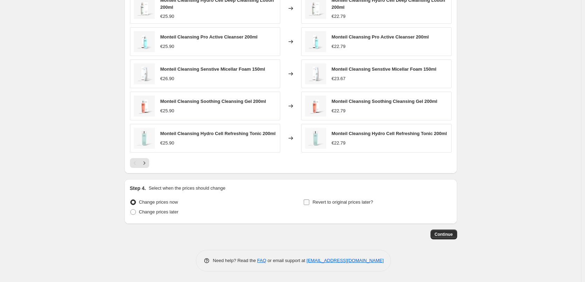
type input "Monteil"
click at [313, 201] on label "Revert to original prices later?" at bounding box center [338, 202] width 70 height 10
click at [309, 201] on input "Revert to original prices later?" at bounding box center [306, 203] width 6 height 6
checkbox input "true"
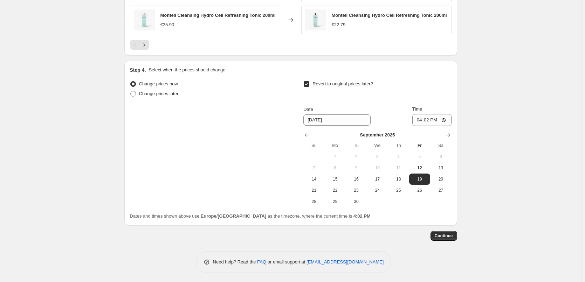
scroll to position [618, 0]
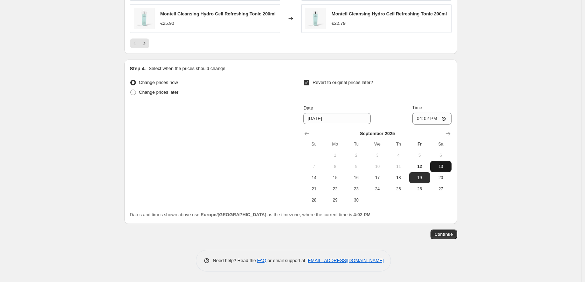
click at [443, 168] on span "13" at bounding box center [440, 167] width 15 height 6
type input "9/13/2025"
click at [417, 120] on input "16:02" at bounding box center [431, 119] width 39 height 12
click at [444, 116] on input "15:00" at bounding box center [431, 119] width 39 height 12
type input "03:00"
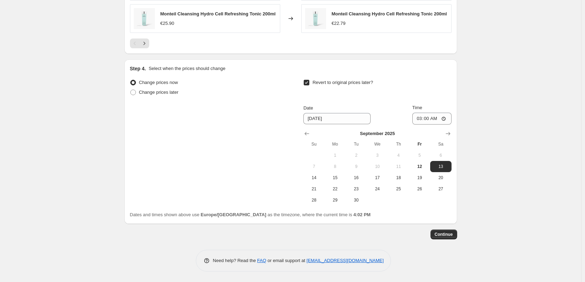
click at [447, 236] on span "Continue" at bounding box center [443, 235] width 18 height 6
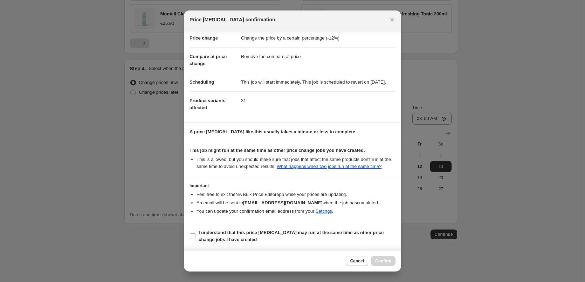
scroll to position [20, 0]
click at [218, 232] on b "I understand that this price change job may run at the same time as other price…" at bounding box center [290, 236] width 185 height 12
click at [195, 233] on input "I understand that this price change job may run at the same time as other price…" at bounding box center [193, 236] width 6 height 6
checkbox input "true"
click at [382, 261] on span "Confirm" at bounding box center [383, 261] width 16 height 6
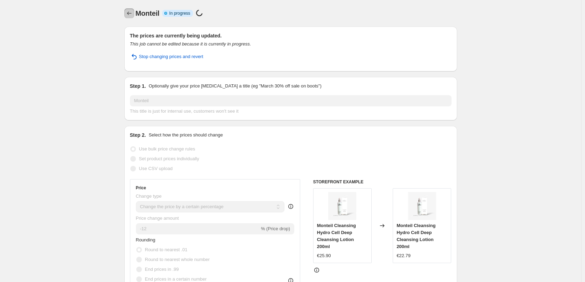
click at [133, 15] on icon "Price change jobs" at bounding box center [129, 13] width 7 height 7
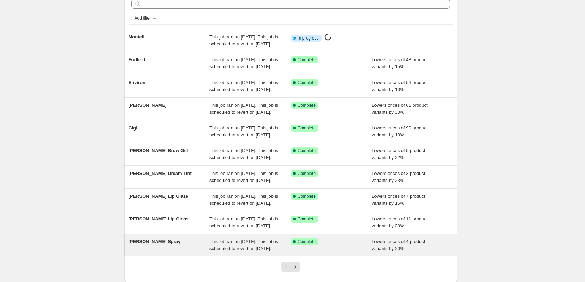
scroll to position [148, 0]
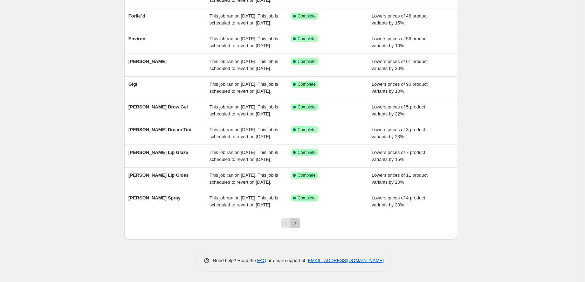
click at [295, 222] on icon "Next" at bounding box center [295, 223] width 7 height 7
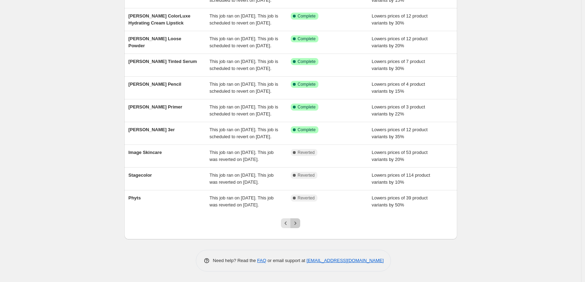
click at [296, 226] on icon "Next" at bounding box center [295, 223] width 7 height 7
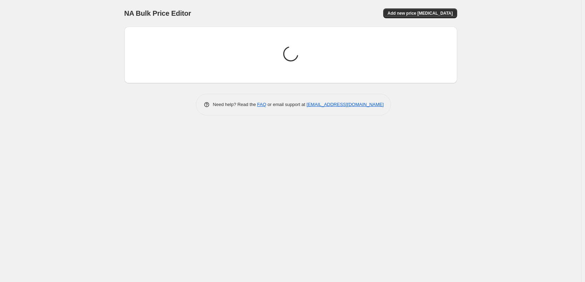
scroll to position [0, 0]
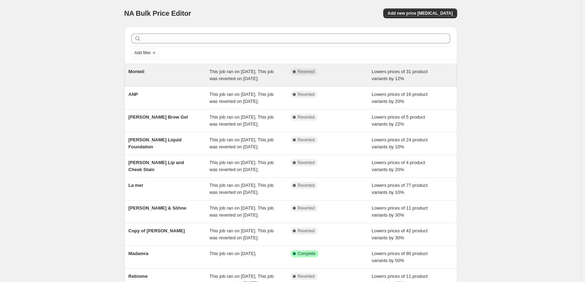
click at [243, 80] on span "This job ran on [DATE]. This job was reverted on [DATE]." at bounding box center [241, 75] width 64 height 12
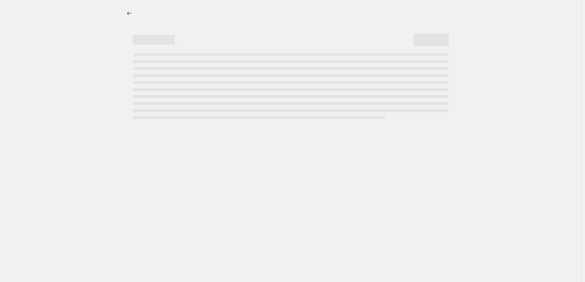
select select "percentage"
select select "remove"
select select "vendor"
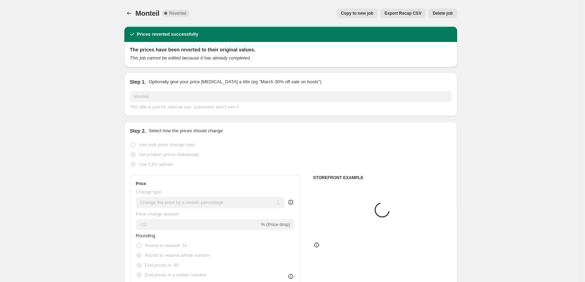
click at [352, 15] on span "Copy to new job" at bounding box center [357, 14] width 33 height 6
select select "percentage"
select select "remove"
select select "vendor"
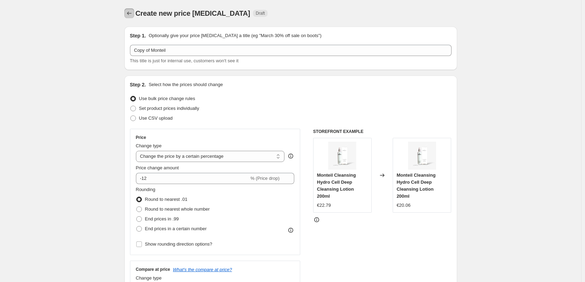
click at [131, 13] on icon "Price change jobs" at bounding box center [129, 13] width 7 height 7
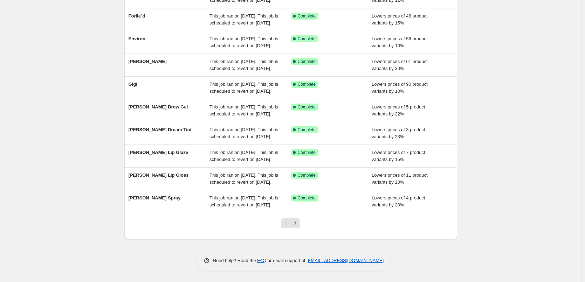
scroll to position [148, 0]
click at [297, 223] on icon "Next" at bounding box center [295, 223] width 7 height 7
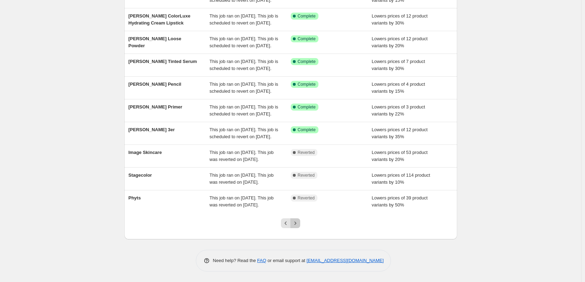
click at [296, 224] on icon "Next" at bounding box center [295, 223] width 2 height 3
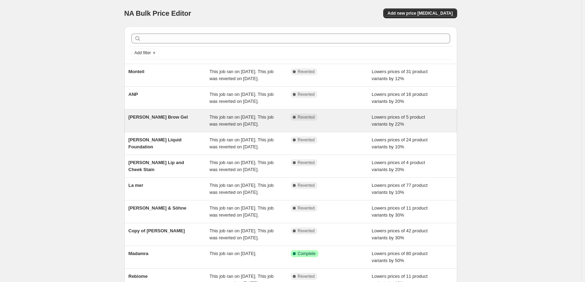
scroll to position [35, 0]
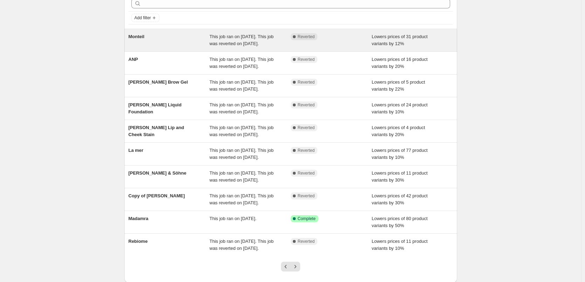
click at [307, 41] on div "Complete Reverted" at bounding box center [331, 40] width 81 height 14
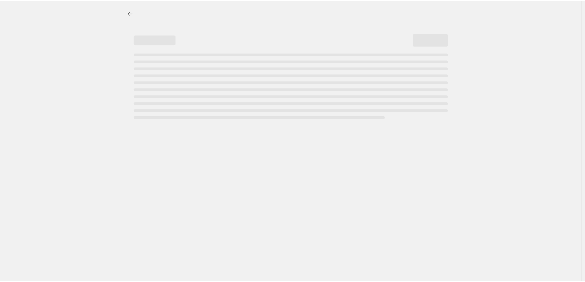
select select "percentage"
select select "remove"
select select "vendor"
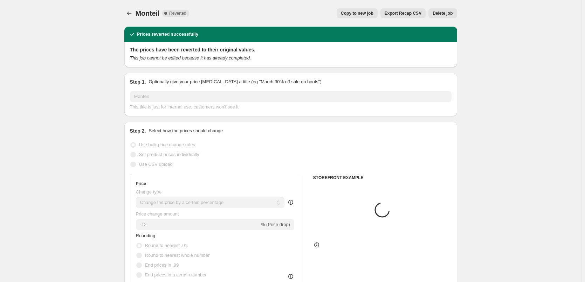
click at [438, 17] on button "Delete job" at bounding box center [442, 13] width 28 height 10
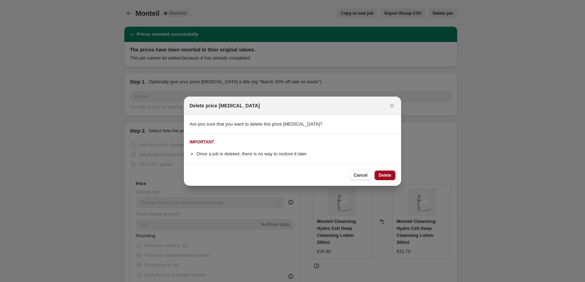
click at [382, 176] on span "Delete" at bounding box center [384, 176] width 13 height 6
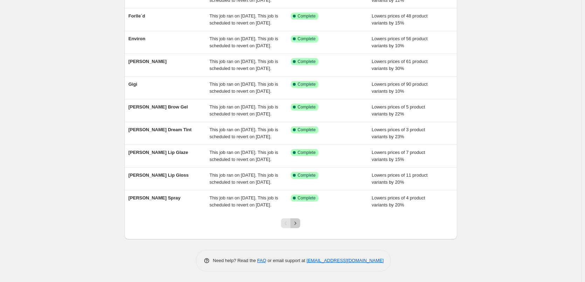
click at [299, 221] on icon "Next" at bounding box center [295, 223] width 7 height 7
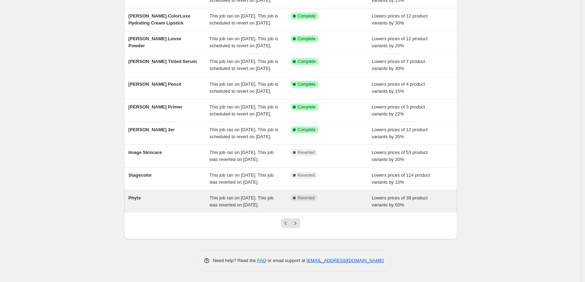
scroll to position [148, 0]
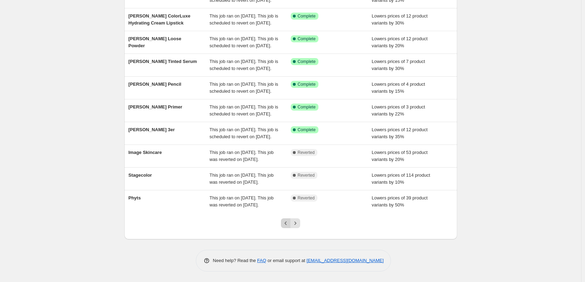
click at [286, 222] on icon "Previous" at bounding box center [285, 223] width 7 height 7
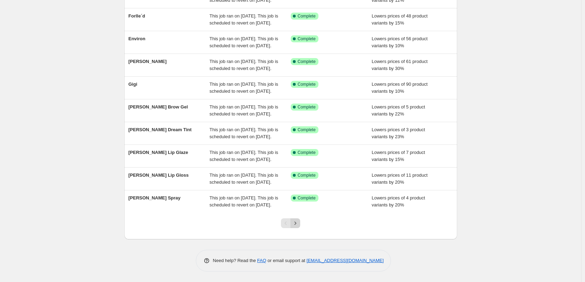
click at [299, 225] on icon "Next" at bounding box center [295, 223] width 7 height 7
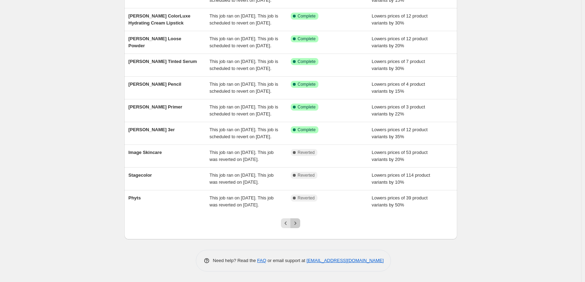
click at [296, 223] on icon "Next" at bounding box center [295, 223] width 7 height 7
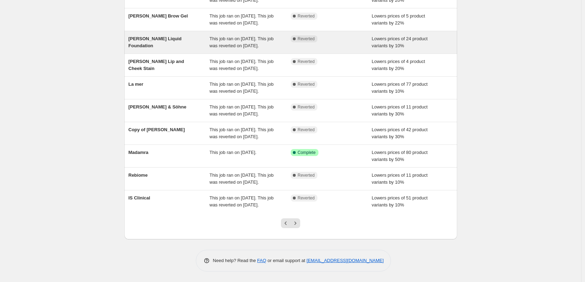
scroll to position [127, 0]
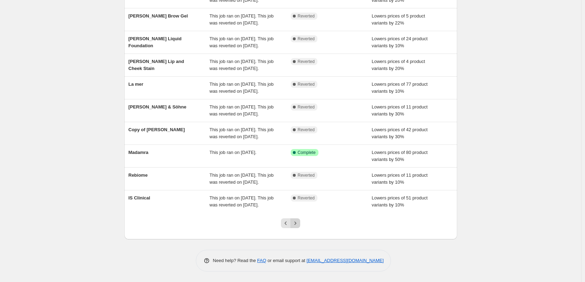
click at [298, 222] on icon "Next" at bounding box center [295, 223] width 7 height 7
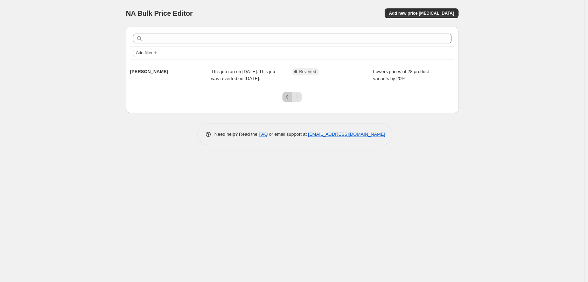
click at [285, 97] on icon "Previous" at bounding box center [287, 96] width 7 height 7
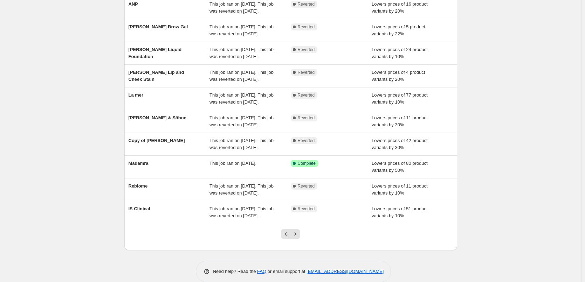
scroll to position [127, 0]
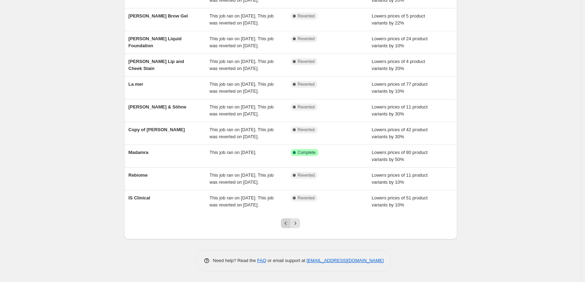
click at [285, 224] on icon "Previous" at bounding box center [285, 223] width 7 height 7
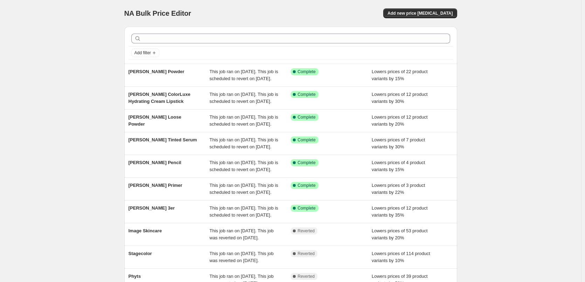
scroll to position [148, 0]
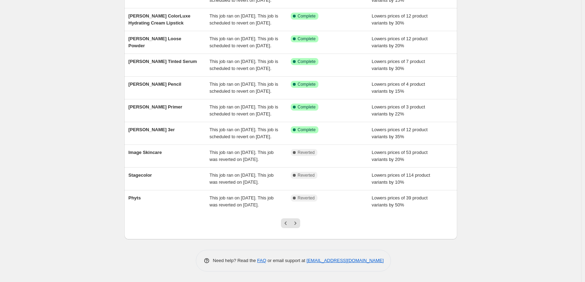
click at [285, 224] on icon "Previous" at bounding box center [285, 223] width 7 height 7
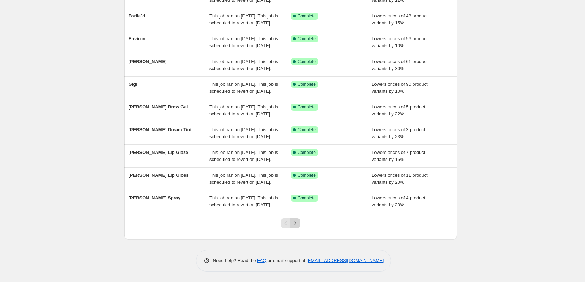
click at [299, 222] on icon "Next" at bounding box center [295, 223] width 7 height 7
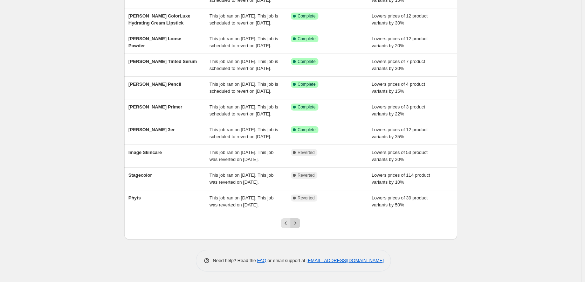
click at [299, 224] on icon "Next" at bounding box center [295, 223] width 7 height 7
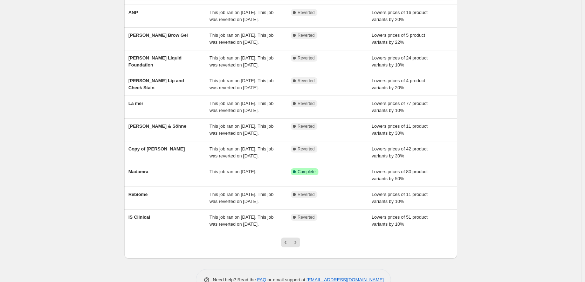
scroll to position [127, 0]
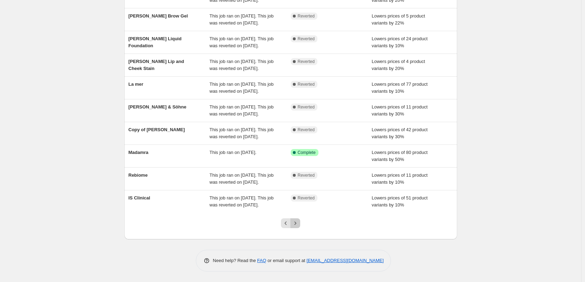
drag, startPoint x: 294, startPoint y: 219, endPoint x: 290, endPoint y: 219, distance: 3.9
click at [294, 219] on button "Next" at bounding box center [295, 223] width 10 height 10
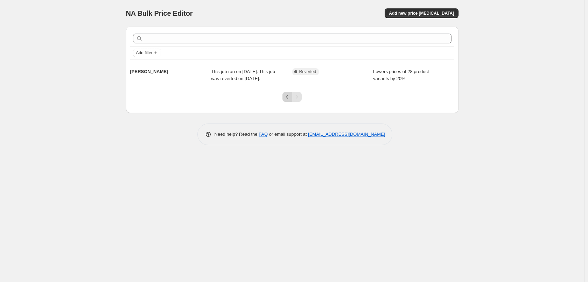
click at [287, 95] on icon "Previous" at bounding box center [287, 96] width 7 height 7
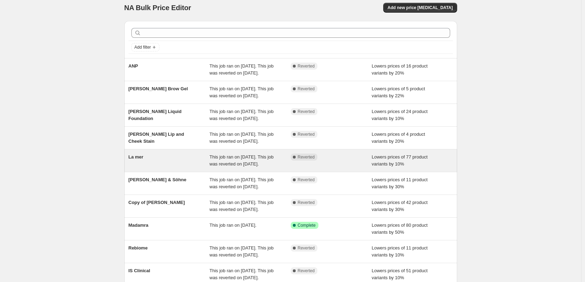
scroll to position [127, 0]
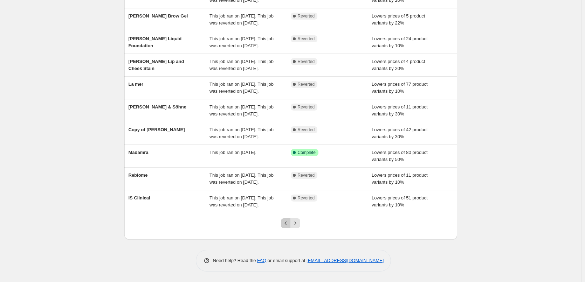
click at [285, 224] on icon "Previous" at bounding box center [285, 223] width 7 height 7
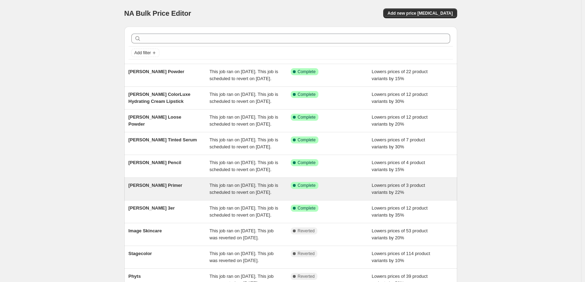
scroll to position [148, 0]
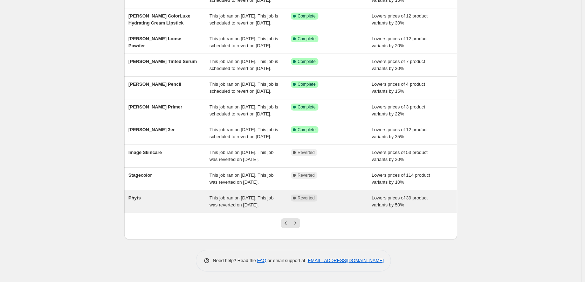
click at [271, 198] on span "This job ran on [DATE]. This job was reverted on [DATE]." at bounding box center [241, 201] width 64 height 12
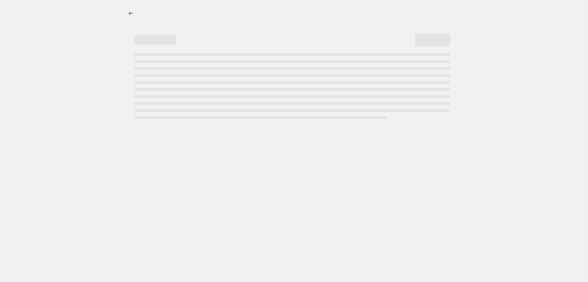
select select "percentage"
select select "vendor"
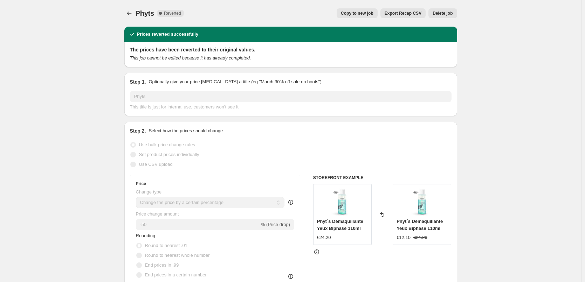
click at [366, 13] on span "Copy to new job" at bounding box center [357, 14] width 33 height 6
select select "percentage"
select select "vendor"
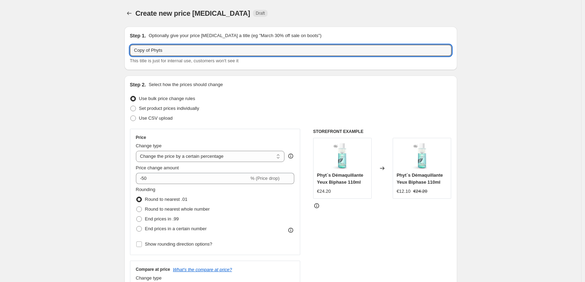
drag, startPoint x: 153, startPoint y: 50, endPoint x: -42, endPoint y: 56, distance: 195.0
click at [0, 56] on html "Home Settings Plans Skip to content Create new price change job. This page is r…" at bounding box center [292, 141] width 585 height 282
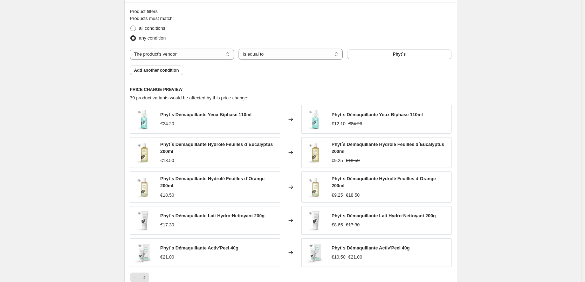
scroll to position [501, 0]
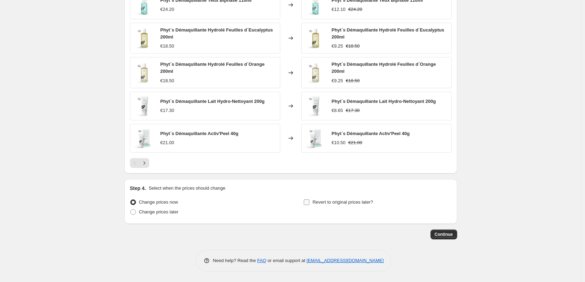
type input "Phyts"
click at [313, 202] on label "Revert to original prices later?" at bounding box center [338, 202] width 70 height 10
click at [309, 202] on input "Revert to original prices later?" at bounding box center [306, 203] width 6 height 6
checkbox input "true"
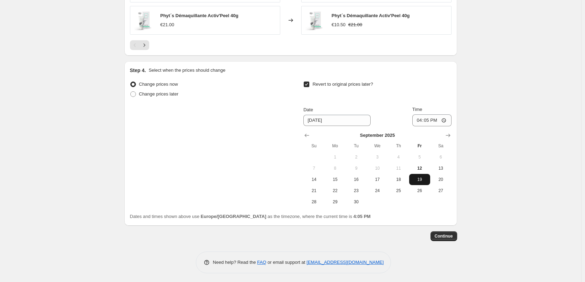
scroll to position [621, 0]
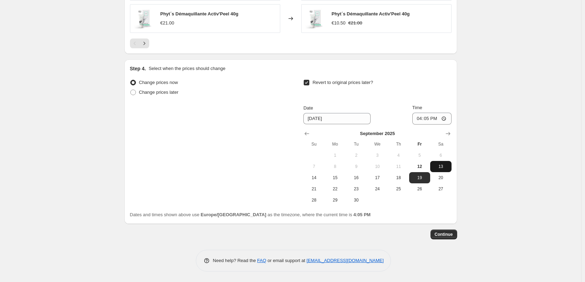
click at [441, 166] on span "13" at bounding box center [440, 167] width 15 height 6
type input "9/13/2025"
click at [420, 117] on input "16:05" at bounding box center [431, 119] width 39 height 12
click at [447, 118] on input "15:00" at bounding box center [431, 119] width 39 height 12
type input "03:00"
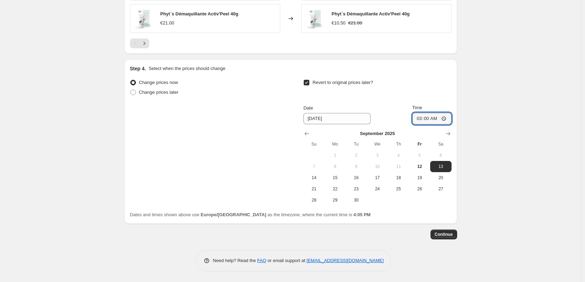
click at [444, 230] on button "Continue" at bounding box center [443, 235] width 27 height 10
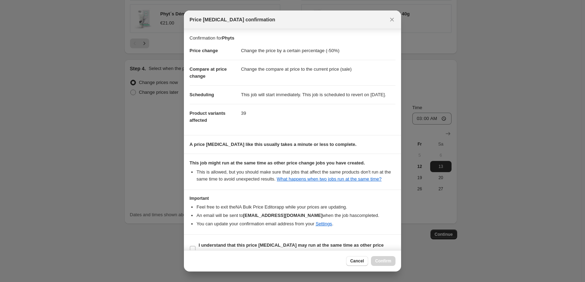
scroll to position [20, 0]
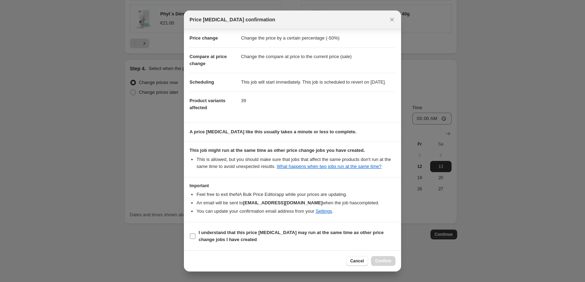
click at [210, 238] on b "I understand that this price change job may run at the same time as other price…" at bounding box center [290, 236] width 185 height 12
click at [195, 238] on input "I understand that this price change job may run at the same time as other price…" at bounding box center [193, 236] width 6 height 6
checkbox input "true"
click at [388, 261] on span "Confirm" at bounding box center [383, 261] width 16 height 6
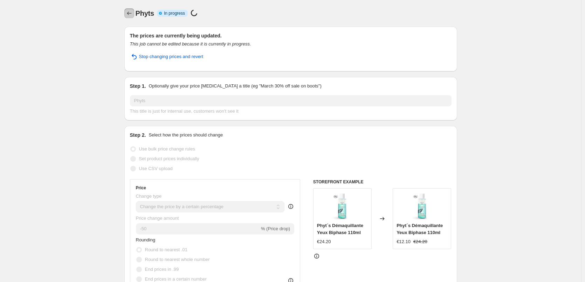
click at [130, 13] on icon "Price change jobs" at bounding box center [129, 13] width 7 height 7
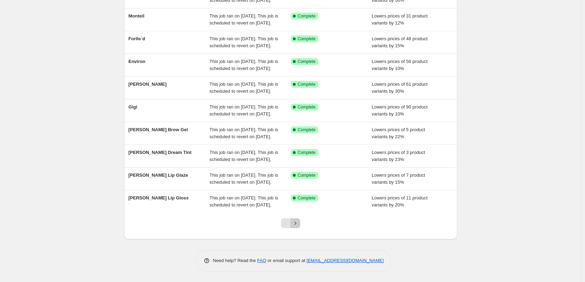
click at [296, 223] on icon "Next" at bounding box center [295, 223] width 7 height 7
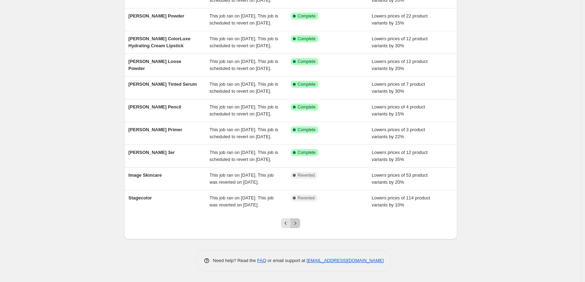
click at [297, 224] on icon "Next" at bounding box center [295, 223] width 7 height 7
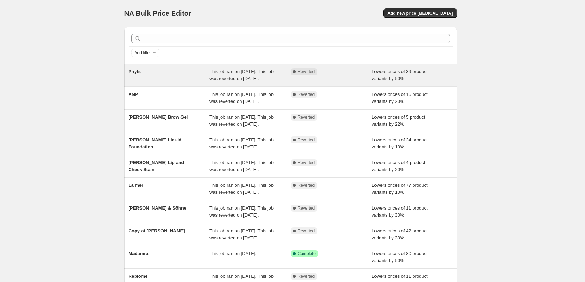
click at [252, 78] on span "This job ran on [DATE]. This job was reverted on [DATE]." at bounding box center [241, 75] width 64 height 12
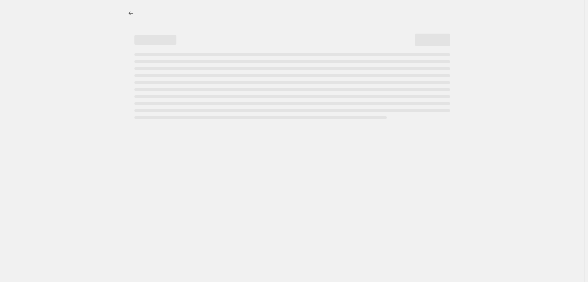
select select "percentage"
select select "vendor"
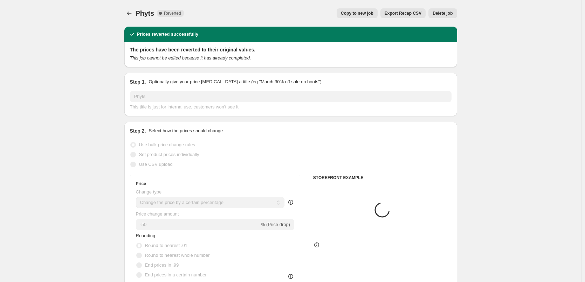
click at [450, 16] on span "Delete job" at bounding box center [442, 14] width 20 height 6
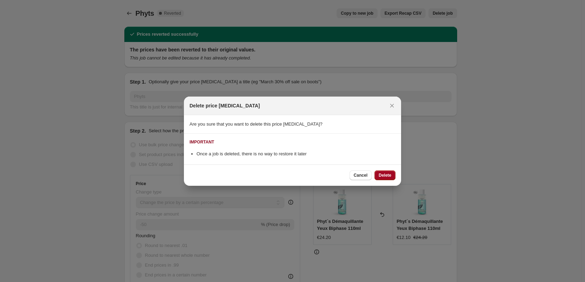
click at [385, 179] on button "Delete" at bounding box center [384, 175] width 21 height 10
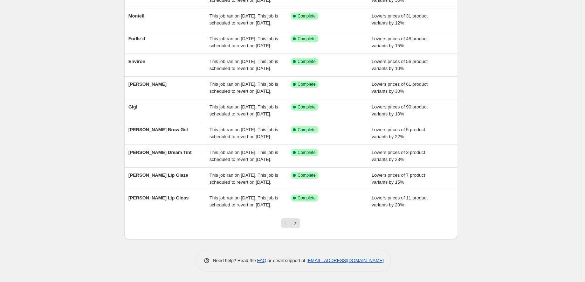
click at [297, 229] on div at bounding box center [290, 226] width 28 height 27
click at [297, 226] on icon "Next" at bounding box center [295, 223] width 7 height 7
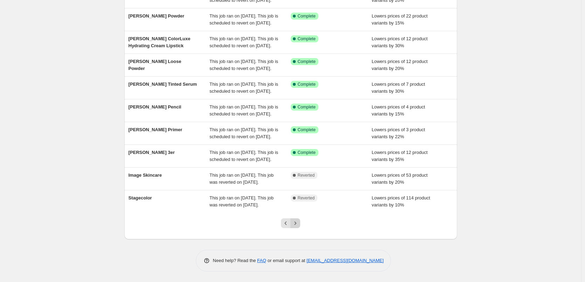
click at [299, 223] on icon "Next" at bounding box center [295, 223] width 7 height 7
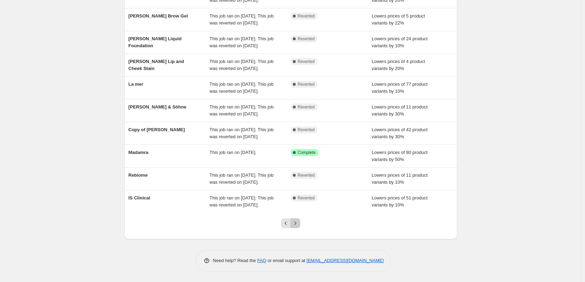
click at [295, 219] on button "Next" at bounding box center [295, 223] width 10 height 10
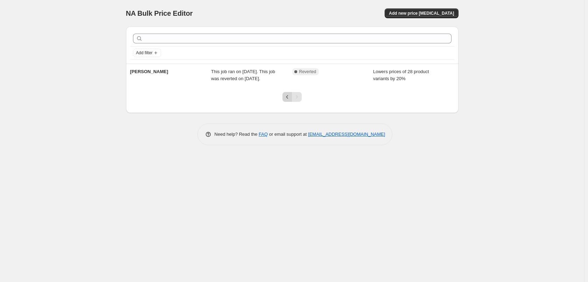
click at [283, 100] on button "Previous" at bounding box center [287, 97] width 10 height 10
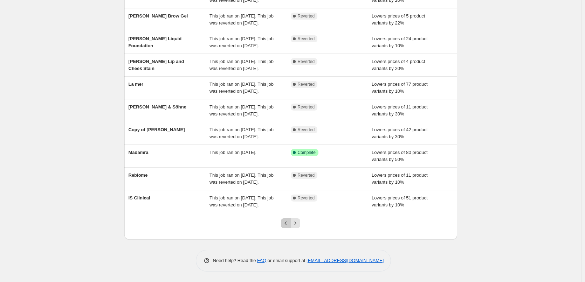
click at [285, 224] on icon "Previous" at bounding box center [285, 223] width 7 height 7
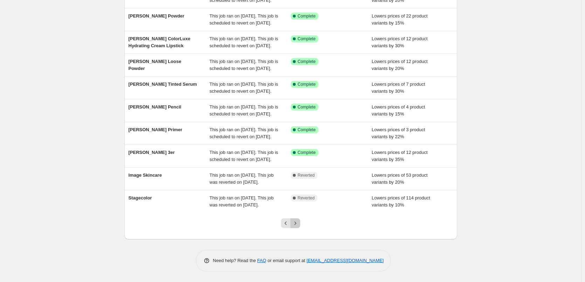
click at [294, 223] on icon "Next" at bounding box center [295, 223] width 7 height 7
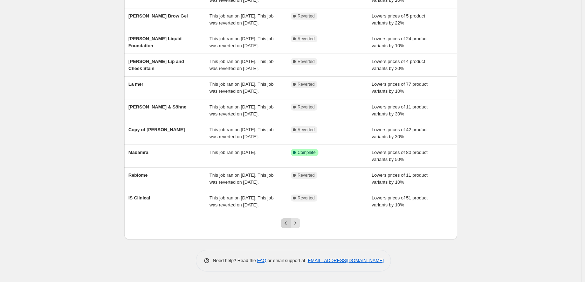
click at [287, 221] on icon "Previous" at bounding box center [285, 223] width 7 height 7
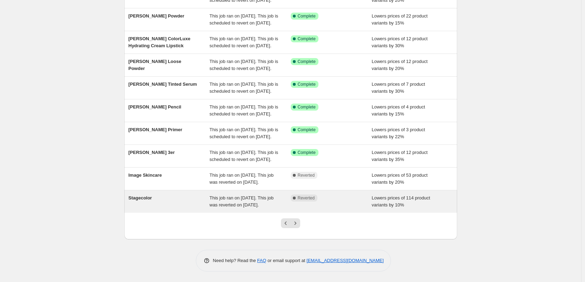
click at [311, 195] on span "Reverted" at bounding box center [306, 198] width 17 height 6
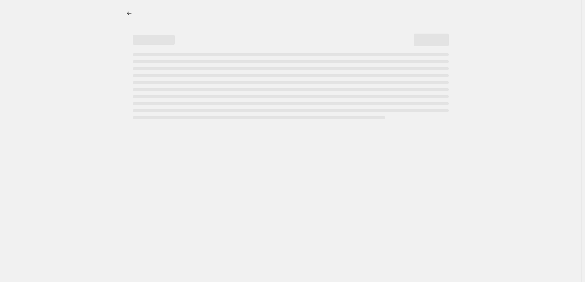
select select "percentage"
select select "vendor"
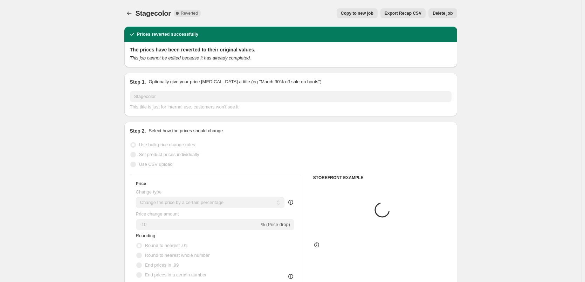
click at [363, 16] on span "Copy to new job" at bounding box center [357, 14] width 33 height 6
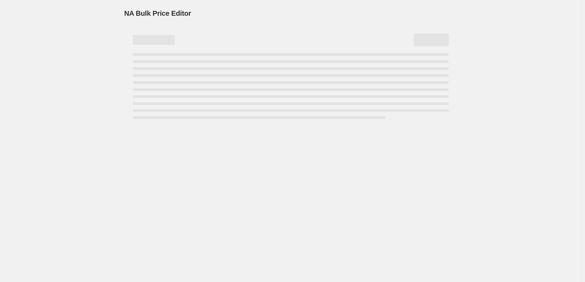
select select "percentage"
select select "vendor"
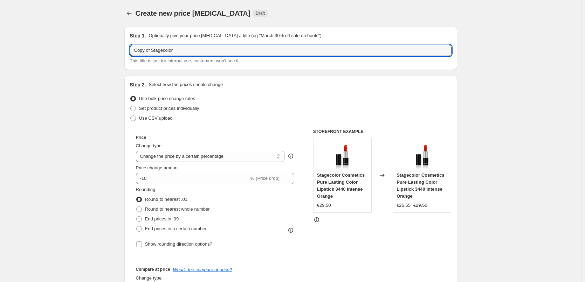
drag, startPoint x: 151, startPoint y: 51, endPoint x: -40, endPoint y: 52, distance: 190.8
click at [0, 52] on html "Home Settings Plans Skip to content Create new price change job. This page is r…" at bounding box center [292, 141] width 585 height 282
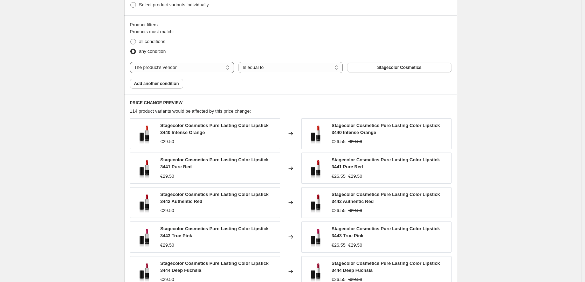
scroll to position [508, 0]
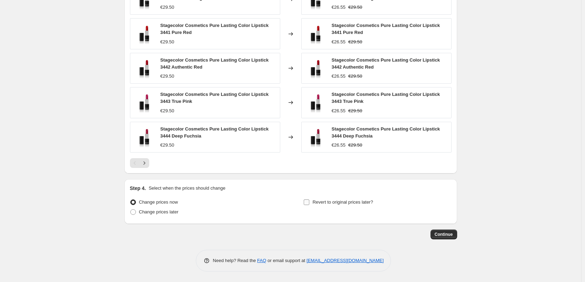
type input "Stagecolor"
click at [326, 200] on span "Revert to original prices later?" at bounding box center [342, 202] width 61 height 5
click at [309, 200] on input "Revert to original prices later?" at bounding box center [306, 203] width 6 height 6
checkbox input "true"
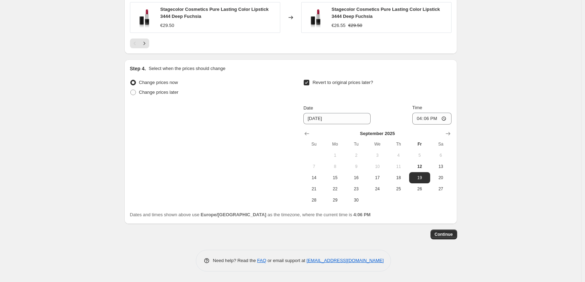
scroll to position [628, 0]
click at [446, 168] on span "13" at bounding box center [440, 167] width 15 height 6
type input "9/13/2025"
click at [418, 122] on input "16:06" at bounding box center [431, 119] width 39 height 12
click at [446, 119] on input "15:00" at bounding box center [431, 119] width 39 height 12
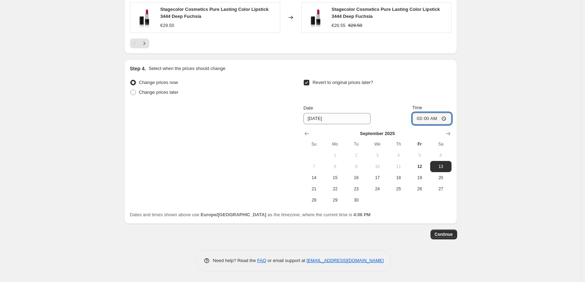
type input "03:00"
click at [449, 236] on span "Continue" at bounding box center [443, 235] width 18 height 6
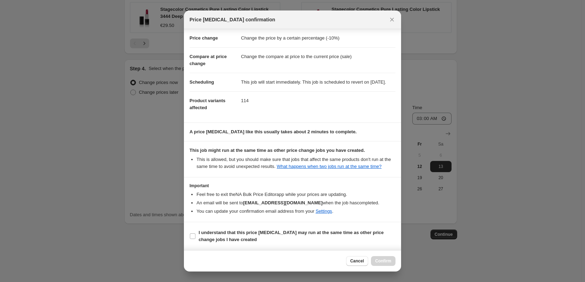
scroll to position [20, 0]
click at [211, 235] on b "I understand that this price change job may run at the same time as other price…" at bounding box center [290, 236] width 185 height 12
click at [195, 235] on input "I understand that this price change job may run at the same time as other price…" at bounding box center [193, 236] width 6 height 6
checkbox input "true"
click at [383, 261] on span "Confirm" at bounding box center [383, 261] width 16 height 6
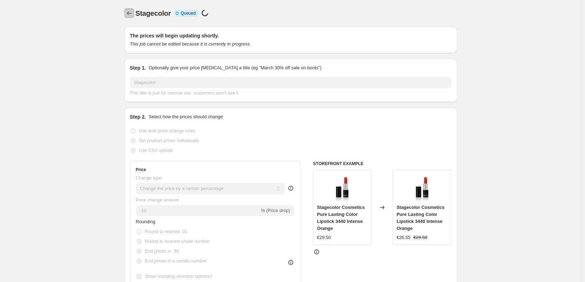
click at [130, 15] on icon "Price change jobs" at bounding box center [129, 13] width 7 height 7
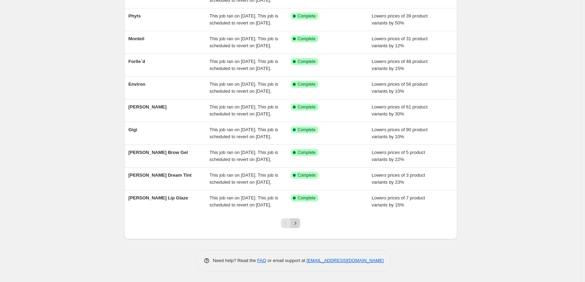
scroll to position [148, 0]
click at [298, 223] on icon "Next" at bounding box center [295, 223] width 7 height 7
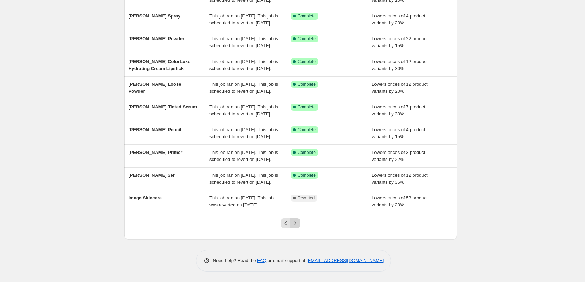
click at [298, 224] on icon "Next" at bounding box center [295, 223] width 7 height 7
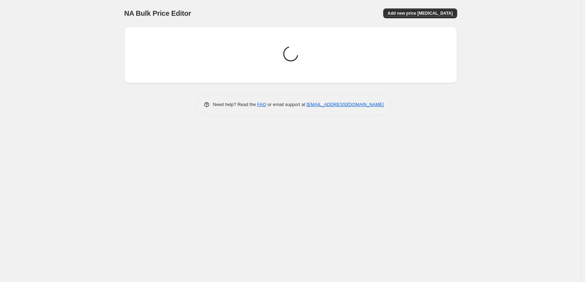
scroll to position [0, 0]
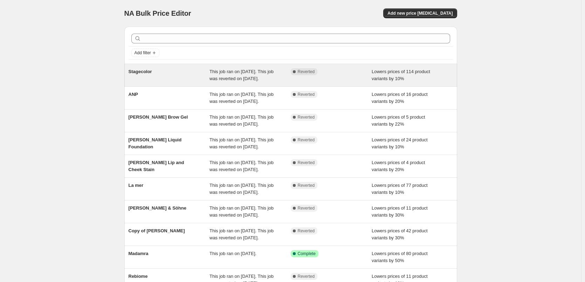
click at [197, 79] on div "Stagecolor" at bounding box center [168, 75] width 81 height 14
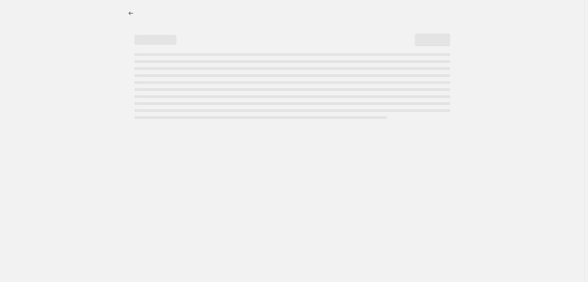
select select "percentage"
select select "vendor"
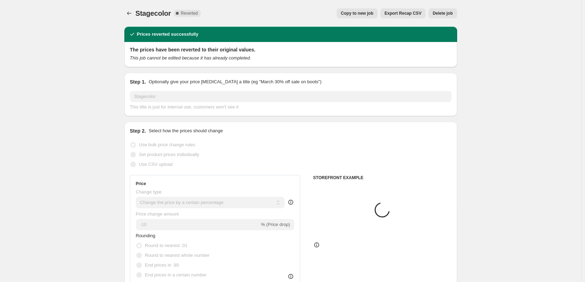
click at [444, 14] on span "Delete job" at bounding box center [442, 14] width 20 height 6
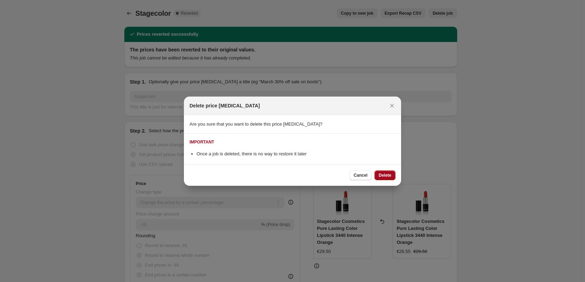
click at [386, 175] on span "Delete" at bounding box center [384, 176] width 13 height 6
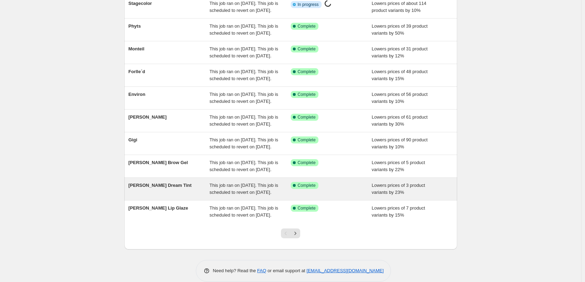
scroll to position [148, 0]
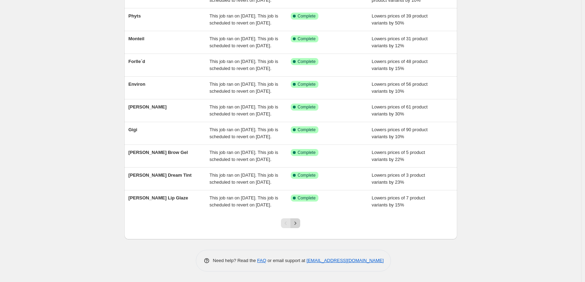
click at [297, 228] on button "Next" at bounding box center [295, 223] width 10 height 10
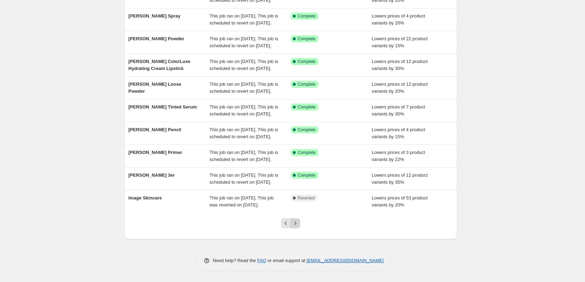
click at [297, 225] on icon "Next" at bounding box center [295, 223] width 7 height 7
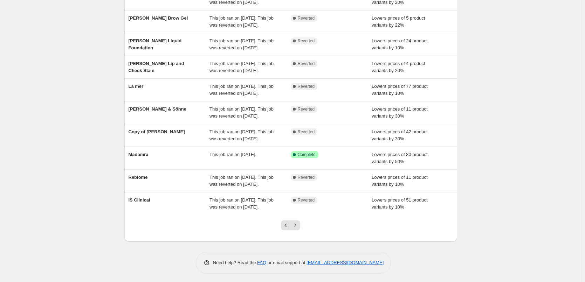
scroll to position [127, 0]
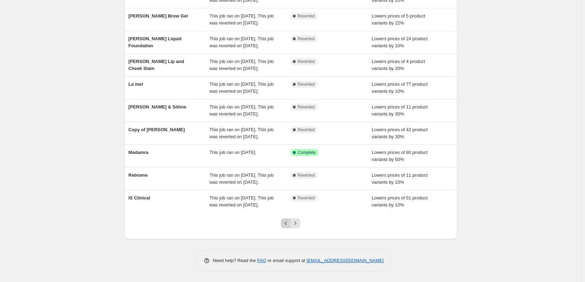
click at [286, 220] on button "Previous" at bounding box center [286, 223] width 10 height 10
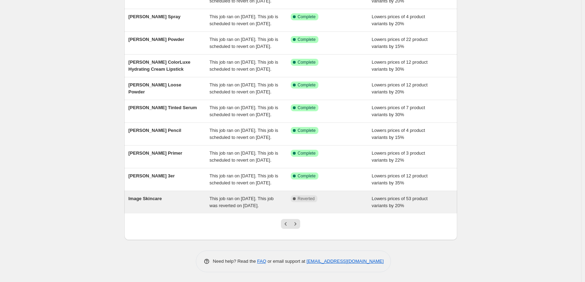
scroll to position [148, 0]
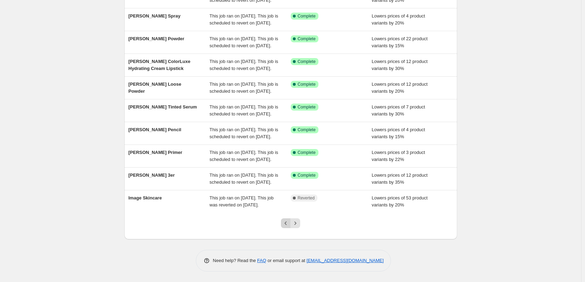
click at [284, 223] on icon "Previous" at bounding box center [285, 223] width 7 height 7
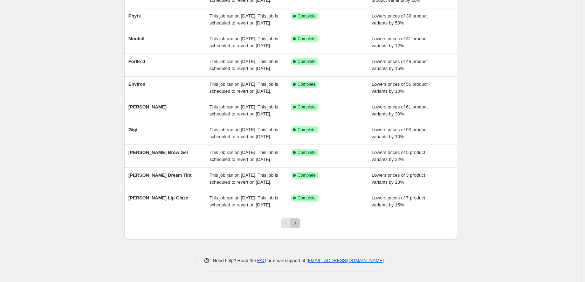
click at [299, 225] on icon "Next" at bounding box center [295, 223] width 7 height 7
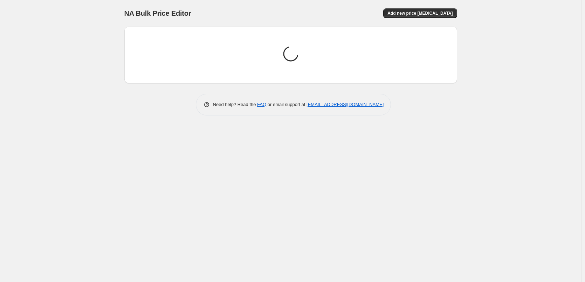
scroll to position [0, 0]
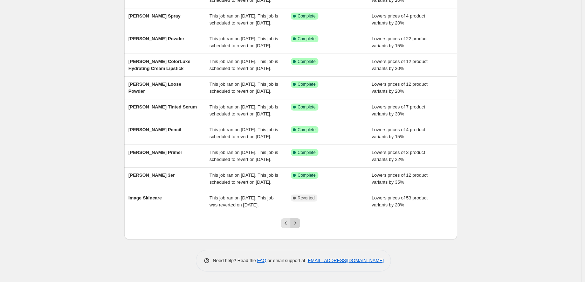
click at [297, 222] on icon "Next" at bounding box center [295, 223] width 7 height 7
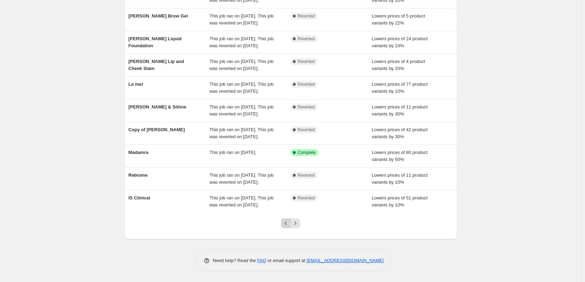
click at [286, 223] on icon "Previous" at bounding box center [285, 223] width 7 height 7
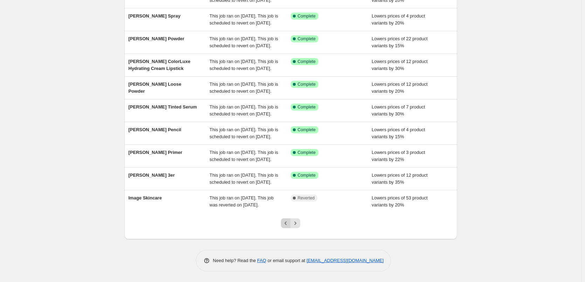
click at [286, 222] on icon "Previous" at bounding box center [285, 223] width 7 height 7
